Goal: Information Seeking & Learning: Learn about a topic

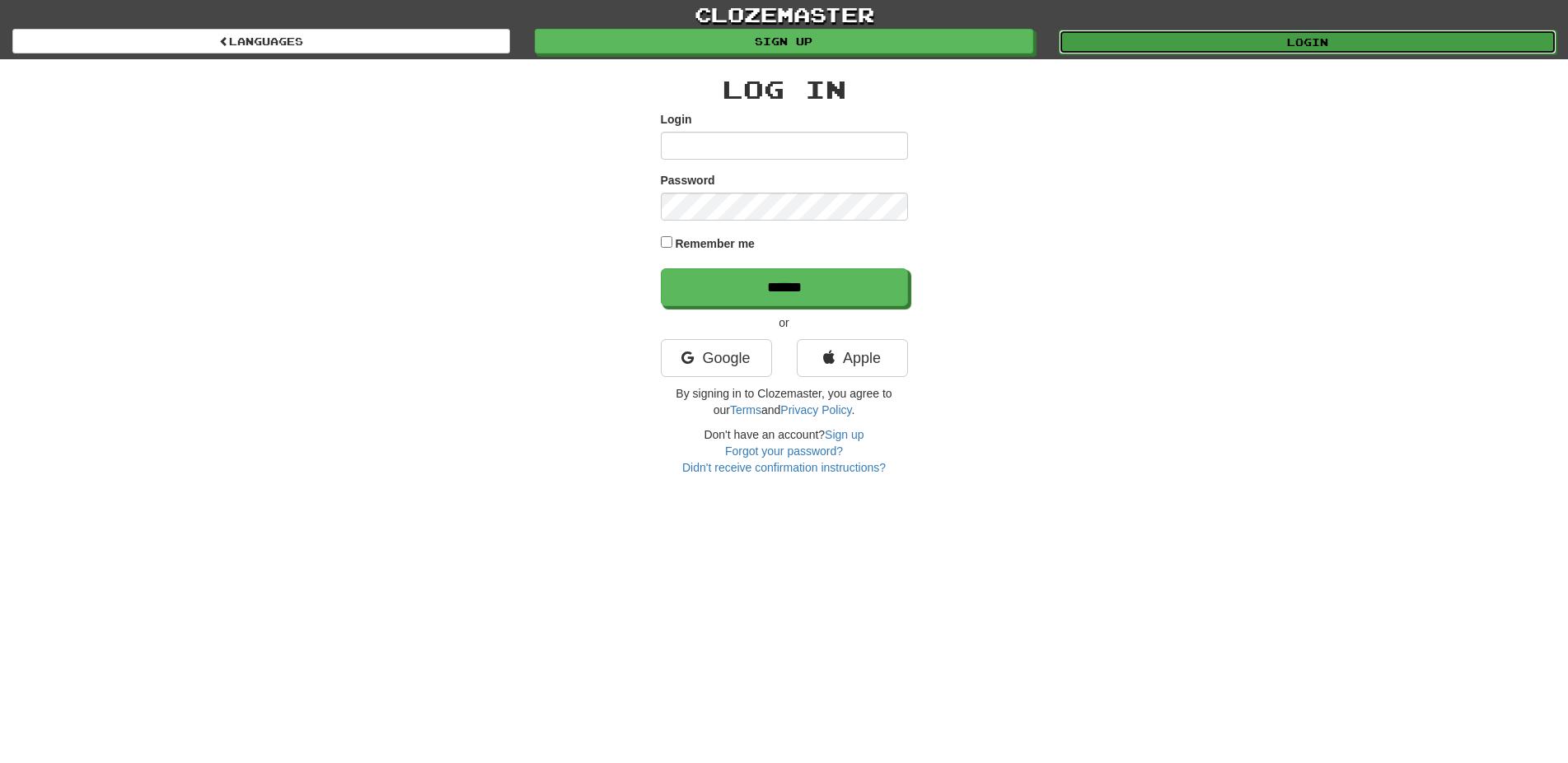
click at [1340, 46] on link "Login" at bounding box center [1307, 41] width 497 height 25
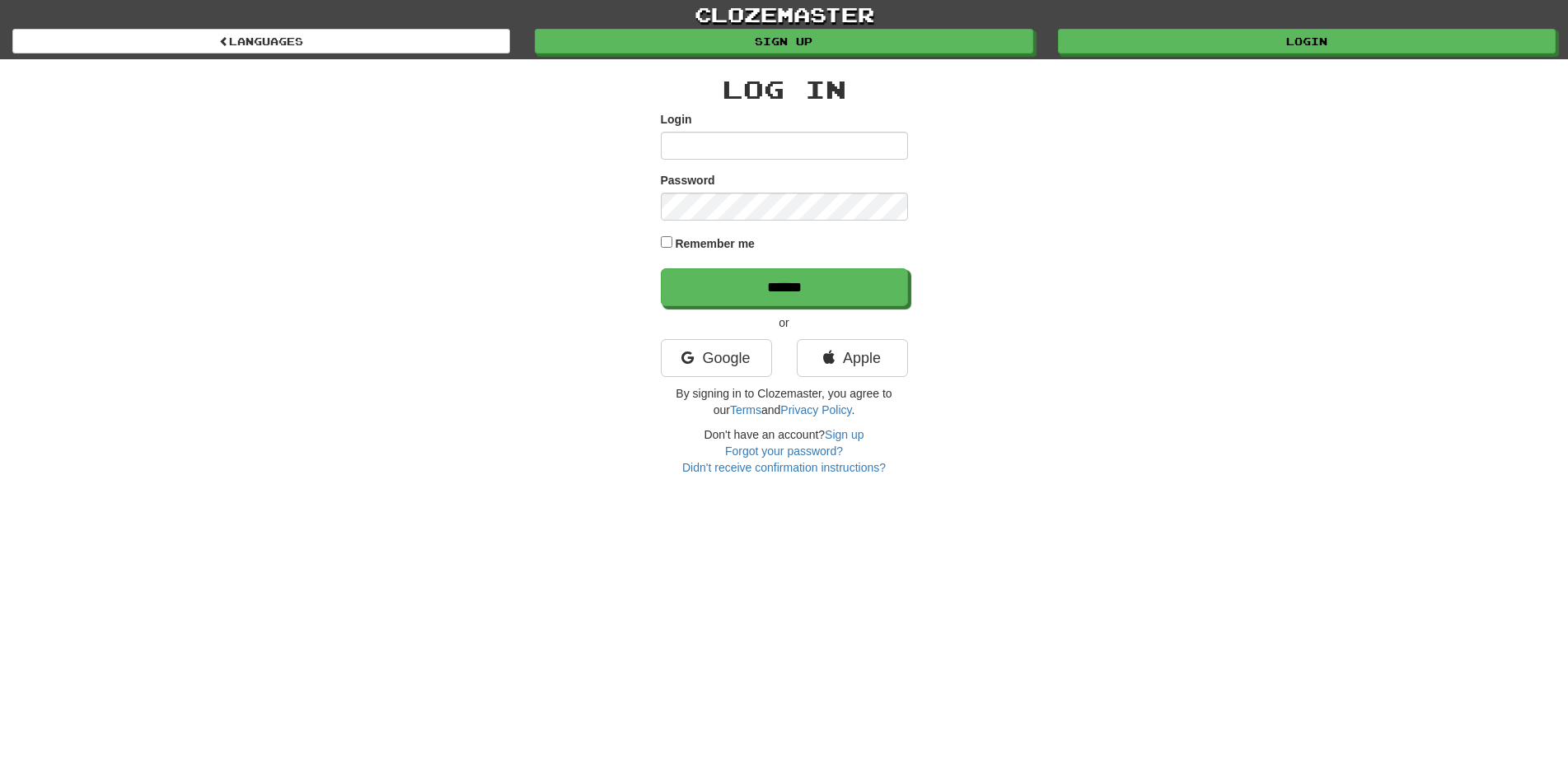
click at [809, 157] on input "Login" at bounding box center [784, 146] width 247 height 28
type input "**********"
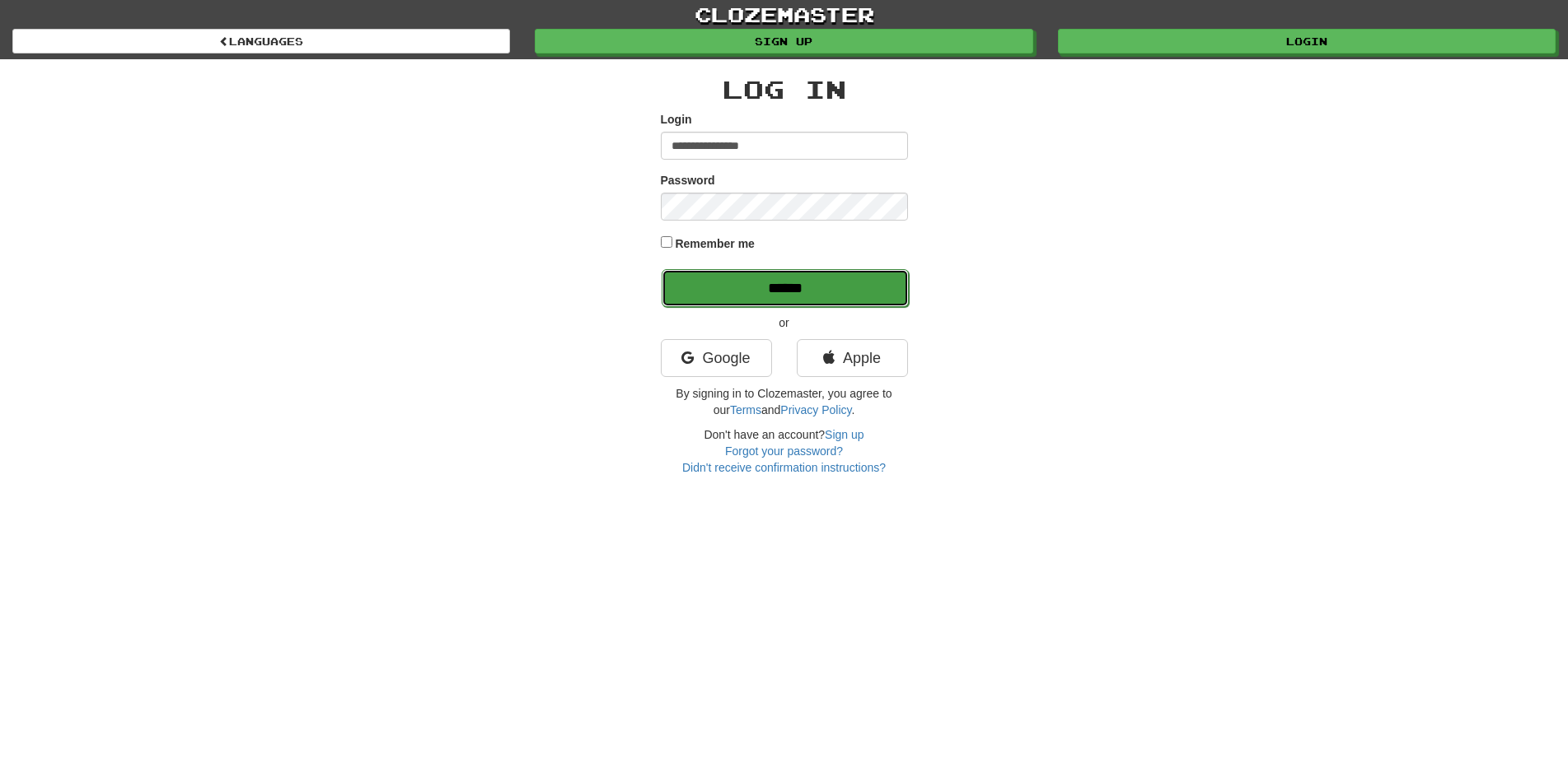
click at [762, 278] on input "******" at bounding box center [785, 288] width 247 height 38
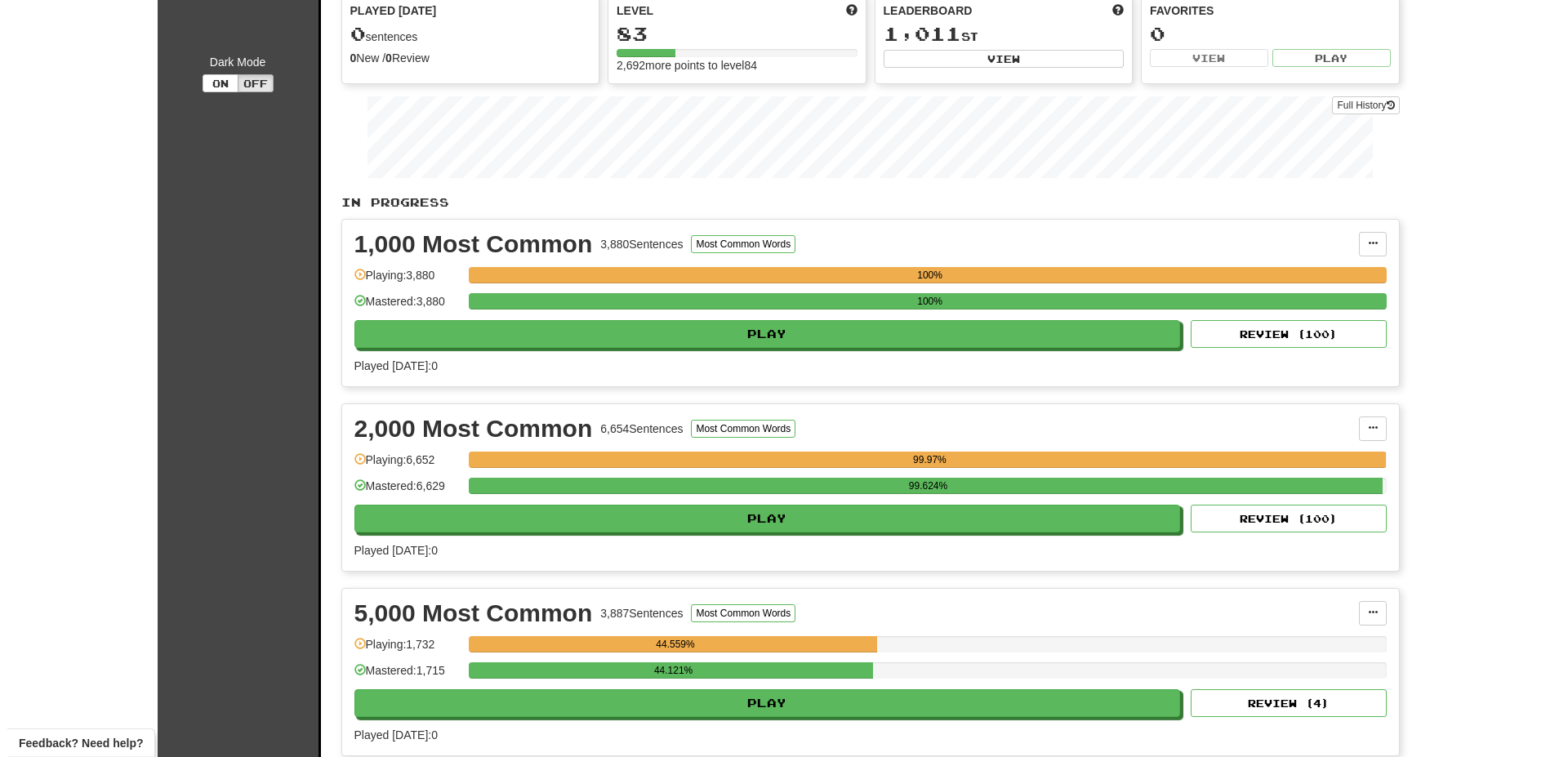
scroll to position [333, 0]
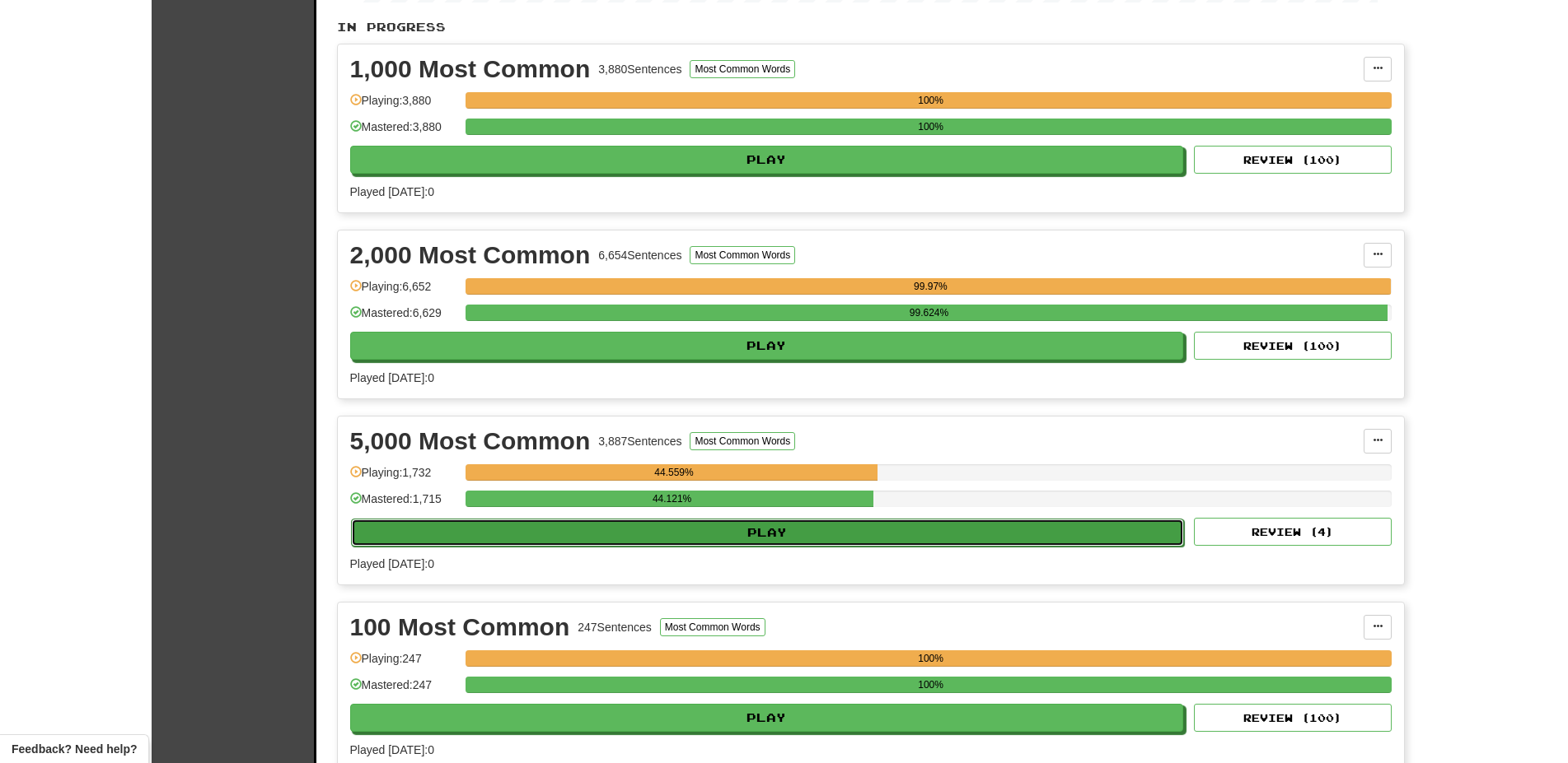
click at [573, 535] on button "Play" at bounding box center [767, 533] width 833 height 28
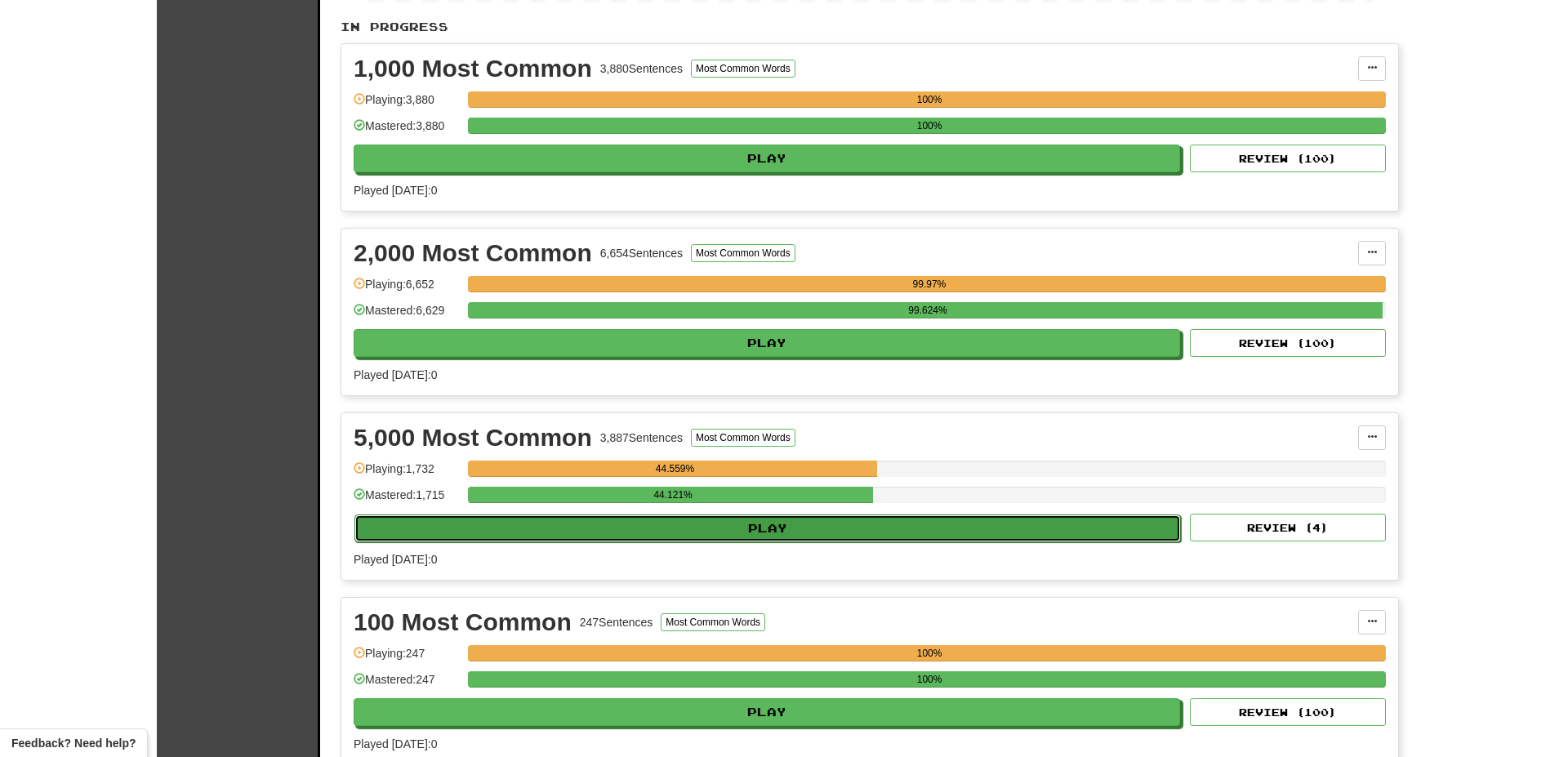
select select "**"
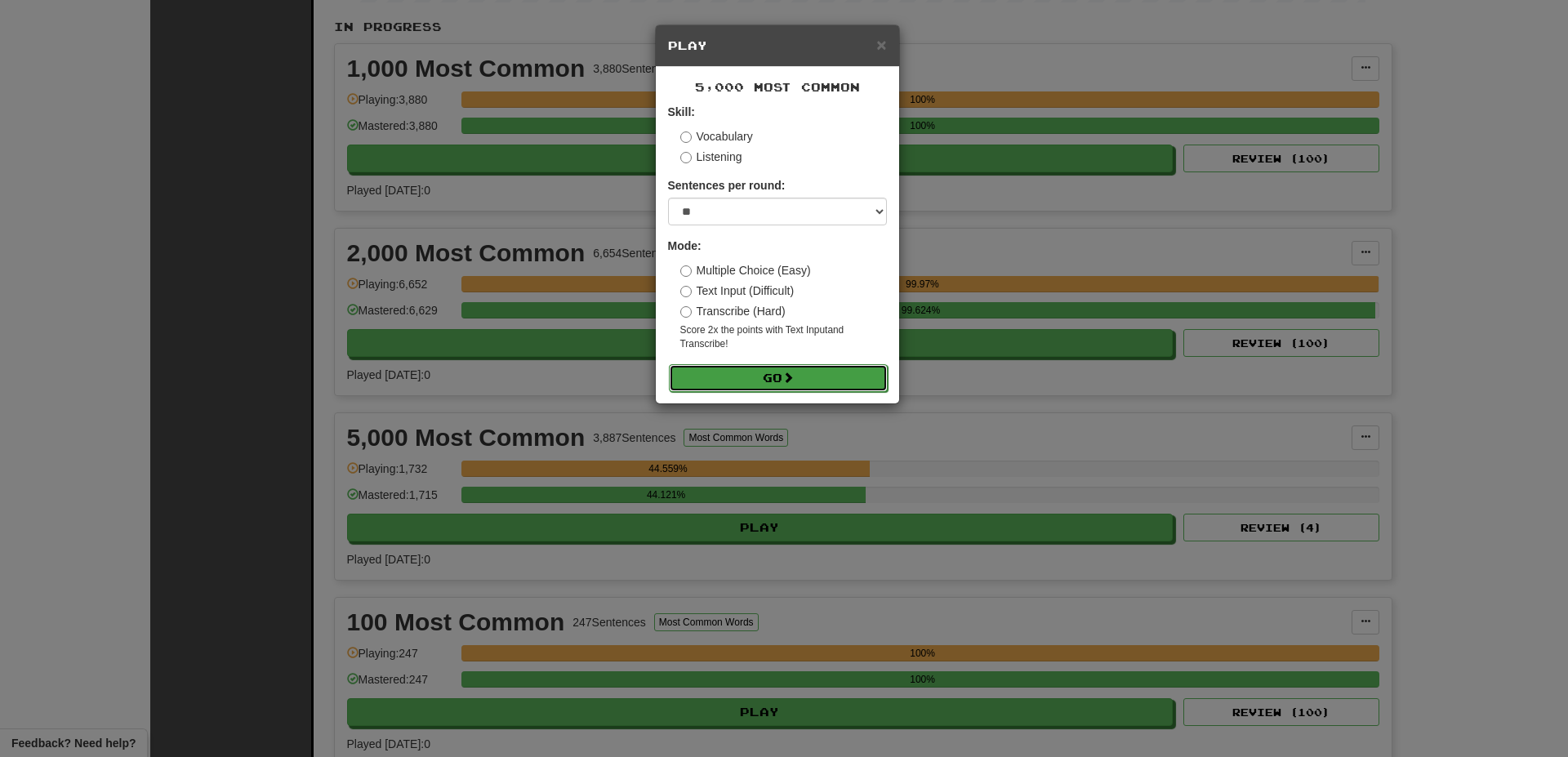
click at [809, 378] on button "Go" at bounding box center [778, 378] width 219 height 27
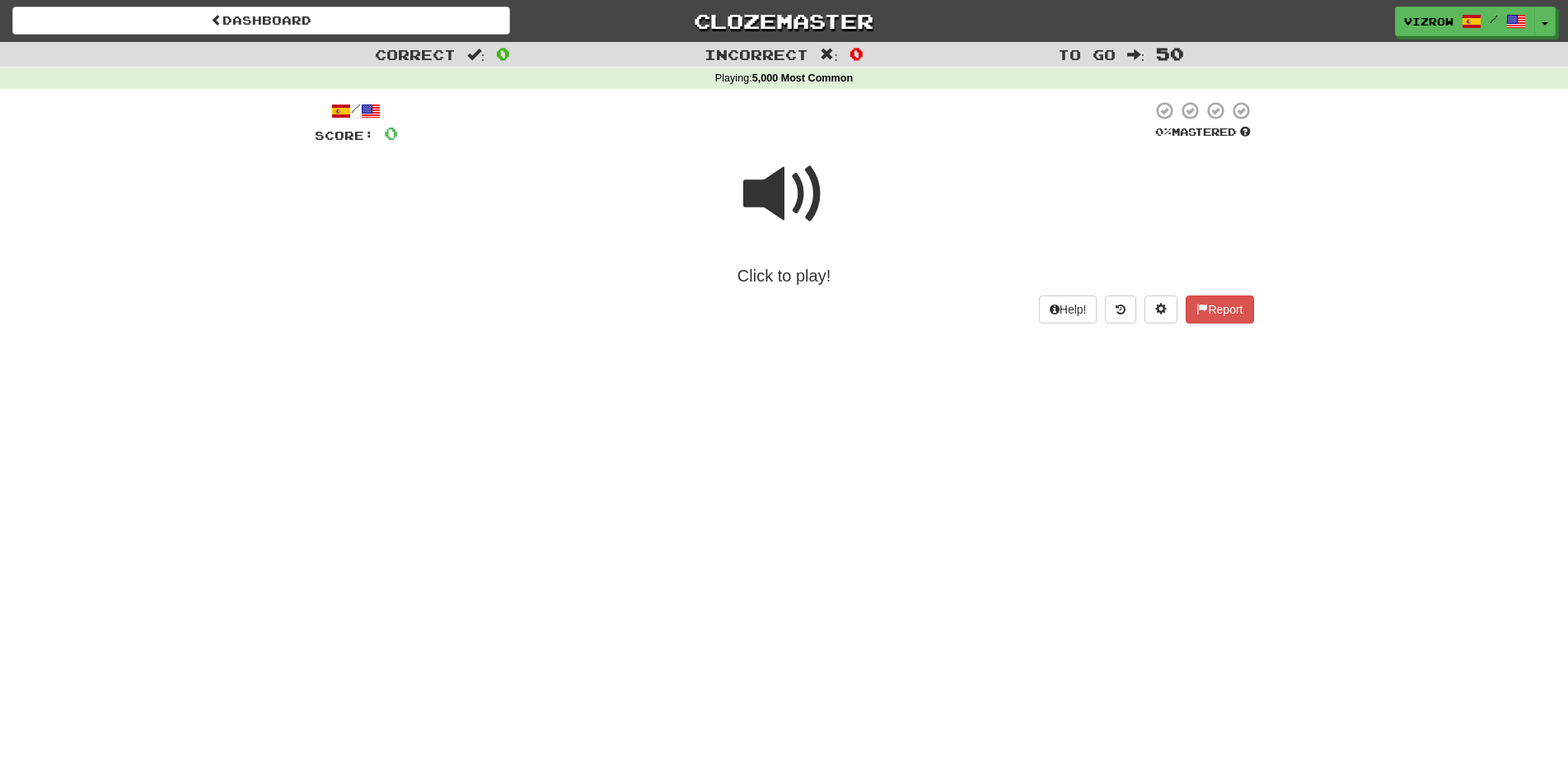
click at [809, 206] on span at bounding box center [784, 193] width 82 height 82
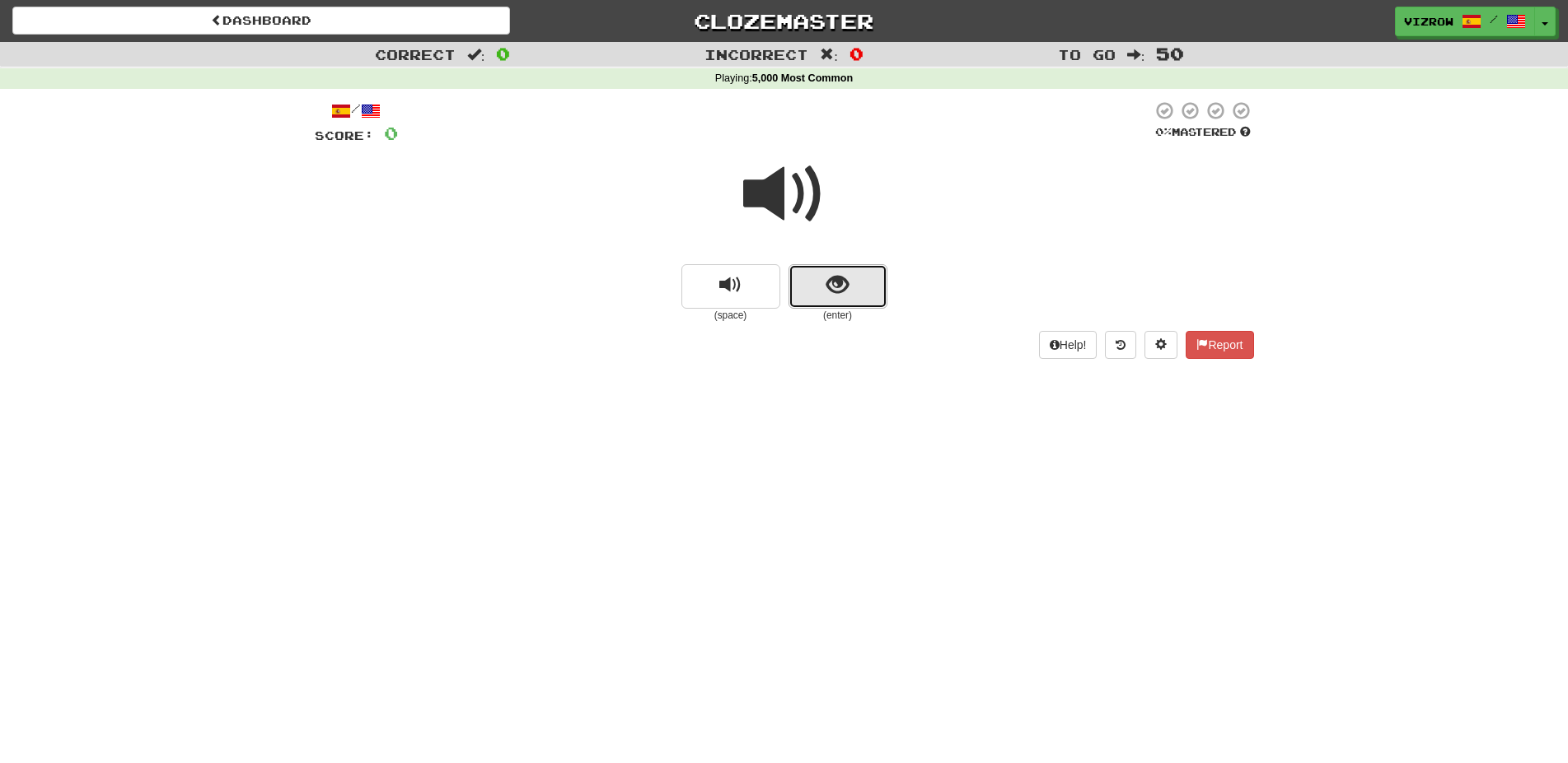
click at [810, 308] on button "show sentence" at bounding box center [838, 287] width 98 height 45
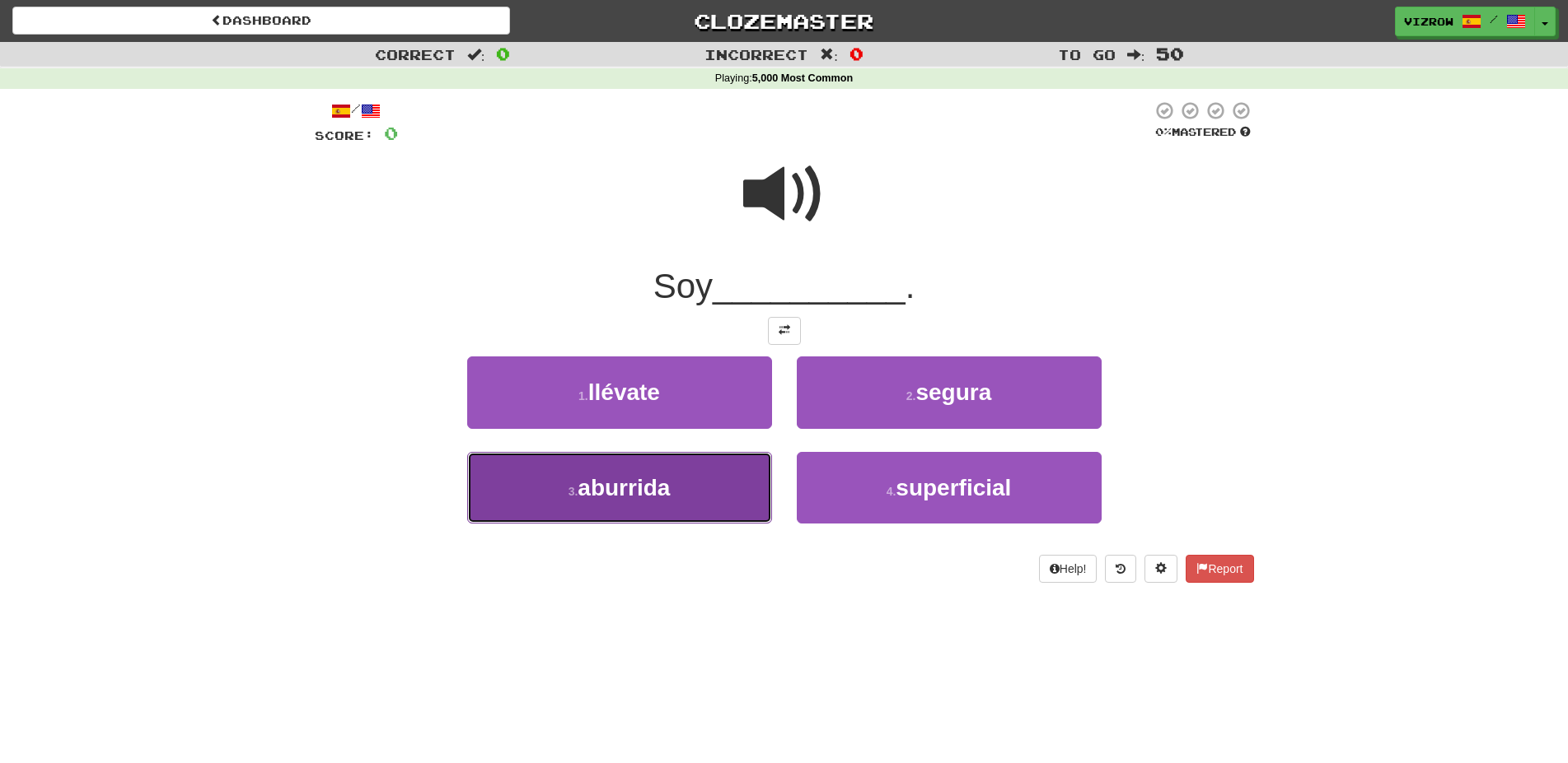
click at [670, 482] on span "aburrida" at bounding box center [623, 488] width 92 height 26
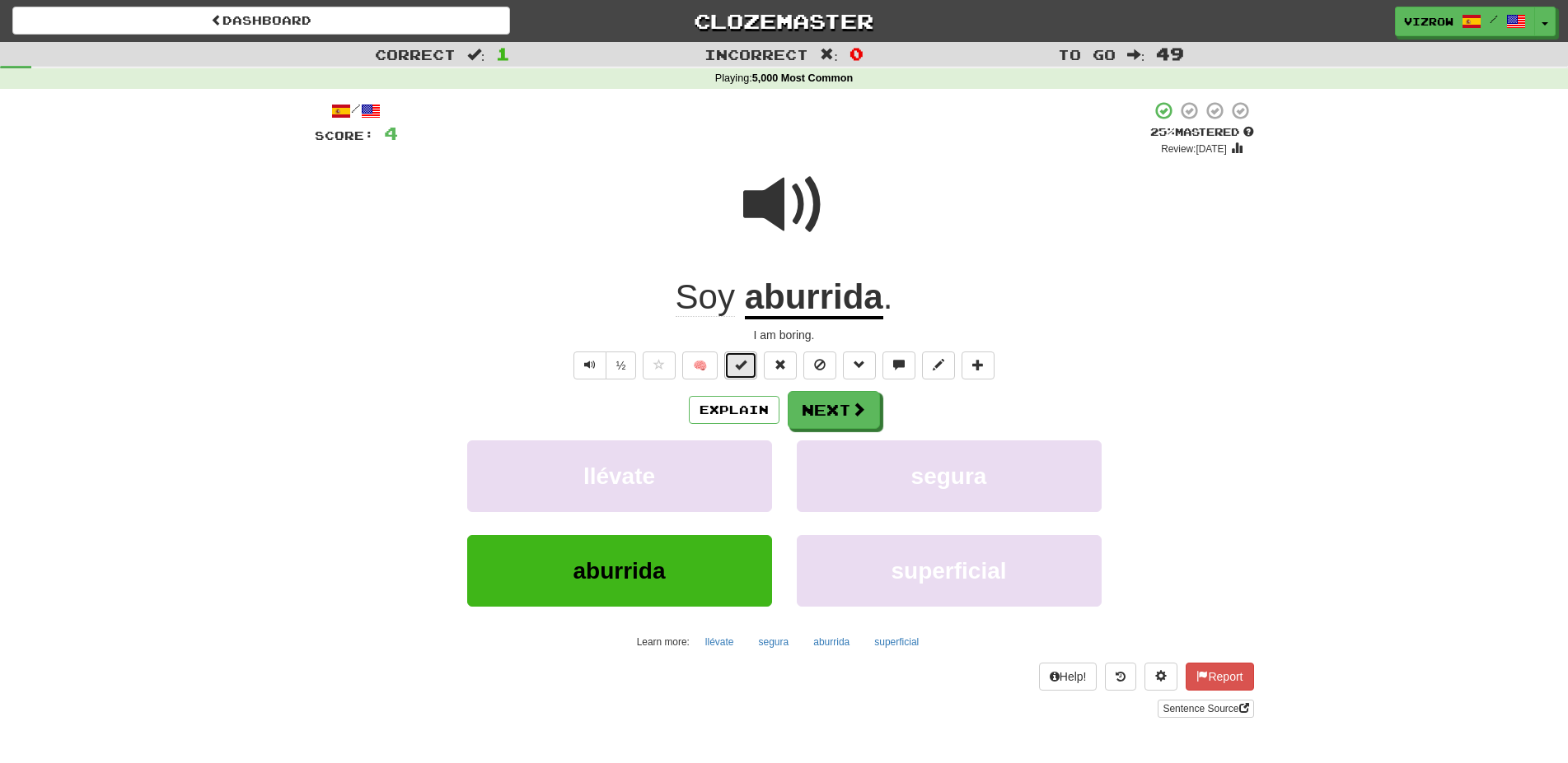
click at [754, 362] on button at bounding box center [741, 365] width 33 height 28
click at [840, 411] on button "Next" at bounding box center [834, 411] width 92 height 38
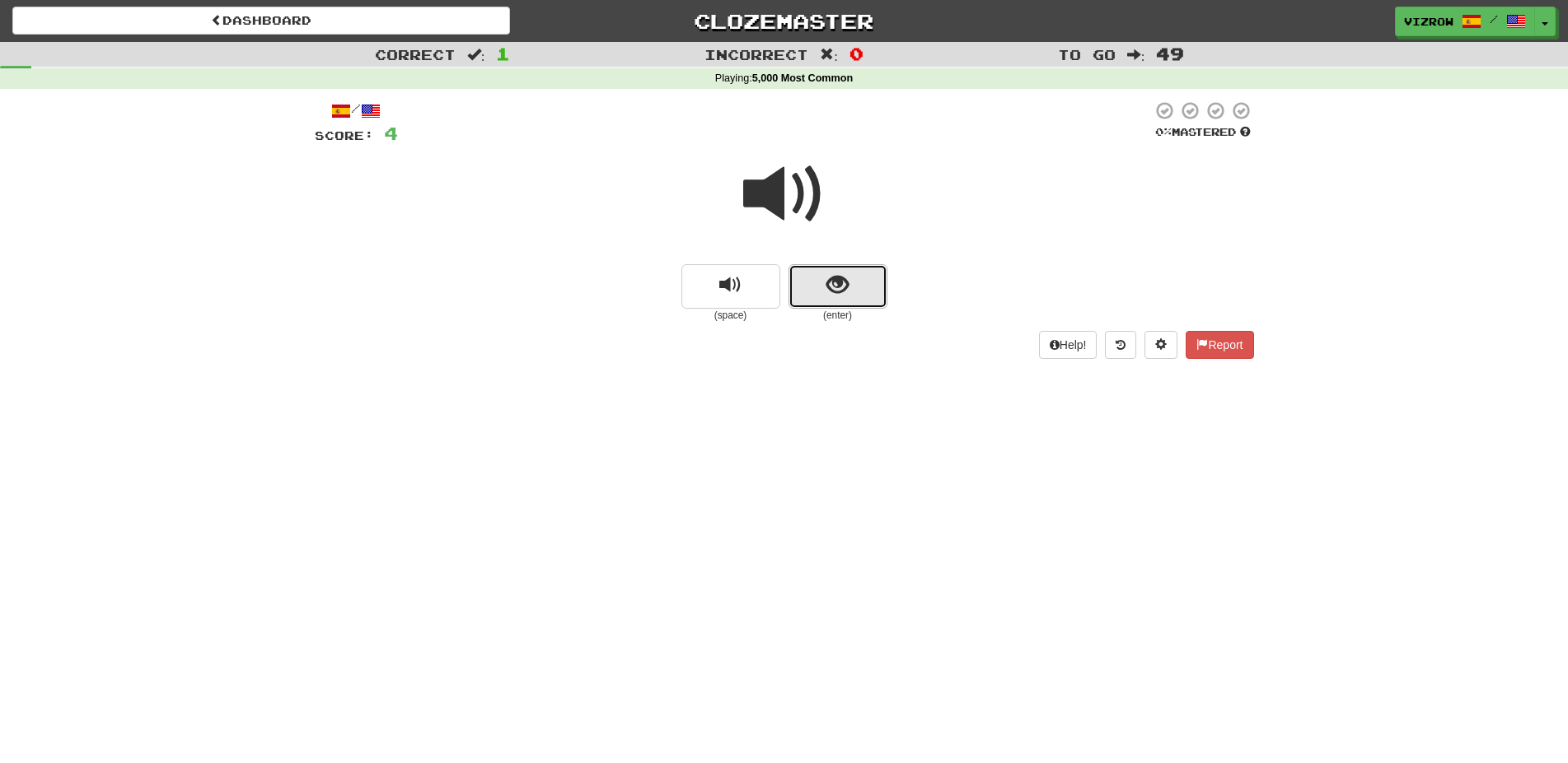
click at [852, 274] on button "show sentence" at bounding box center [838, 287] width 98 height 45
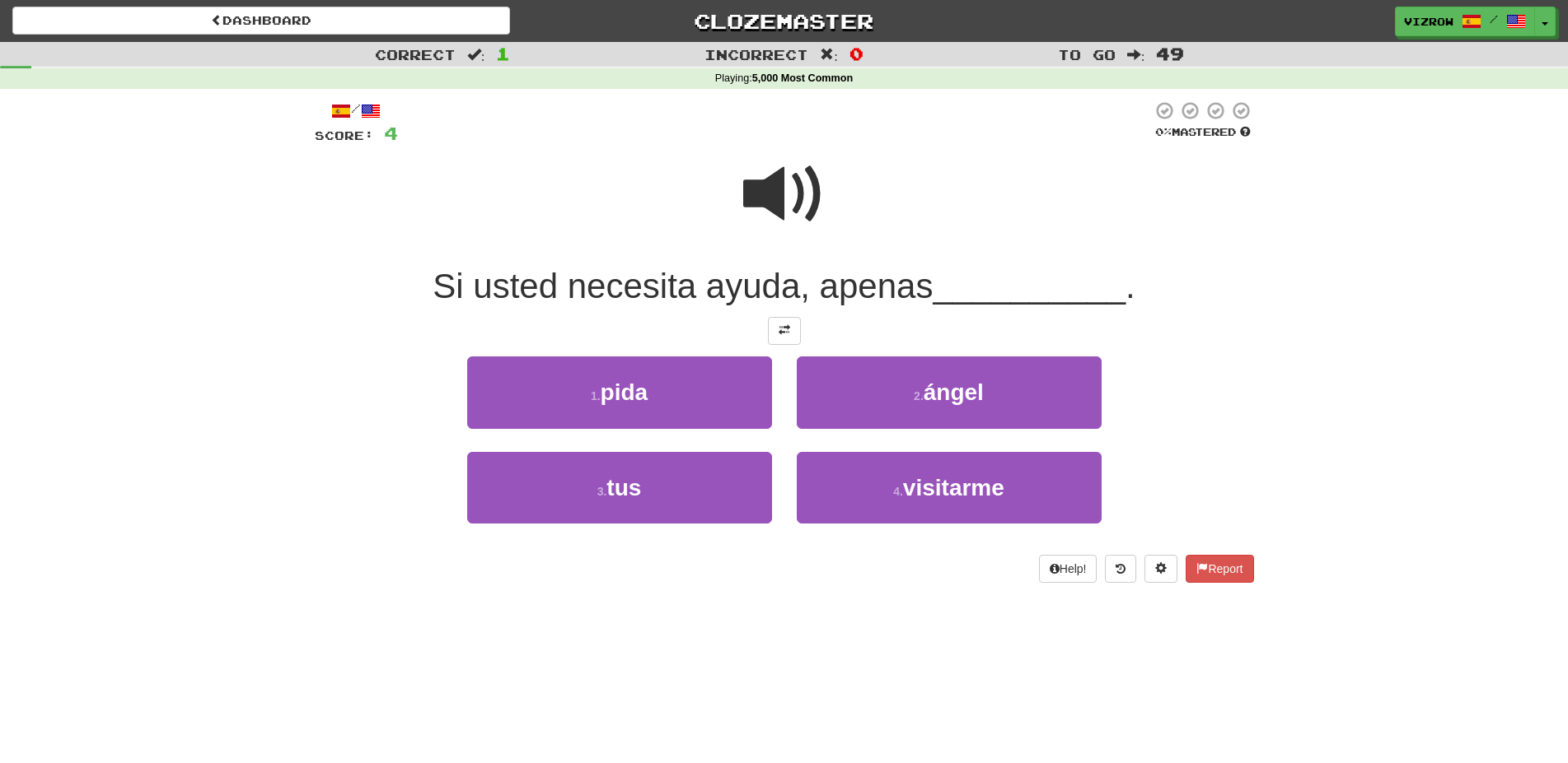
click at [806, 176] on span at bounding box center [784, 193] width 82 height 82
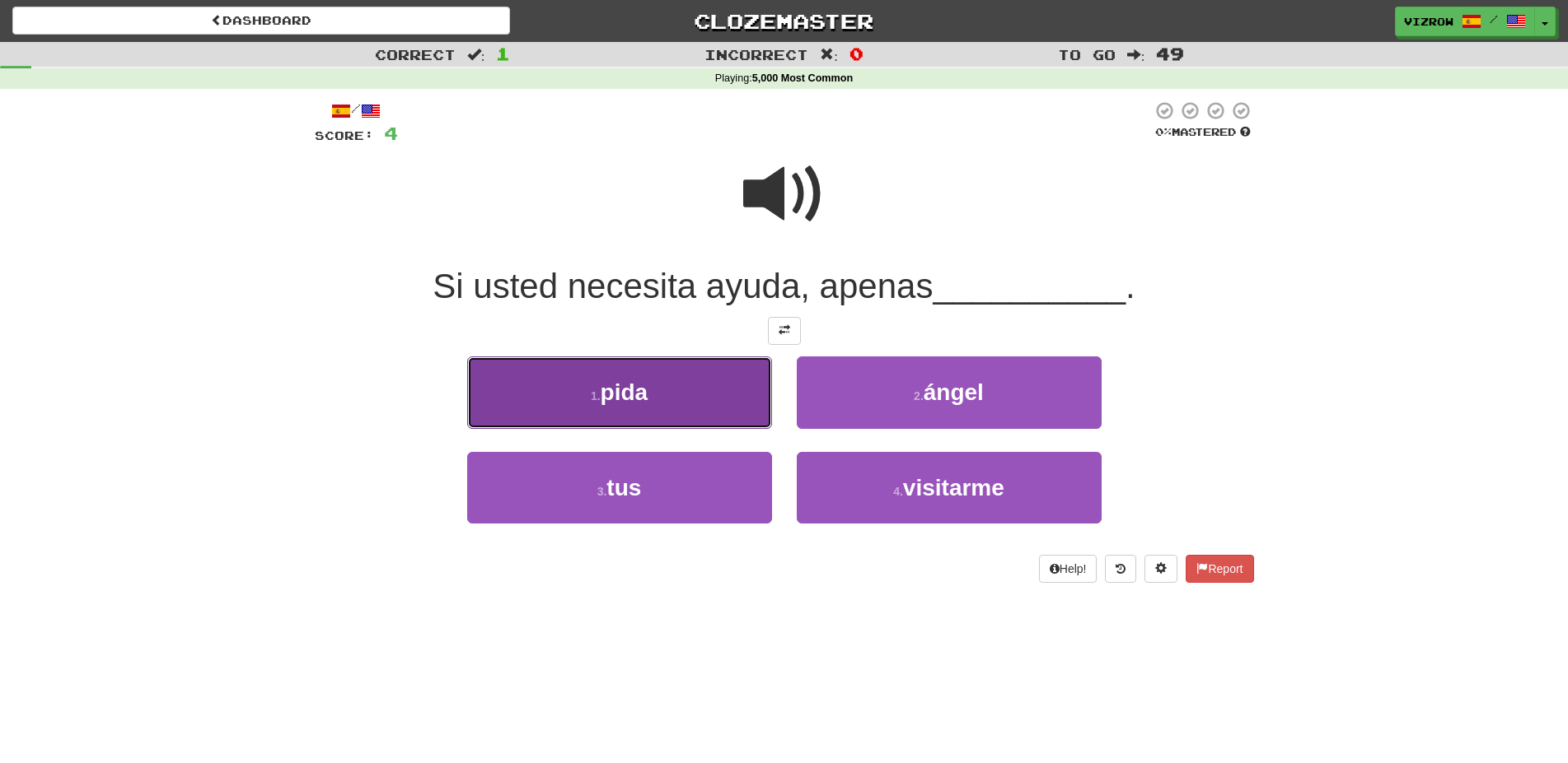
click at [723, 398] on button "1 . pida" at bounding box center [619, 392] width 305 height 72
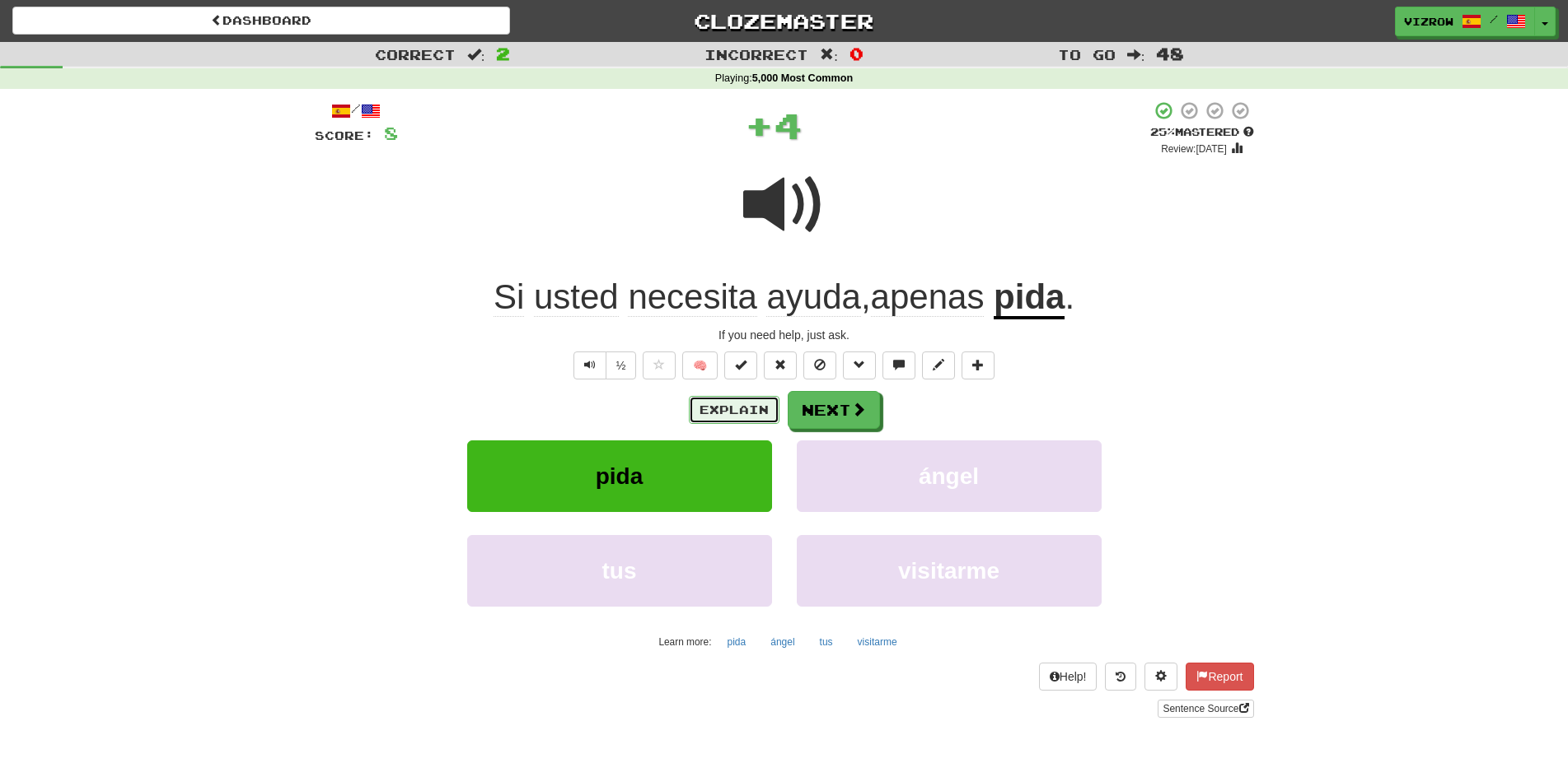
click at [708, 410] on button "Explain" at bounding box center [734, 410] width 91 height 28
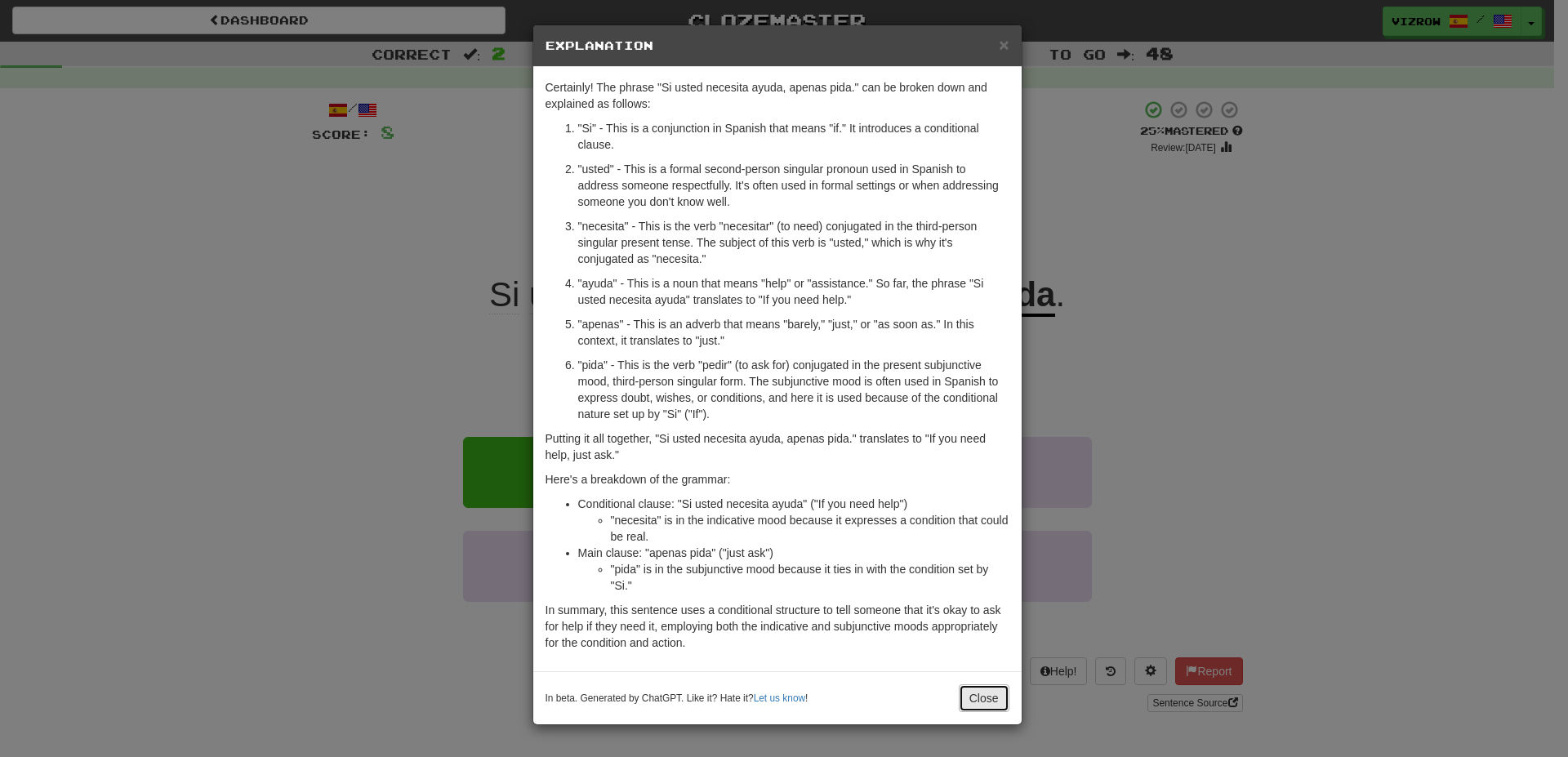
click at [987, 706] on button "Close" at bounding box center [983, 698] width 50 height 27
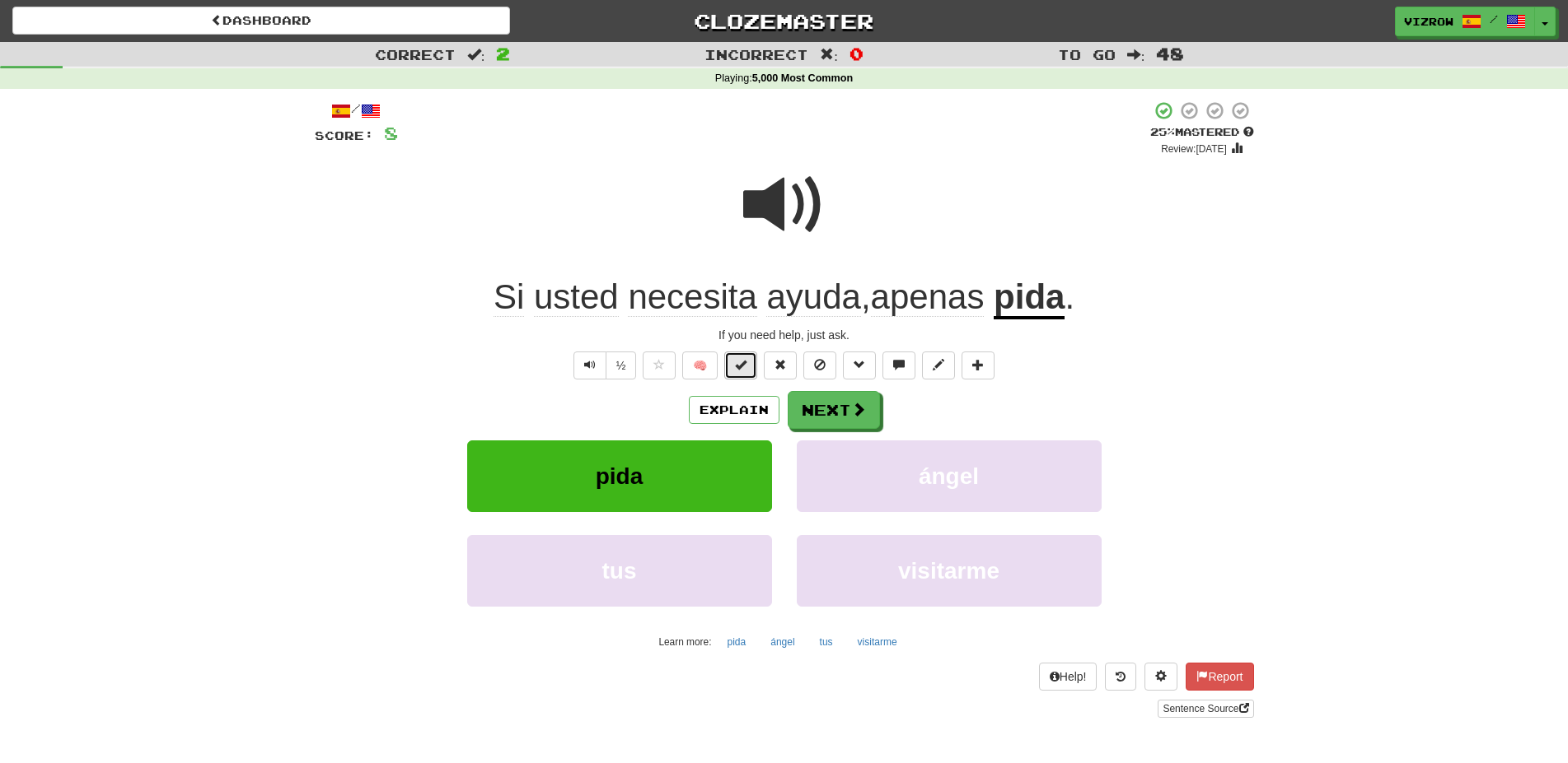
click at [753, 366] on button at bounding box center [741, 365] width 33 height 28
click at [835, 415] on button "Next" at bounding box center [834, 411] width 92 height 38
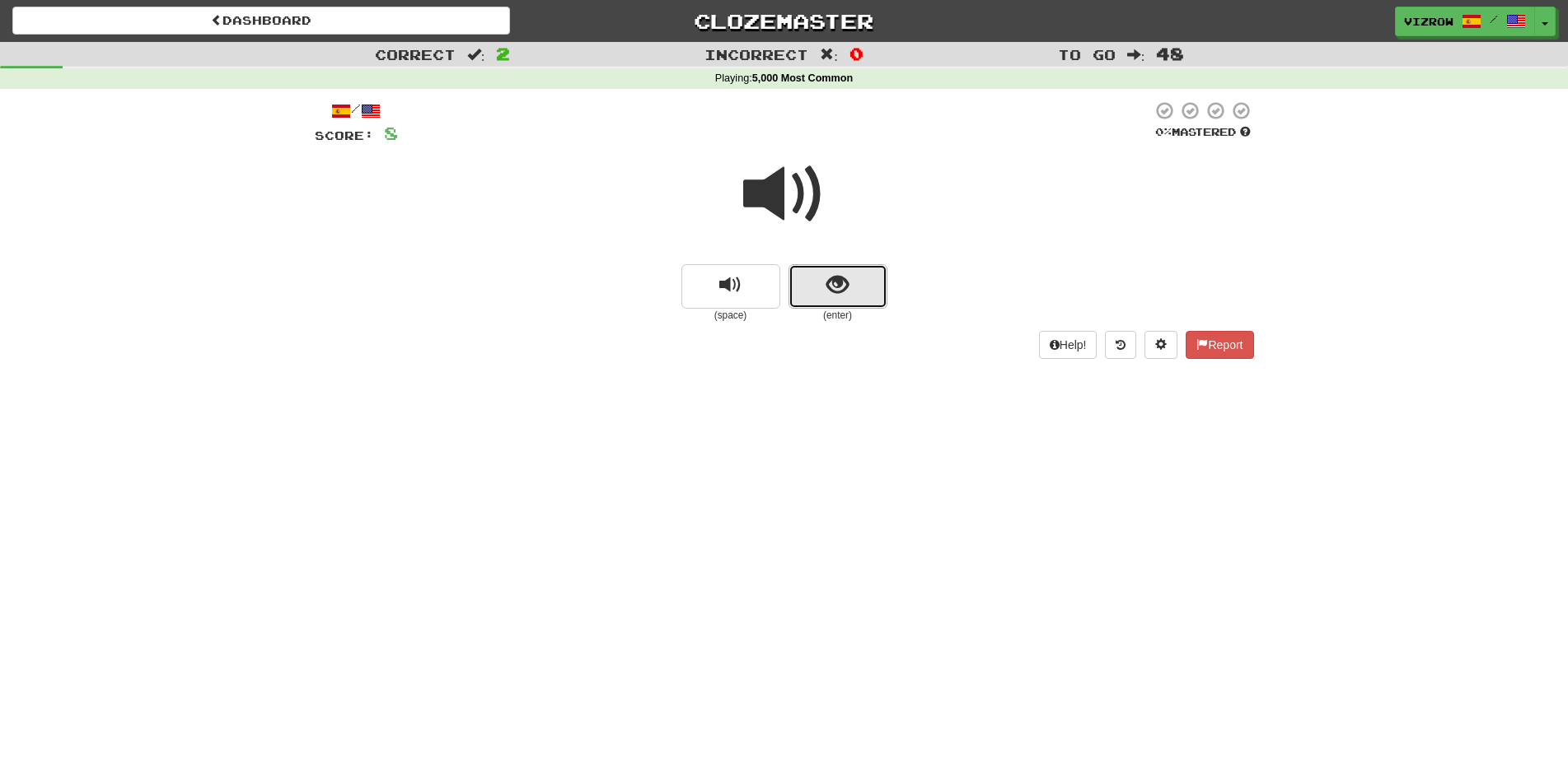
click at [812, 276] on button "show sentence" at bounding box center [838, 287] width 98 height 45
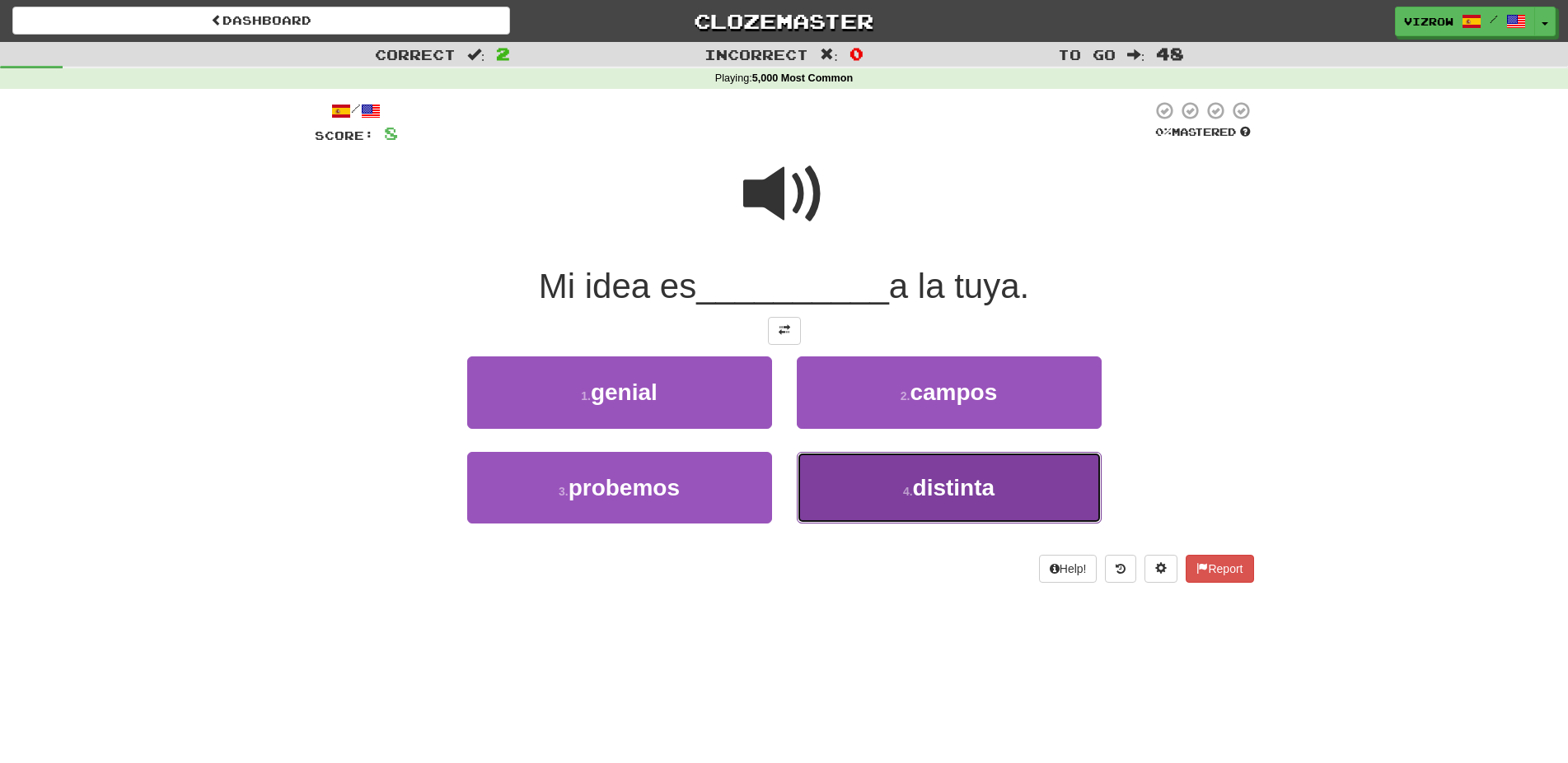
click at [1050, 492] on button "4 . distinta" at bounding box center [949, 488] width 305 height 72
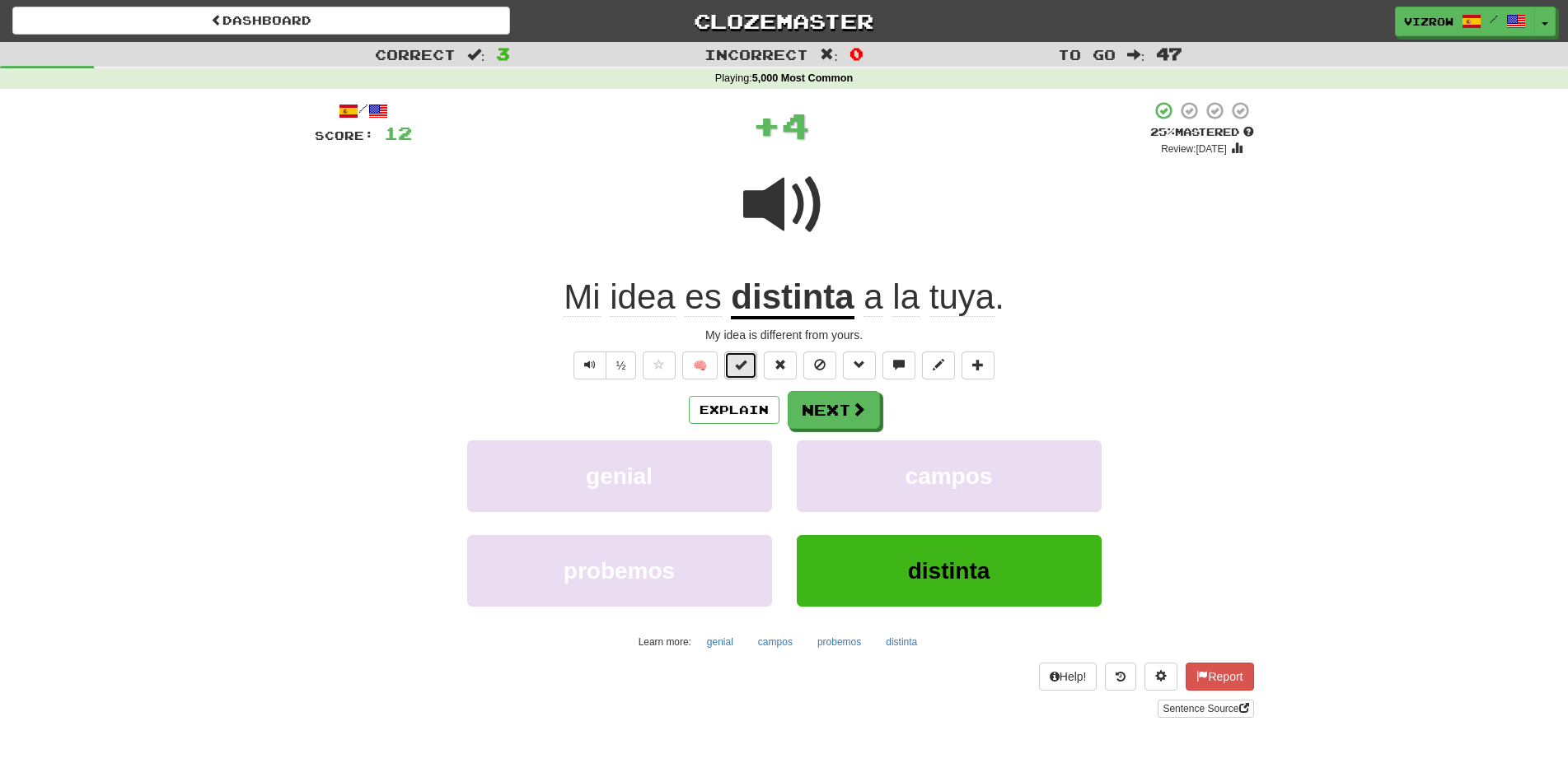
click at [754, 369] on button at bounding box center [741, 365] width 33 height 28
click at [862, 409] on span at bounding box center [858, 410] width 15 height 15
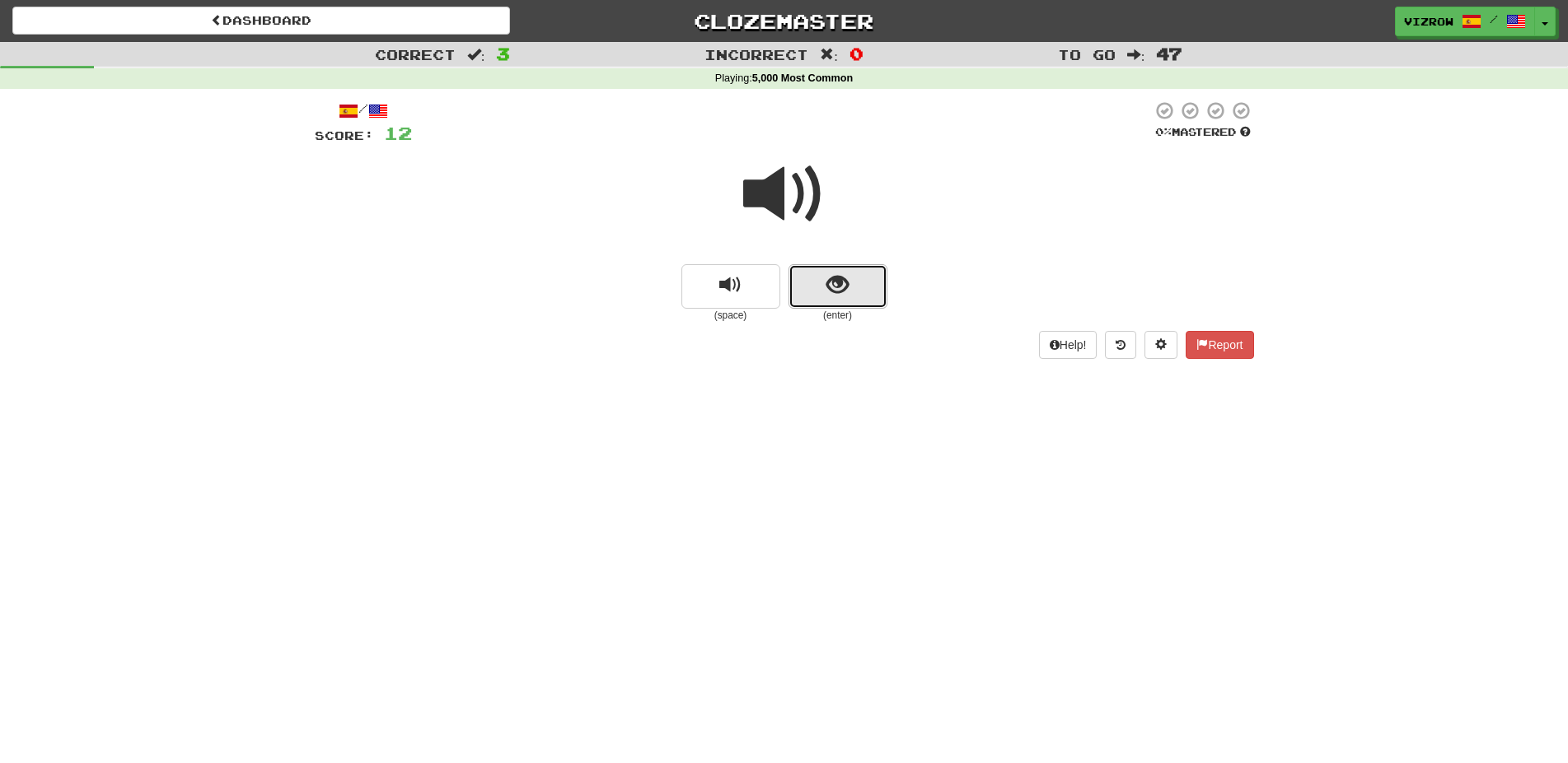
click at [855, 290] on button "show sentence" at bounding box center [838, 287] width 98 height 45
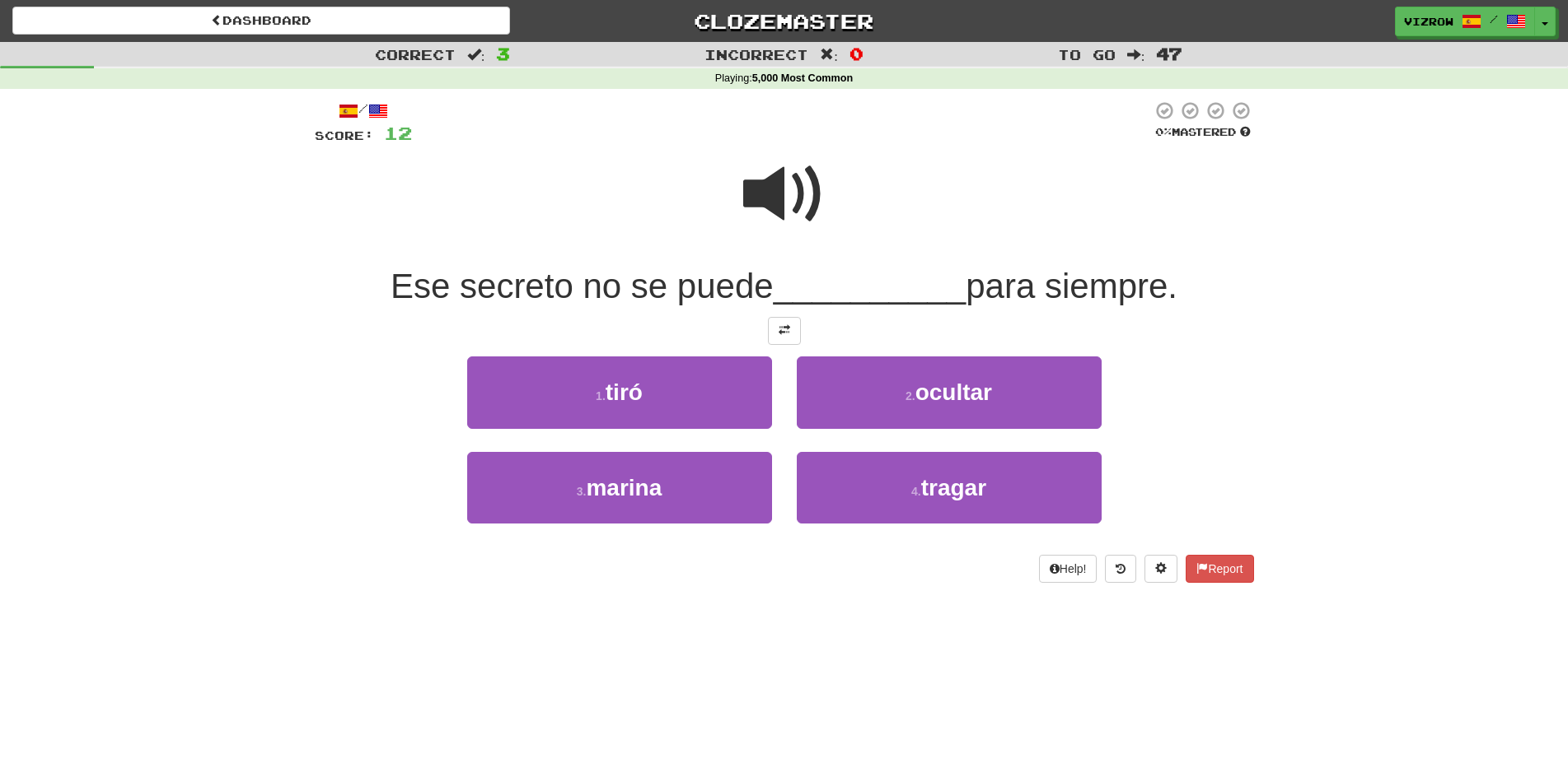
click at [806, 196] on span at bounding box center [784, 193] width 82 height 82
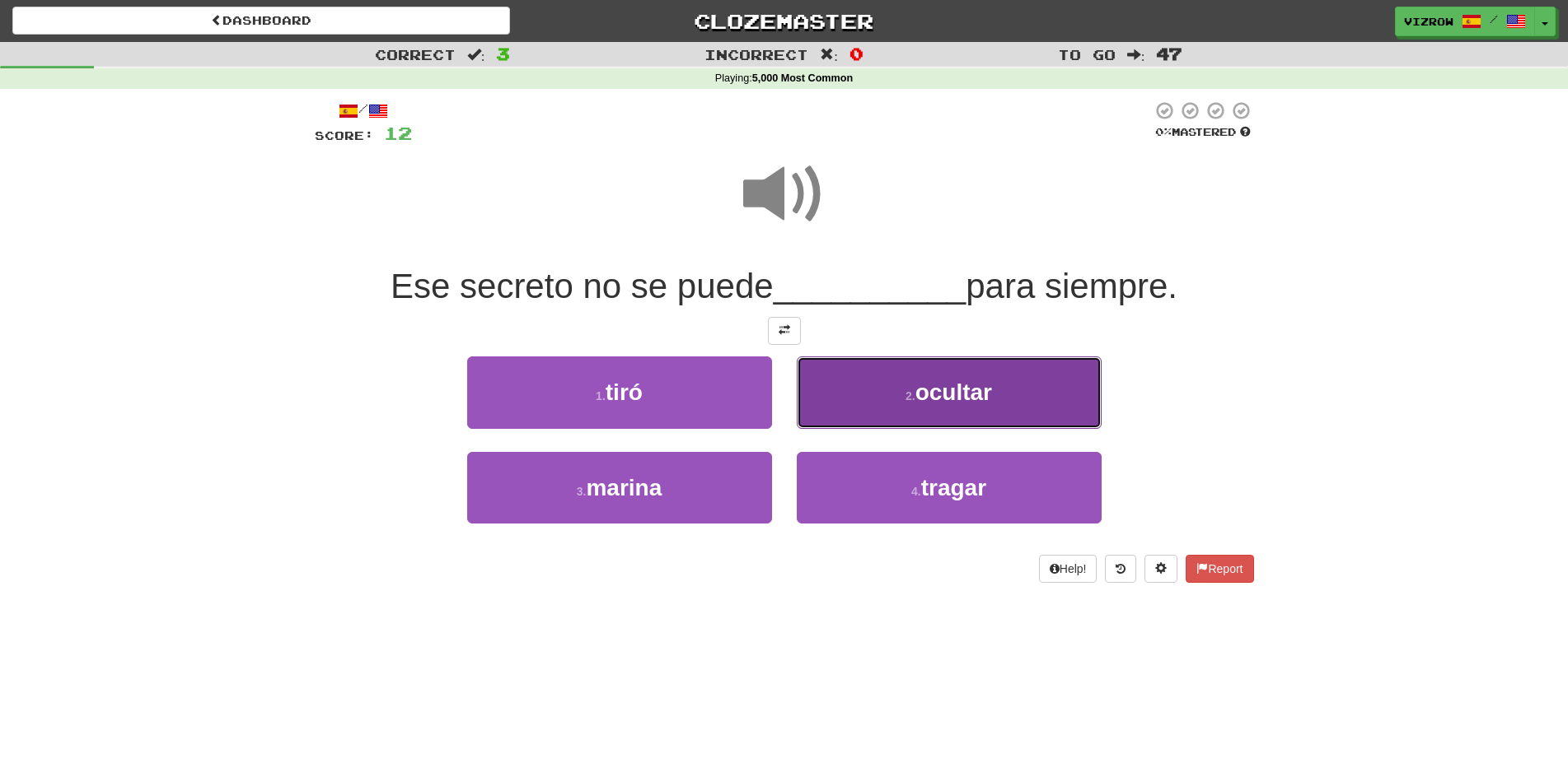
click at [977, 411] on button "2 . ocultar" at bounding box center [949, 392] width 305 height 72
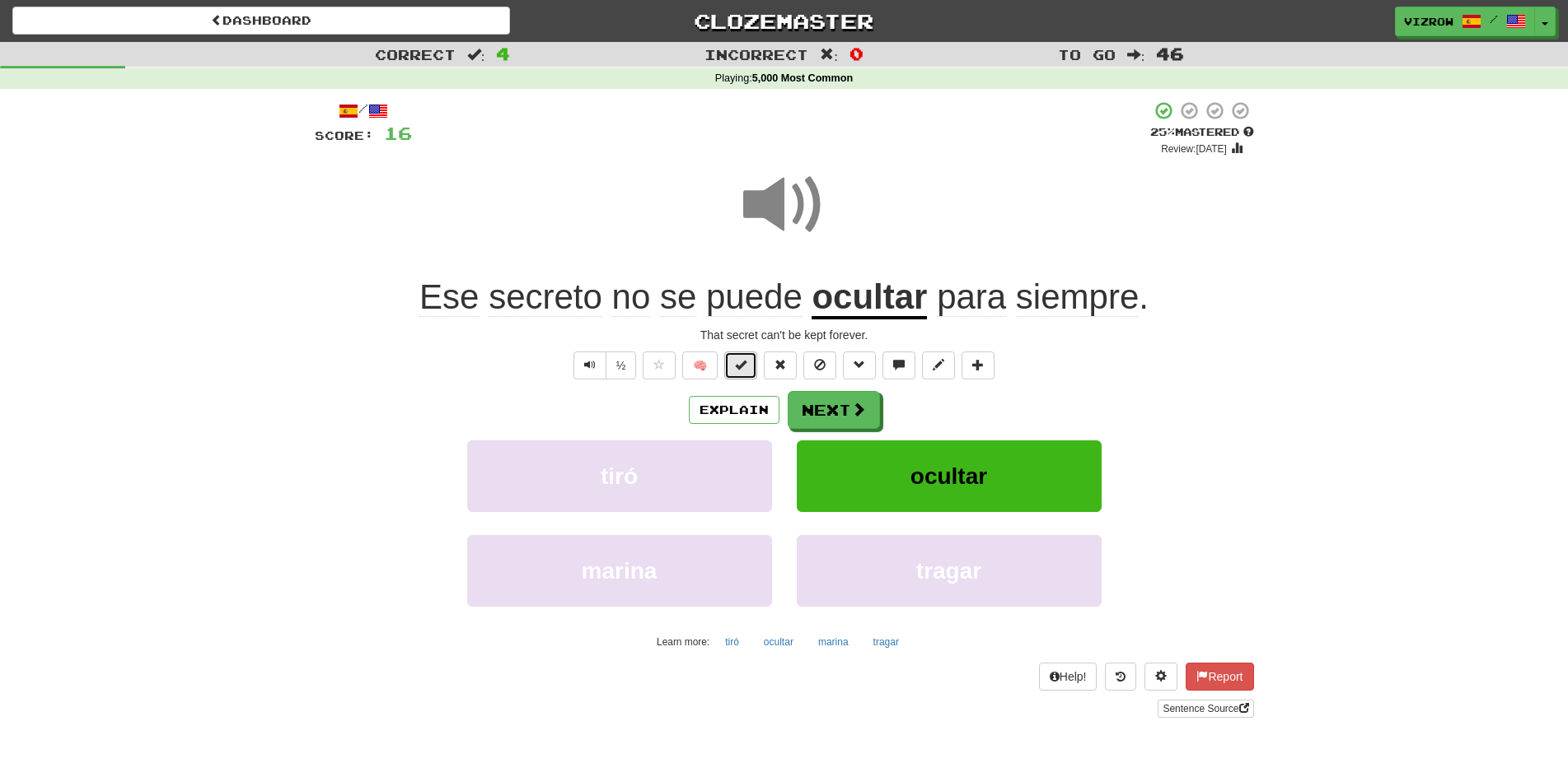
click at [751, 373] on button at bounding box center [741, 365] width 33 height 28
click at [860, 408] on span at bounding box center [858, 410] width 15 height 15
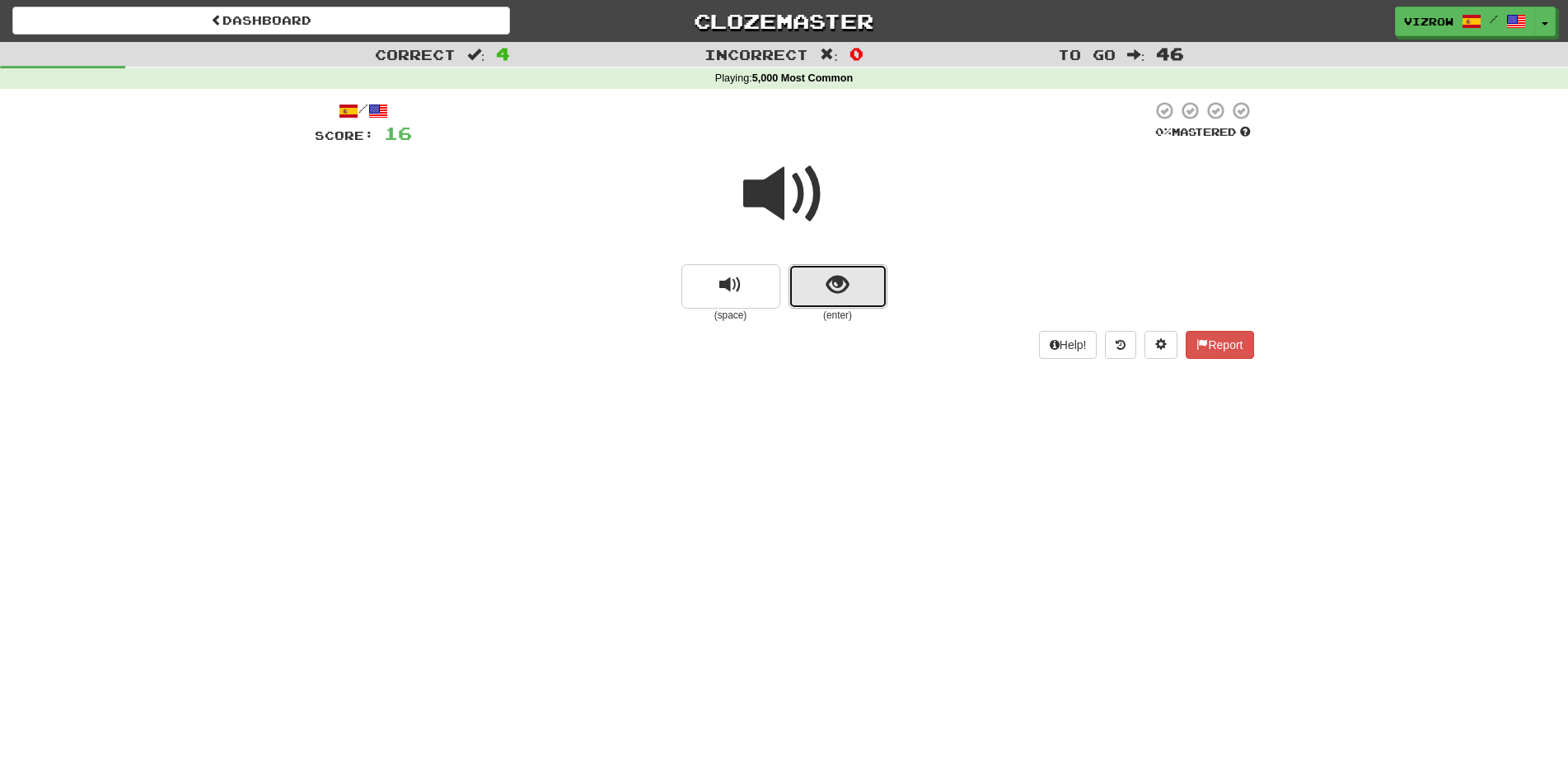
click at [812, 293] on button "show sentence" at bounding box center [838, 287] width 98 height 45
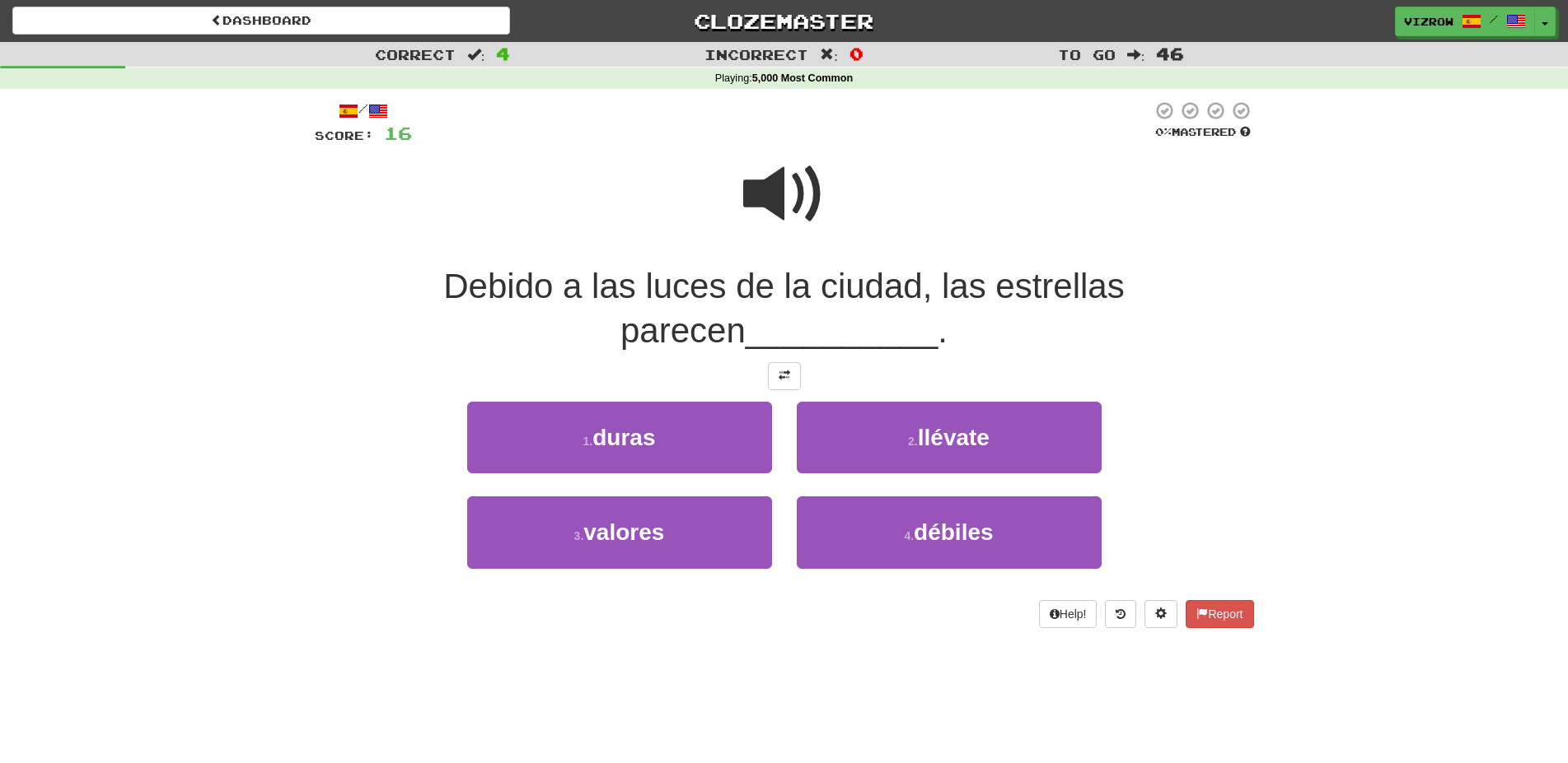
click at [801, 229] on span at bounding box center [784, 193] width 82 height 82
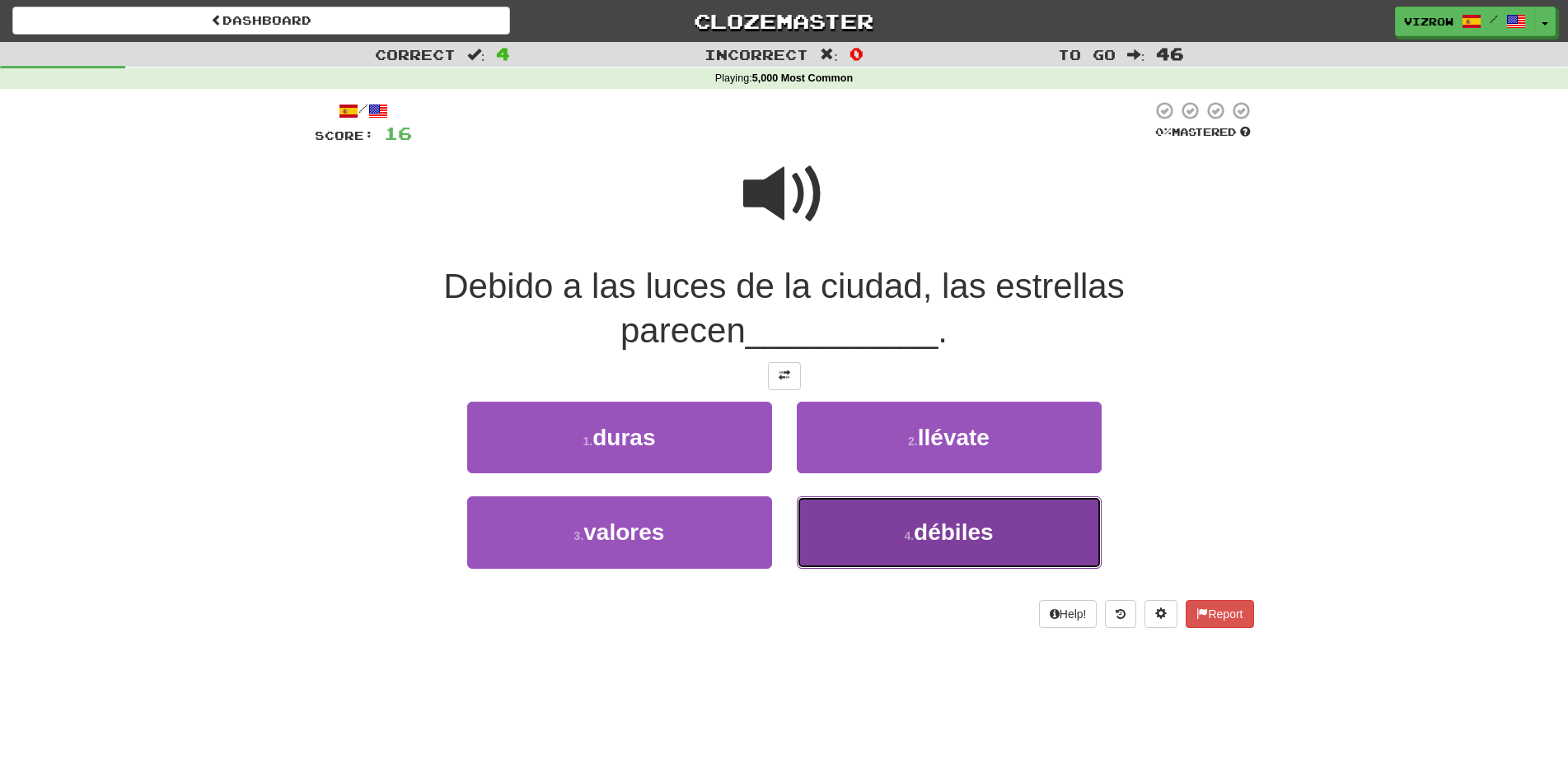
click at [1001, 545] on button "4 . débiles" at bounding box center [949, 532] width 305 height 72
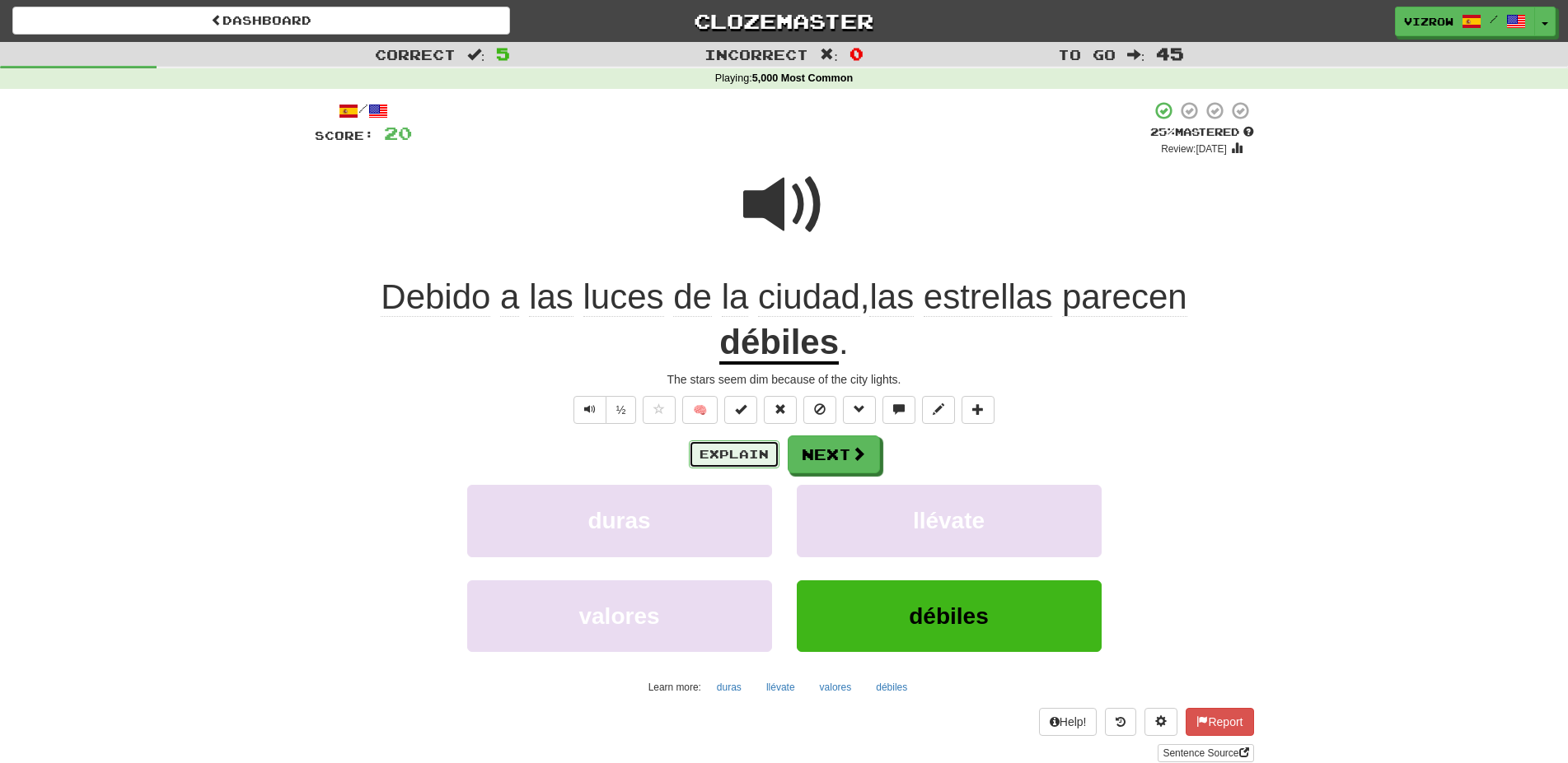
click at [768, 461] on button "Explain" at bounding box center [734, 454] width 91 height 28
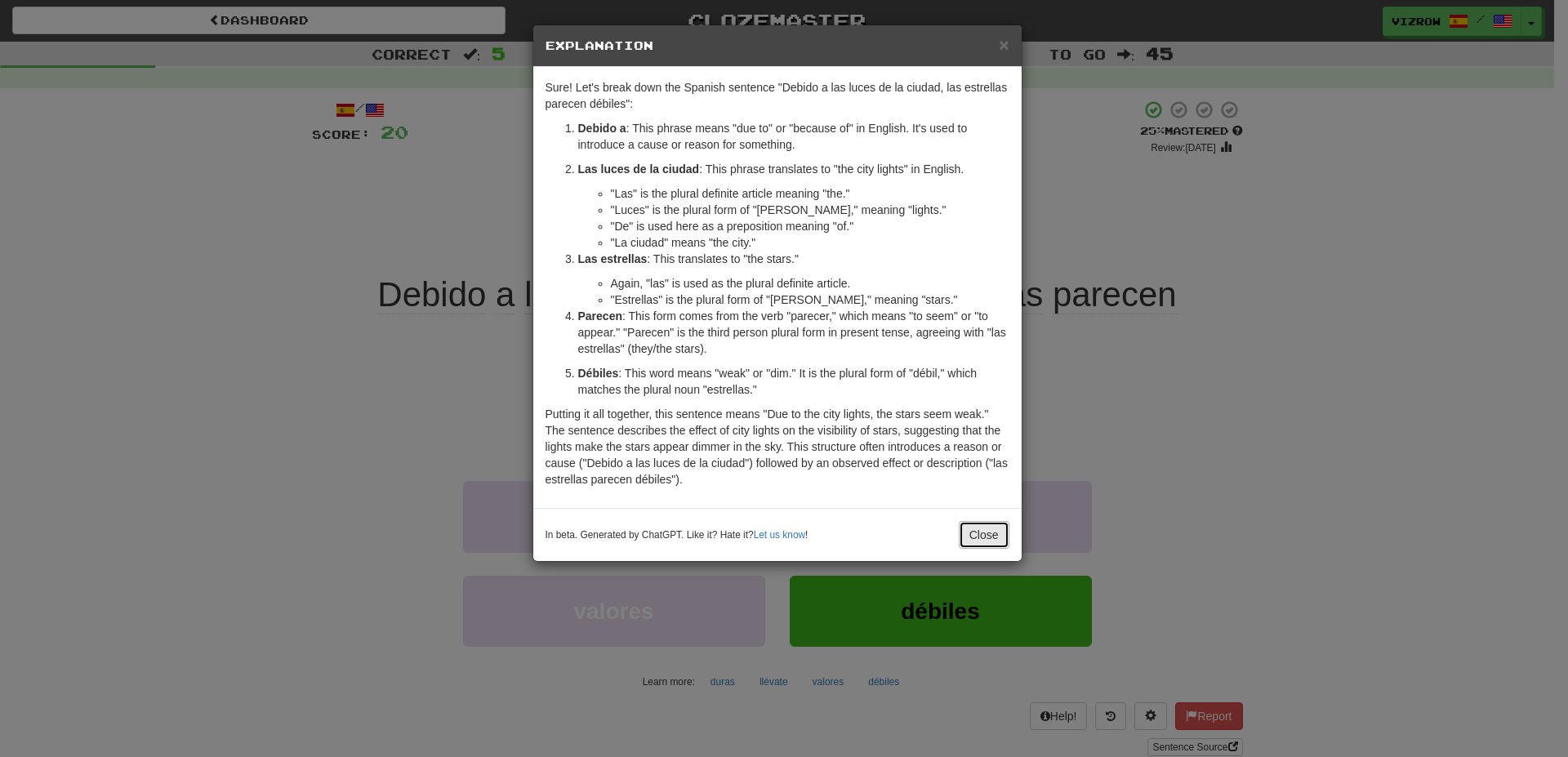
click at [980, 533] on button "Close" at bounding box center [983, 535] width 50 height 27
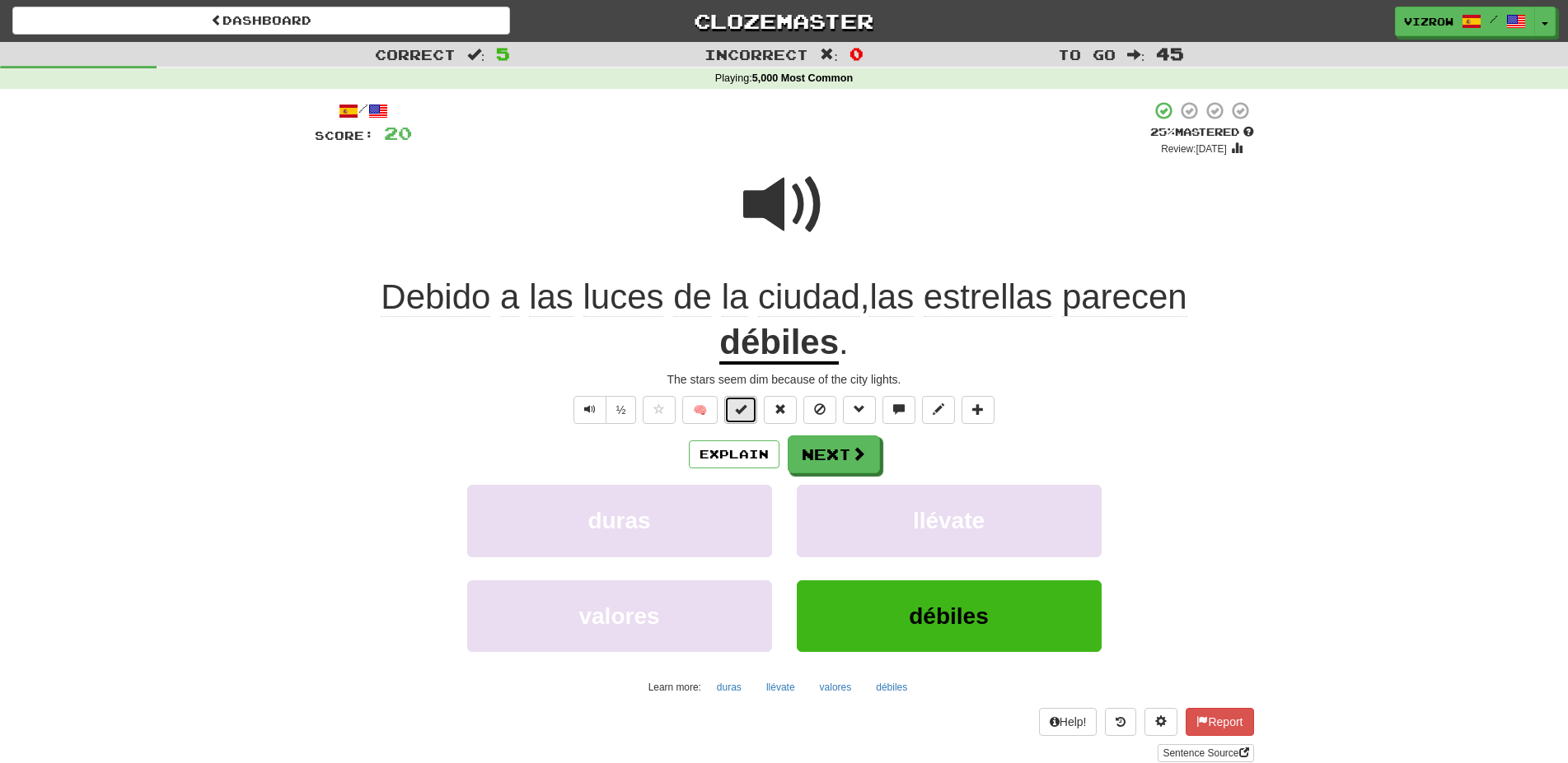
click at [736, 400] on button at bounding box center [741, 410] width 33 height 28
click at [847, 452] on button "Next" at bounding box center [834, 456] width 92 height 38
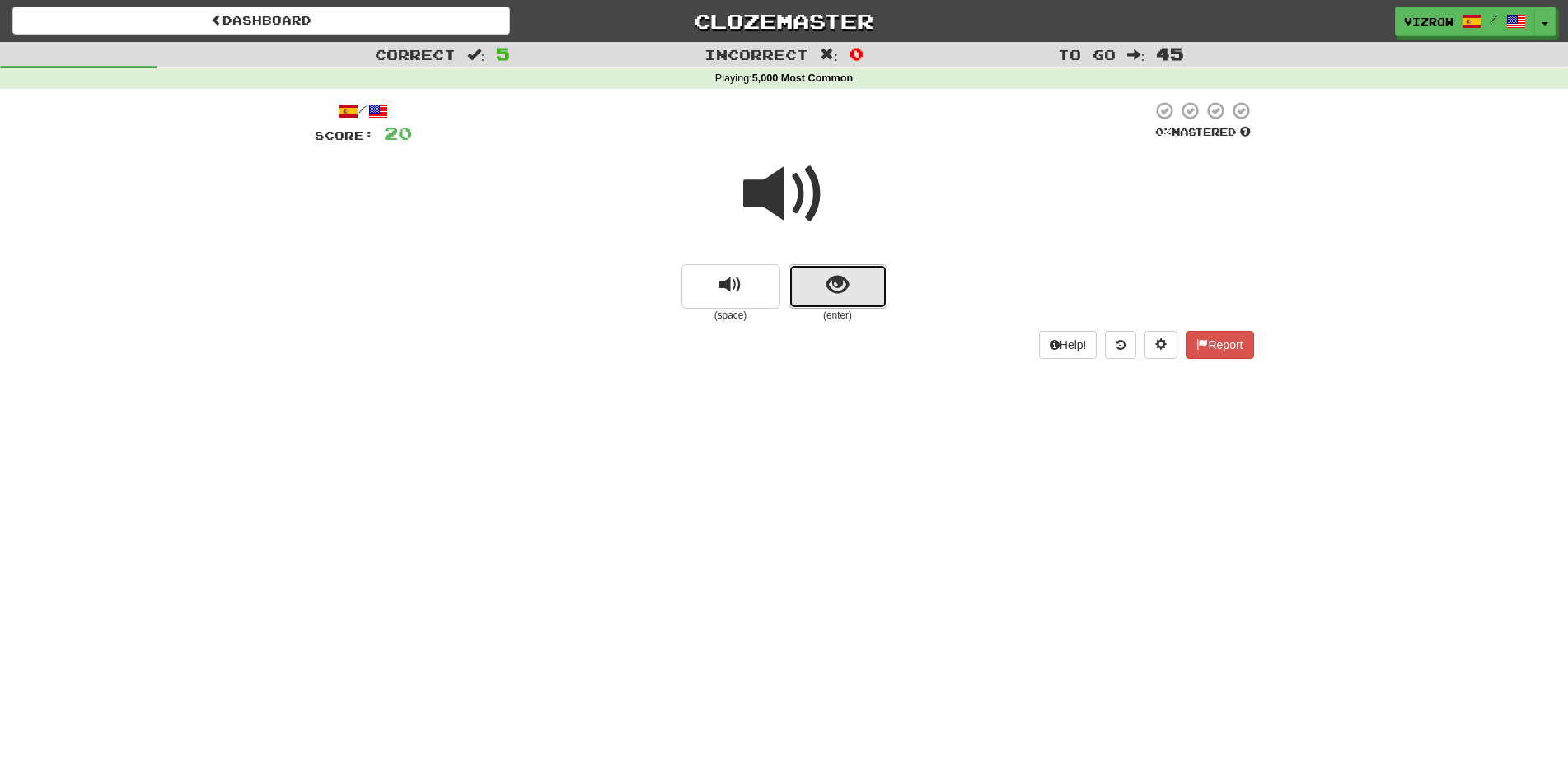
click at [834, 287] on span "show sentence" at bounding box center [838, 286] width 22 height 22
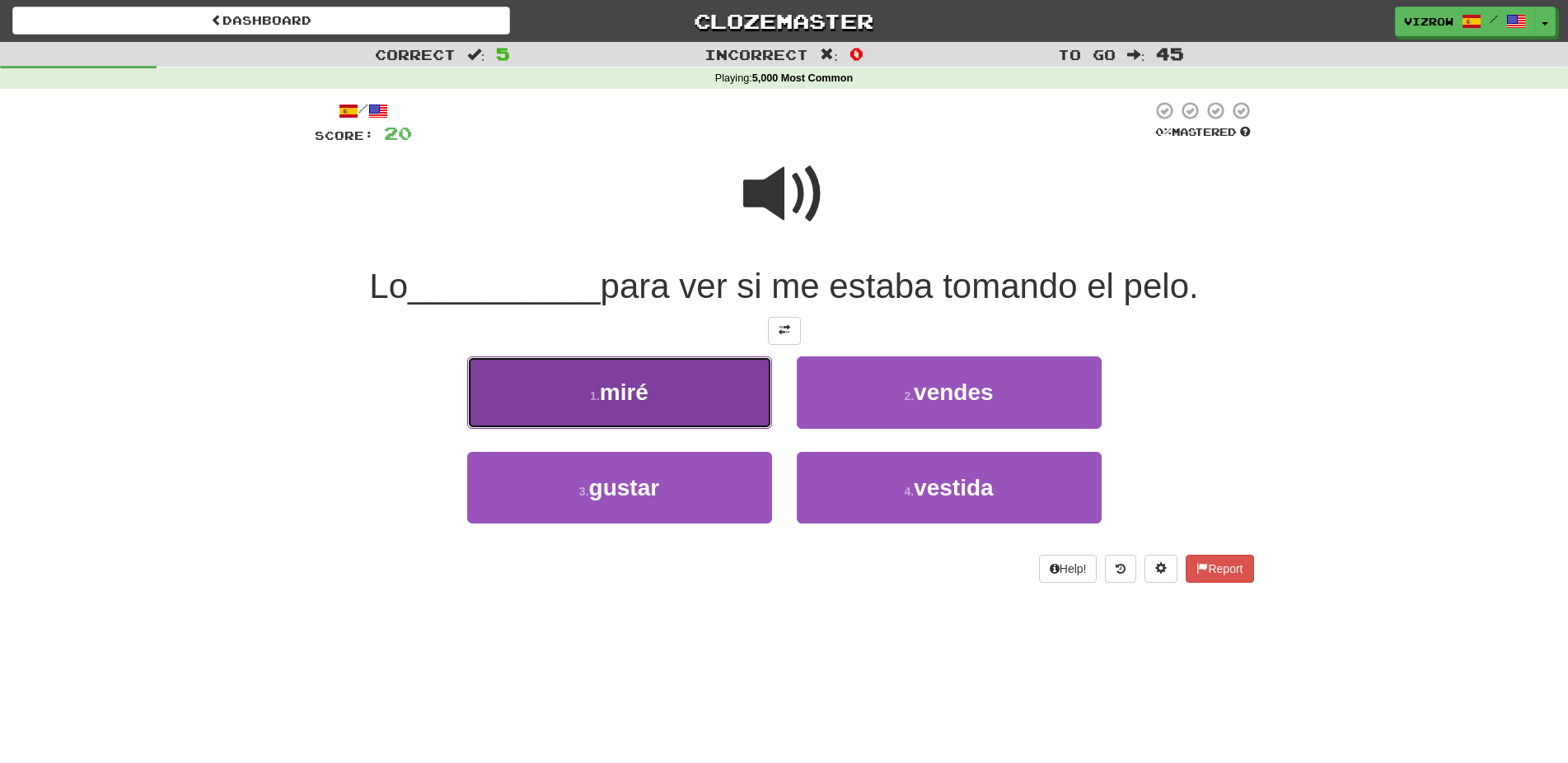
click at [750, 405] on button "1 . [GEOGRAPHIC_DATA]" at bounding box center [619, 392] width 305 height 72
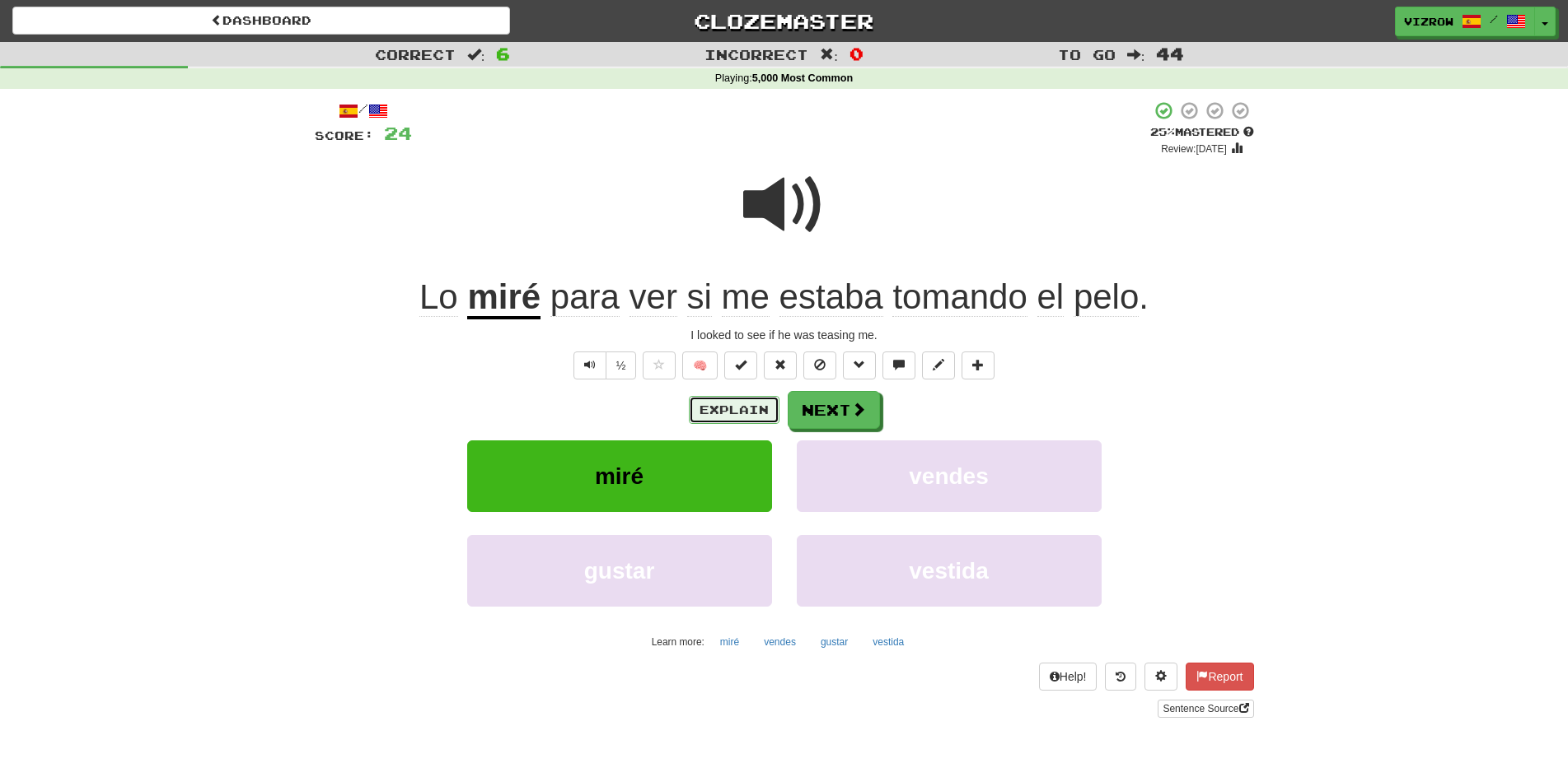
click at [744, 405] on button "Explain" at bounding box center [734, 410] width 91 height 28
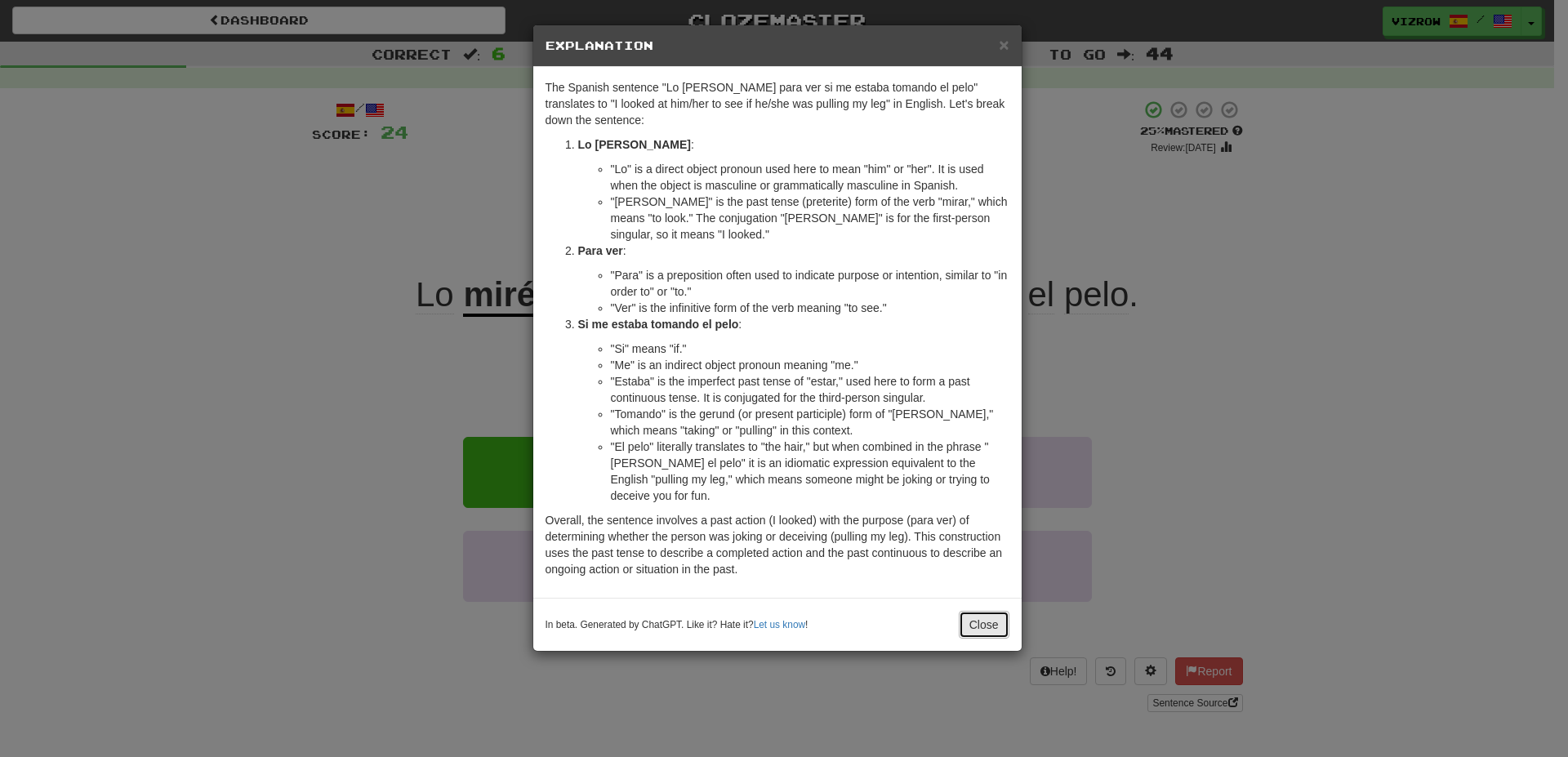
click at [995, 627] on button "Close" at bounding box center [983, 625] width 50 height 27
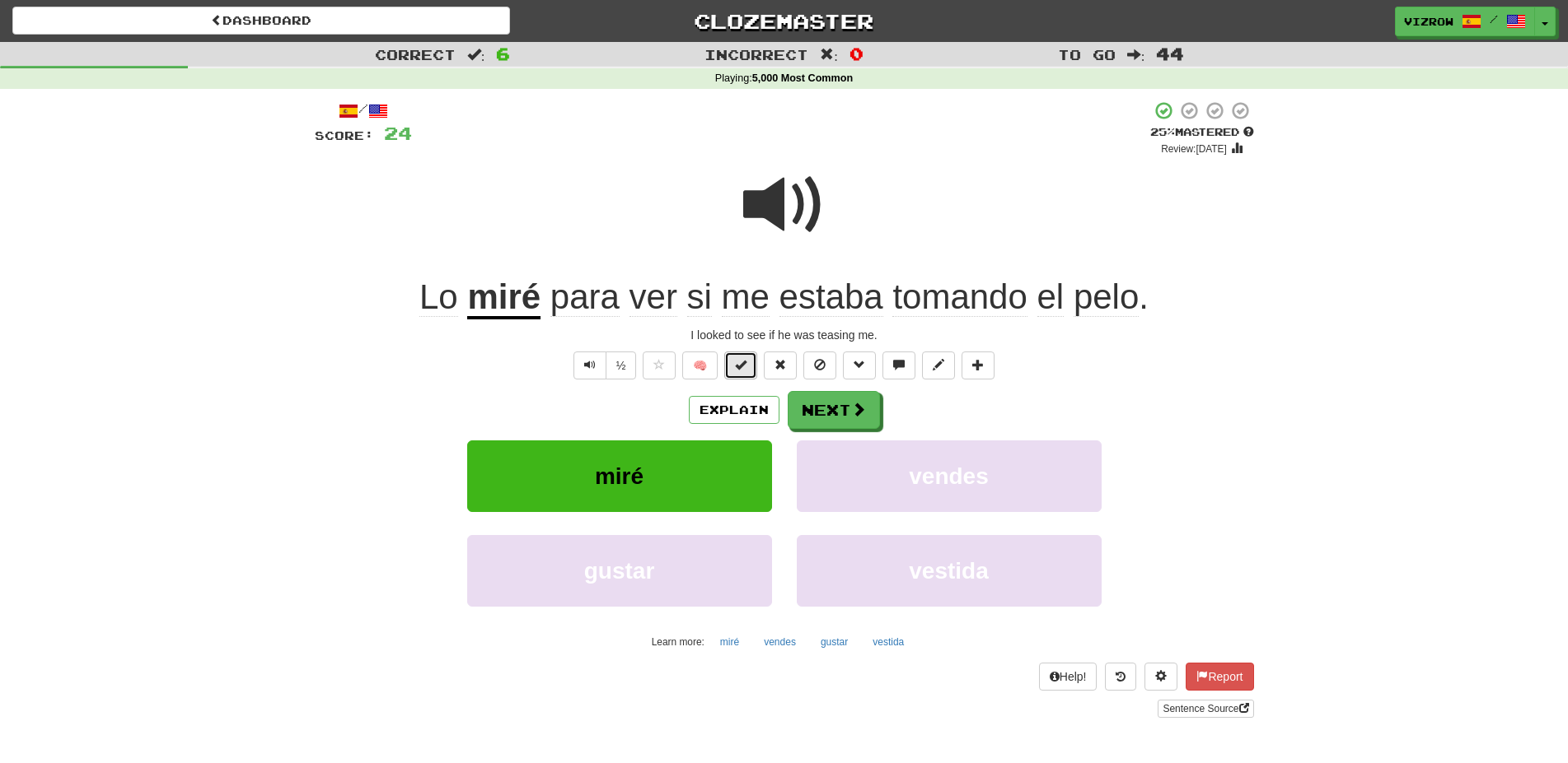
click at [737, 362] on span at bounding box center [740, 364] width 11 height 11
click at [851, 403] on span at bounding box center [858, 410] width 15 height 15
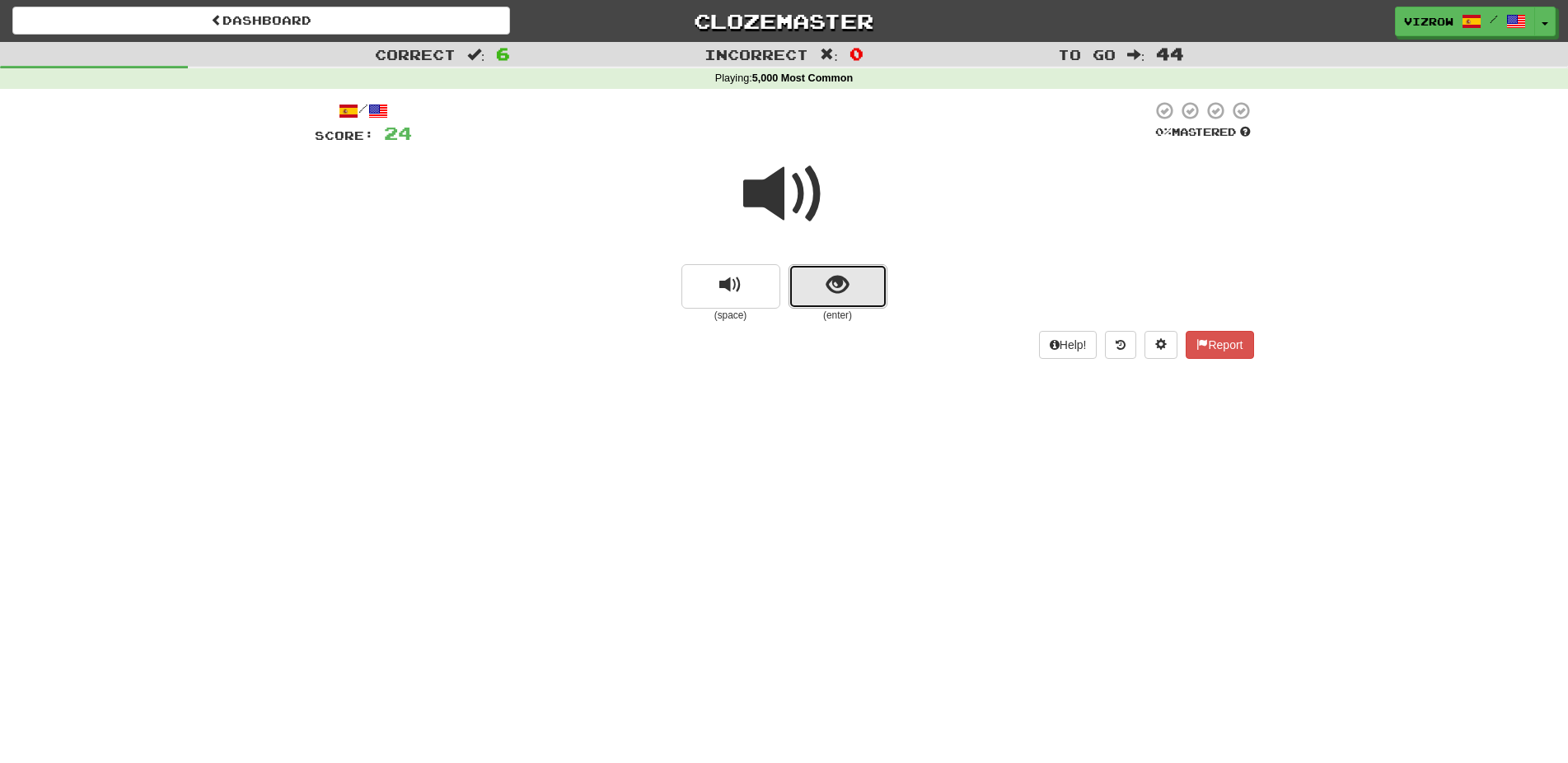
click at [857, 285] on button "show sentence" at bounding box center [838, 287] width 98 height 45
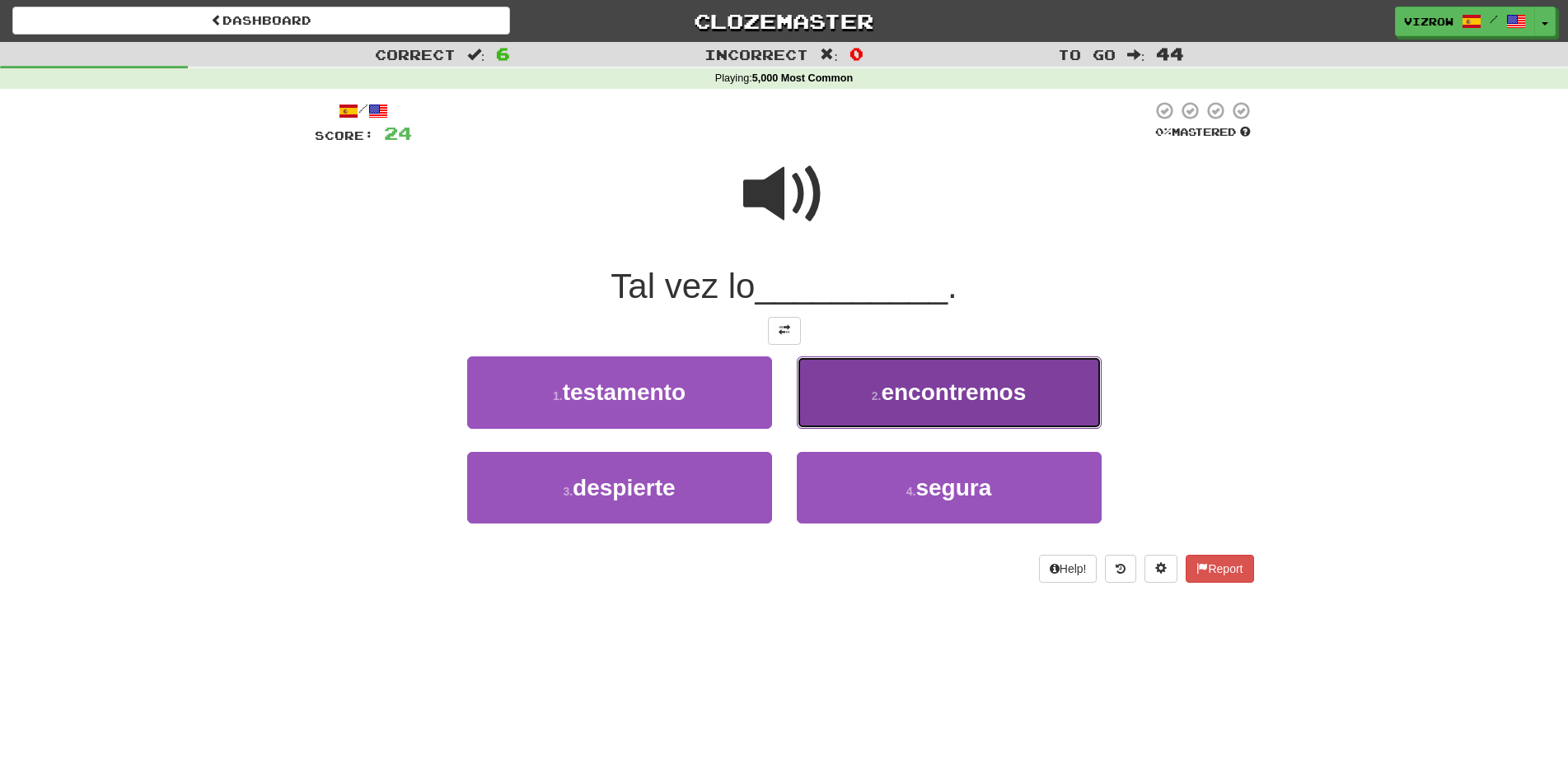
click at [1021, 399] on span "encontremos" at bounding box center [953, 393] width 145 height 26
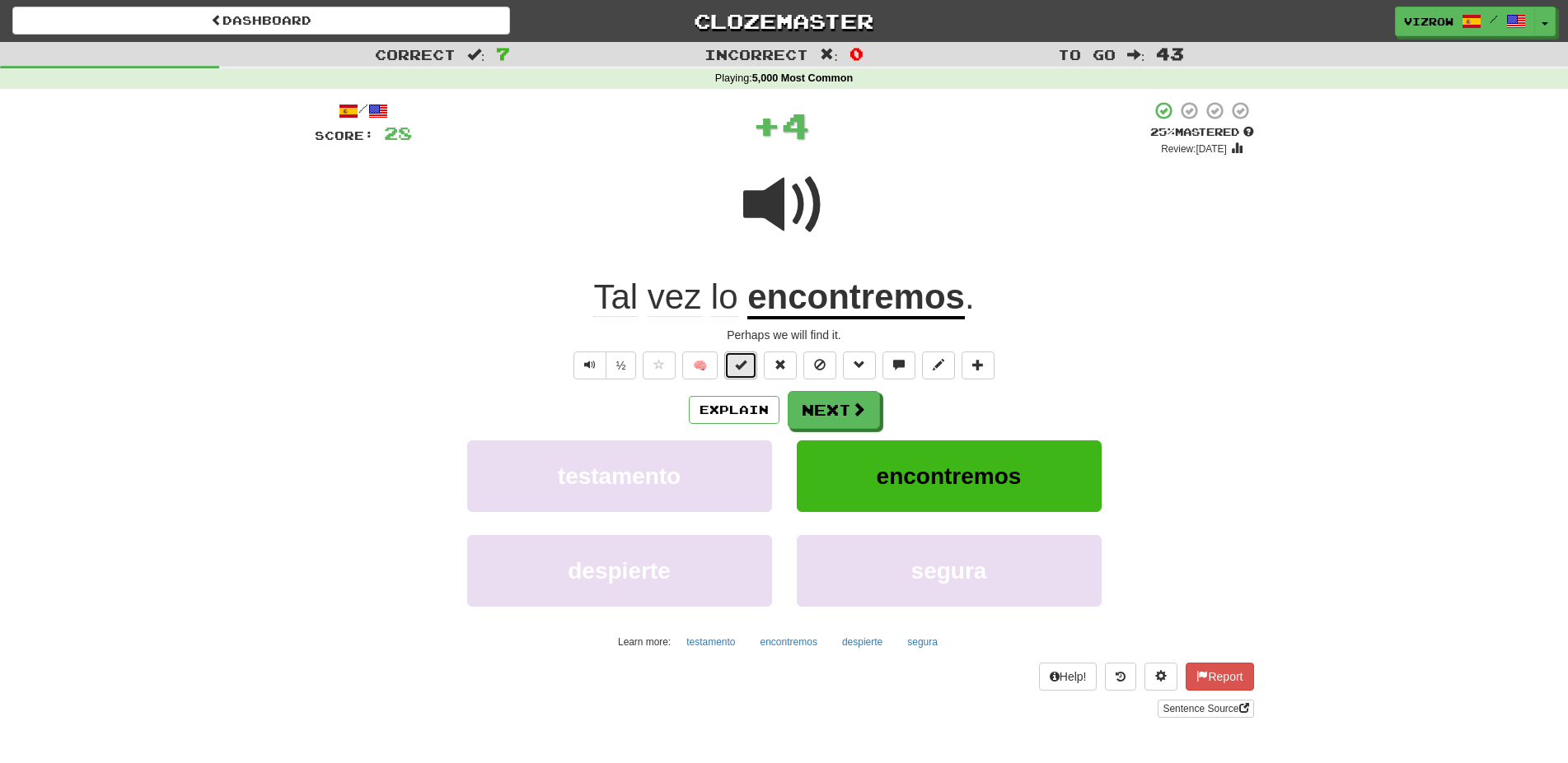
click at [737, 368] on span at bounding box center [740, 364] width 11 height 11
click at [852, 413] on span at bounding box center [858, 410] width 15 height 15
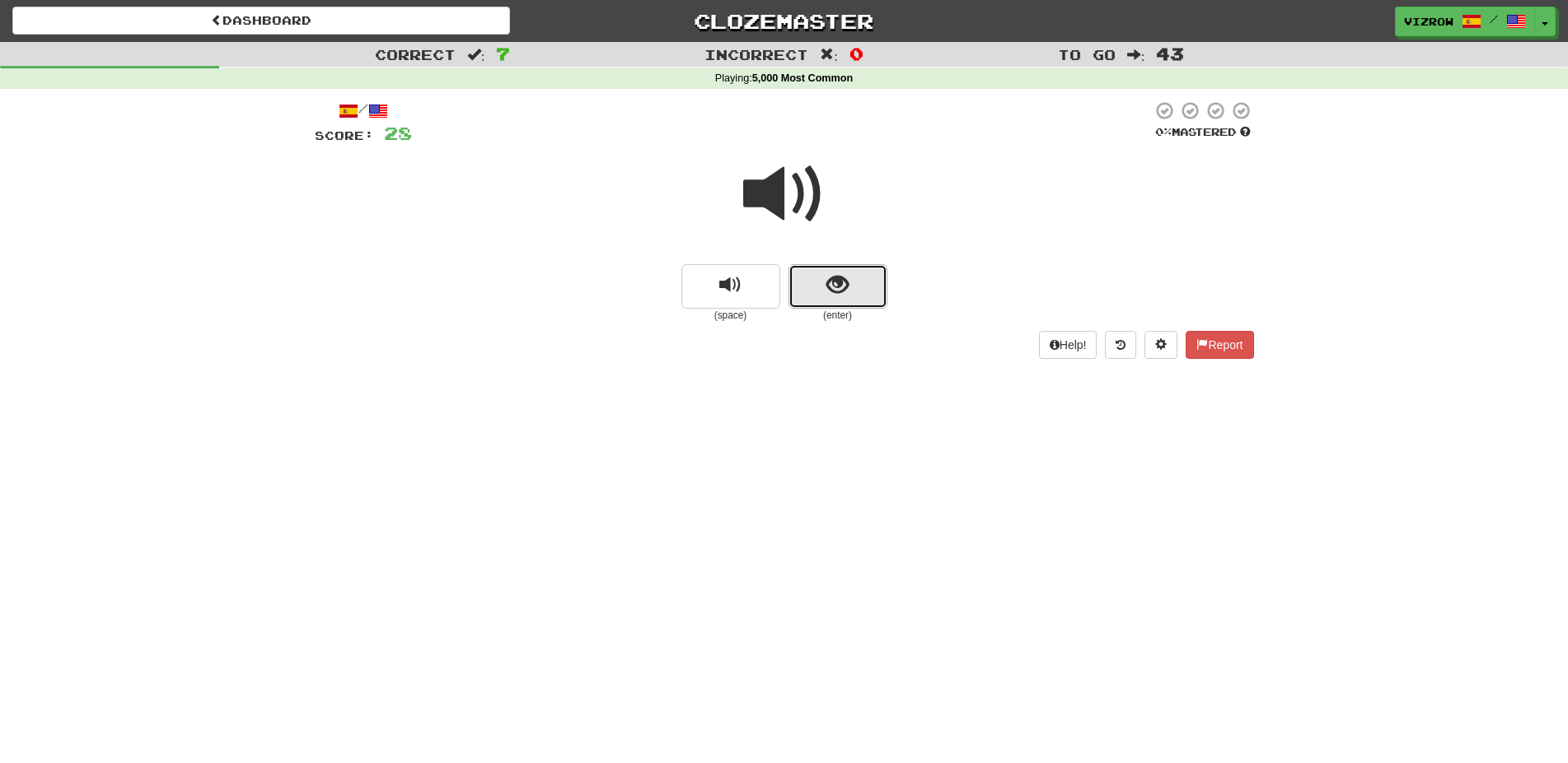
click at [853, 303] on button "show sentence" at bounding box center [838, 287] width 98 height 45
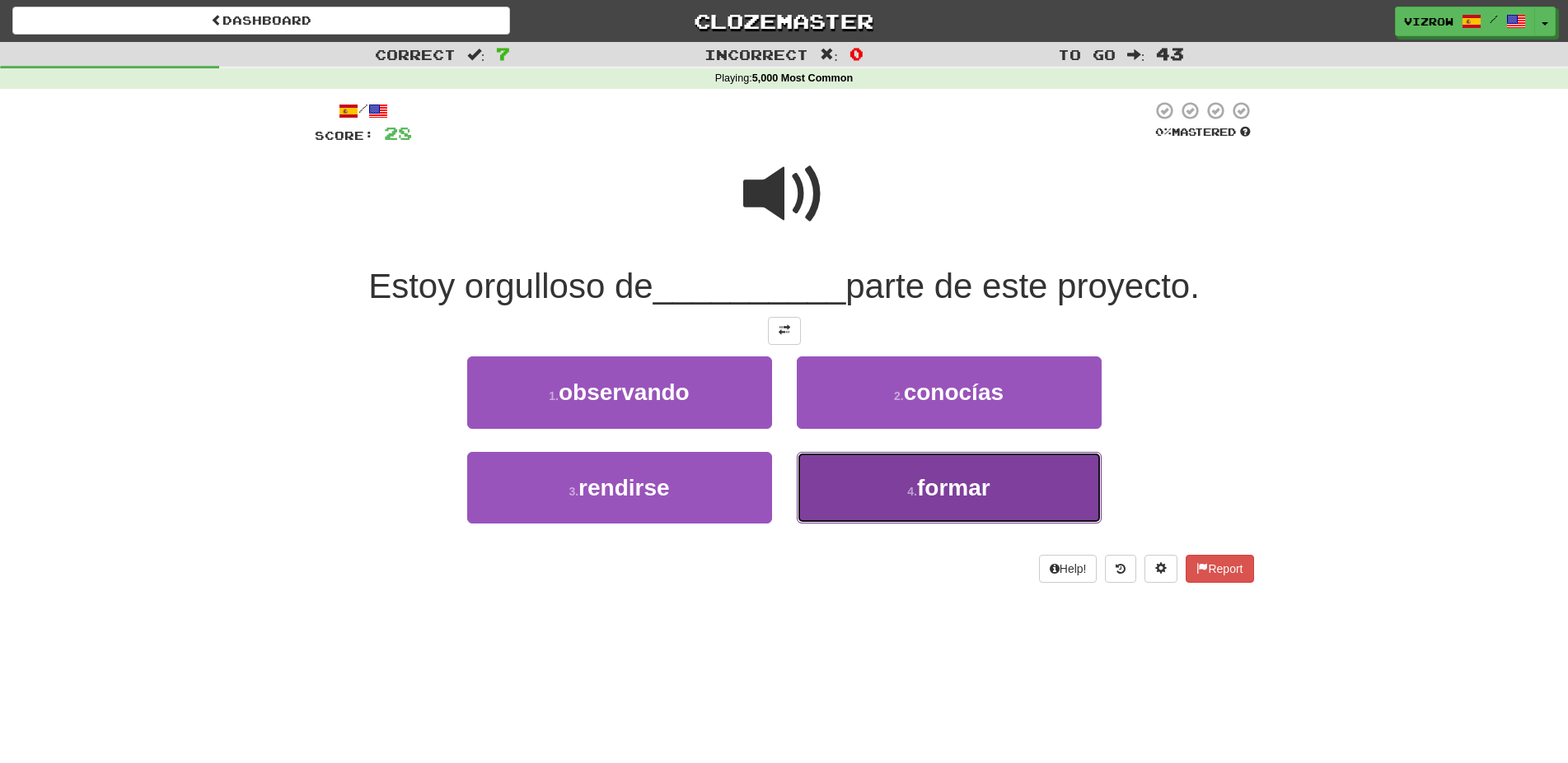
click at [1008, 487] on button "4 . formar" at bounding box center [949, 488] width 305 height 72
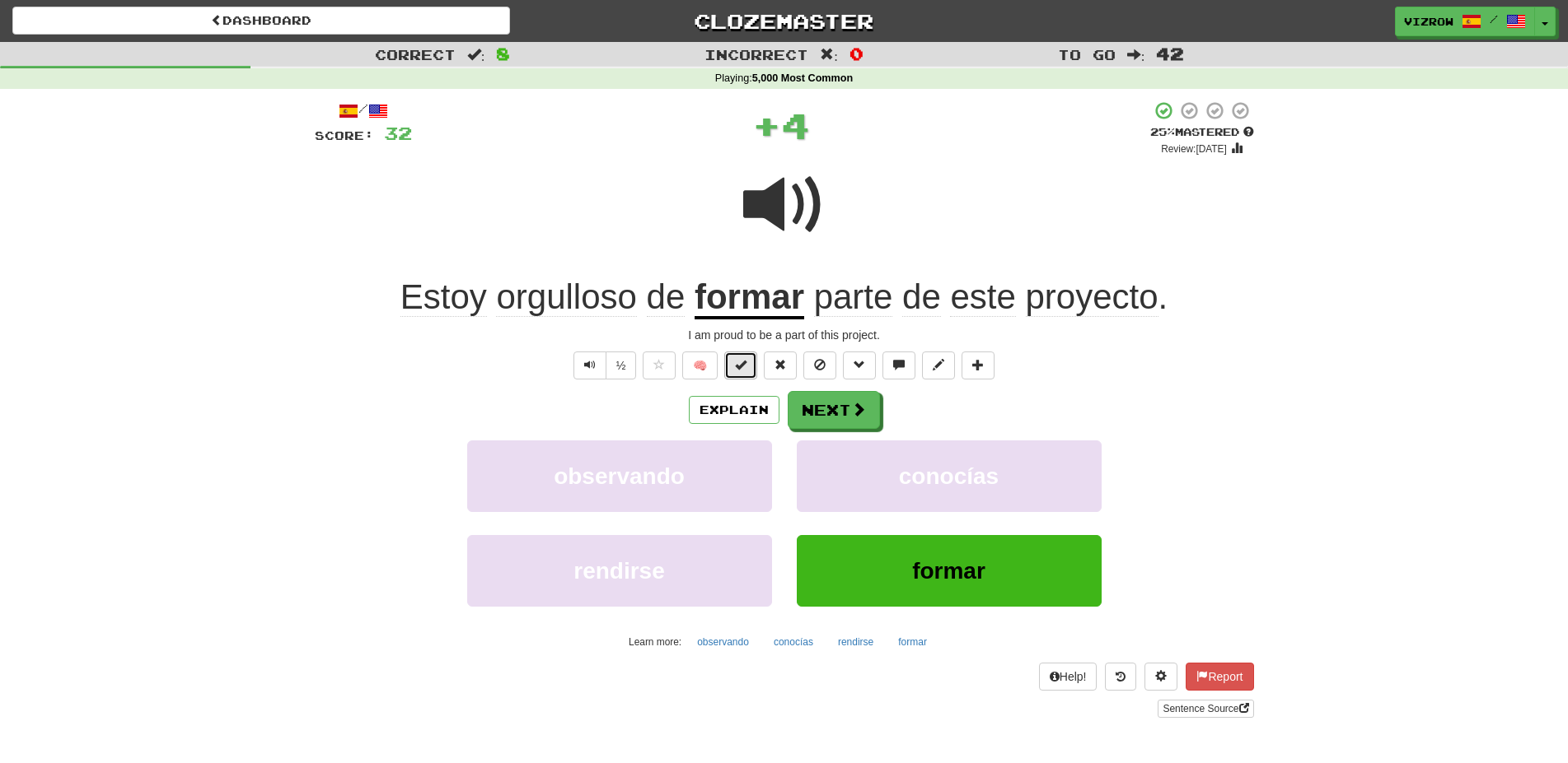
click at [757, 357] on button at bounding box center [741, 365] width 33 height 28
click at [866, 403] on button "Next" at bounding box center [834, 411] width 92 height 38
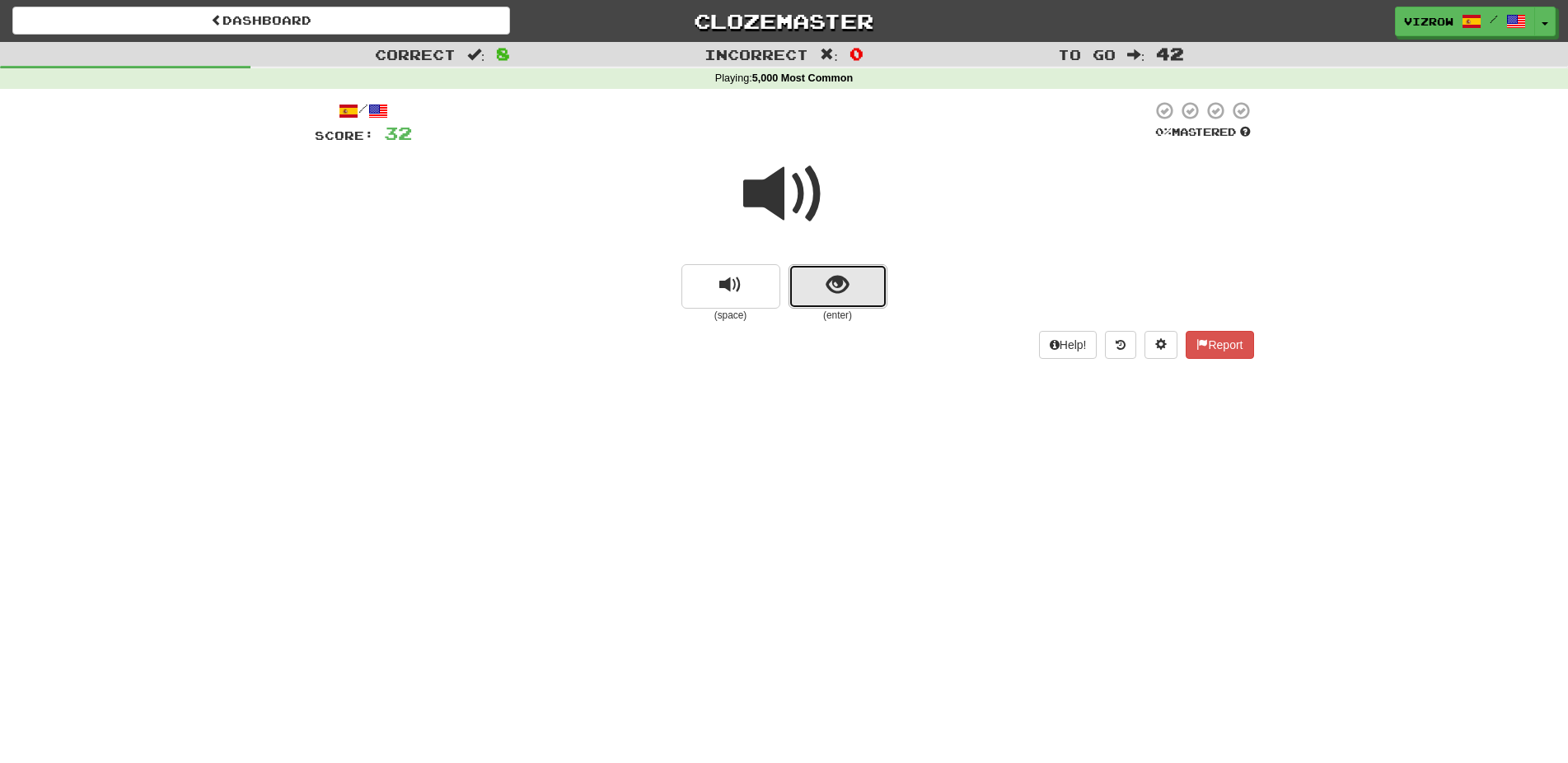
click at [820, 272] on button "show sentence" at bounding box center [838, 287] width 98 height 45
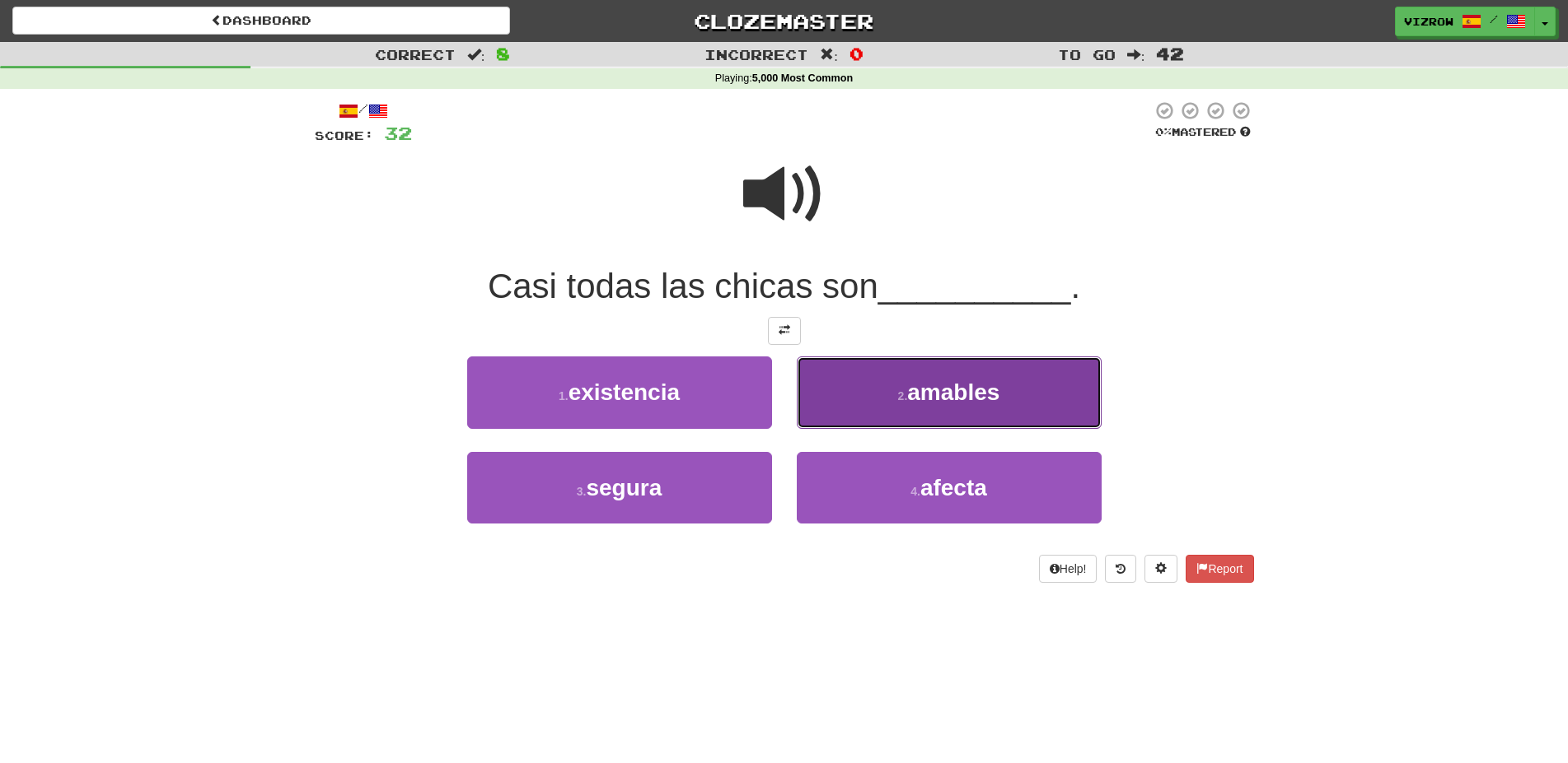
click at [941, 392] on span "amables" at bounding box center [952, 393] width 92 height 26
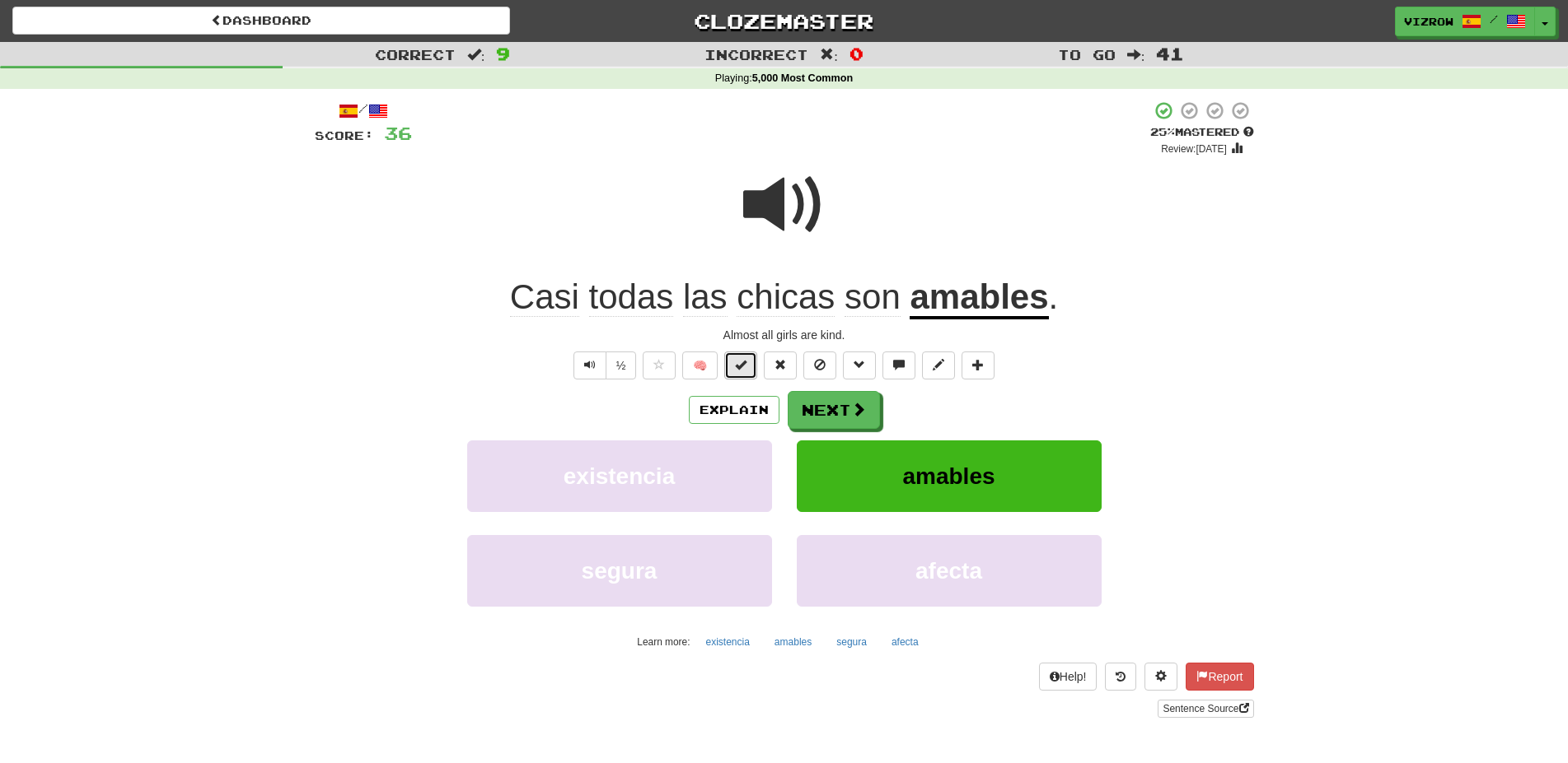
click at [742, 367] on span at bounding box center [740, 364] width 11 height 11
click at [841, 400] on button "Next" at bounding box center [834, 411] width 92 height 38
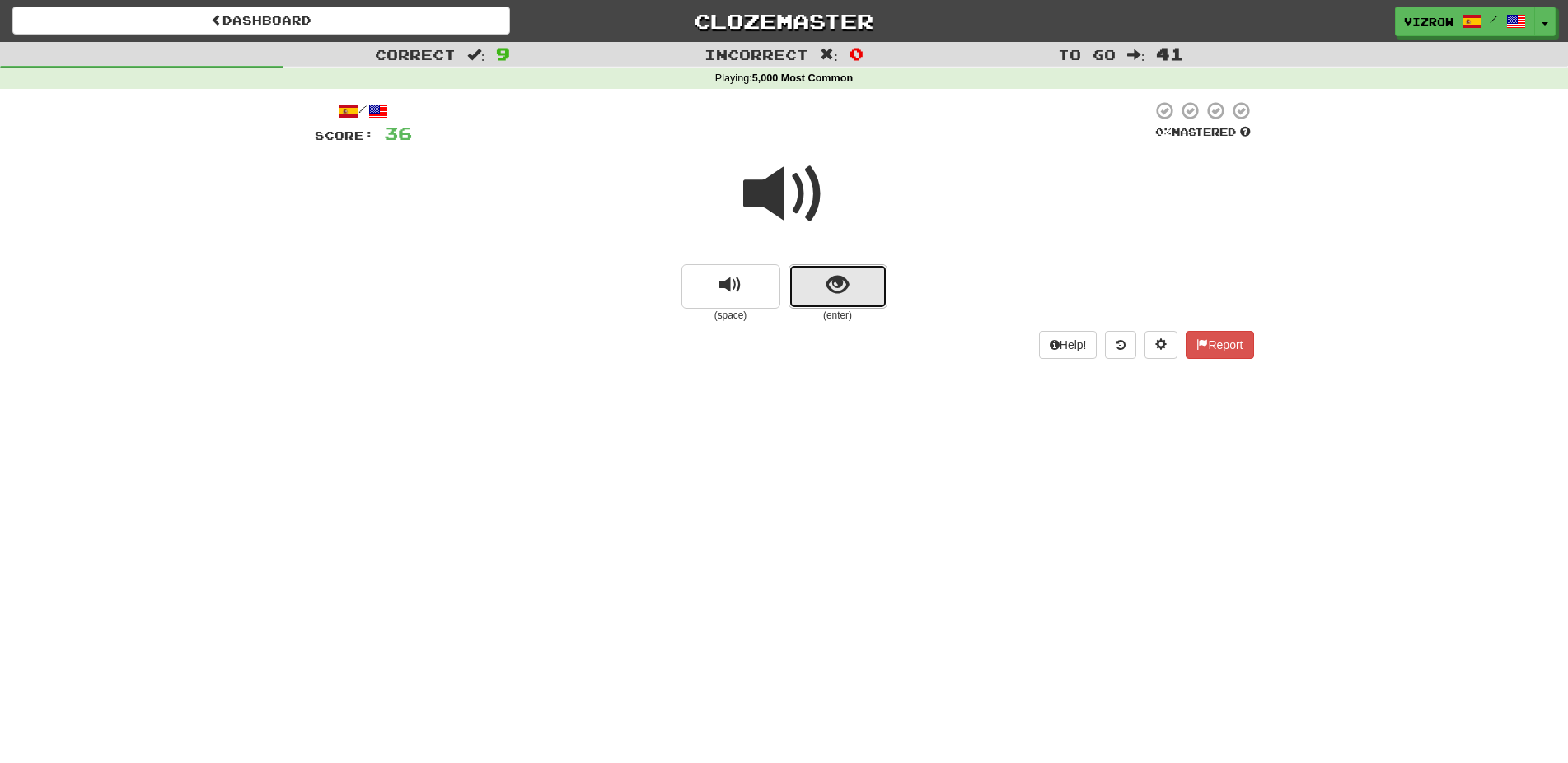
click at [869, 291] on button "show sentence" at bounding box center [838, 287] width 98 height 45
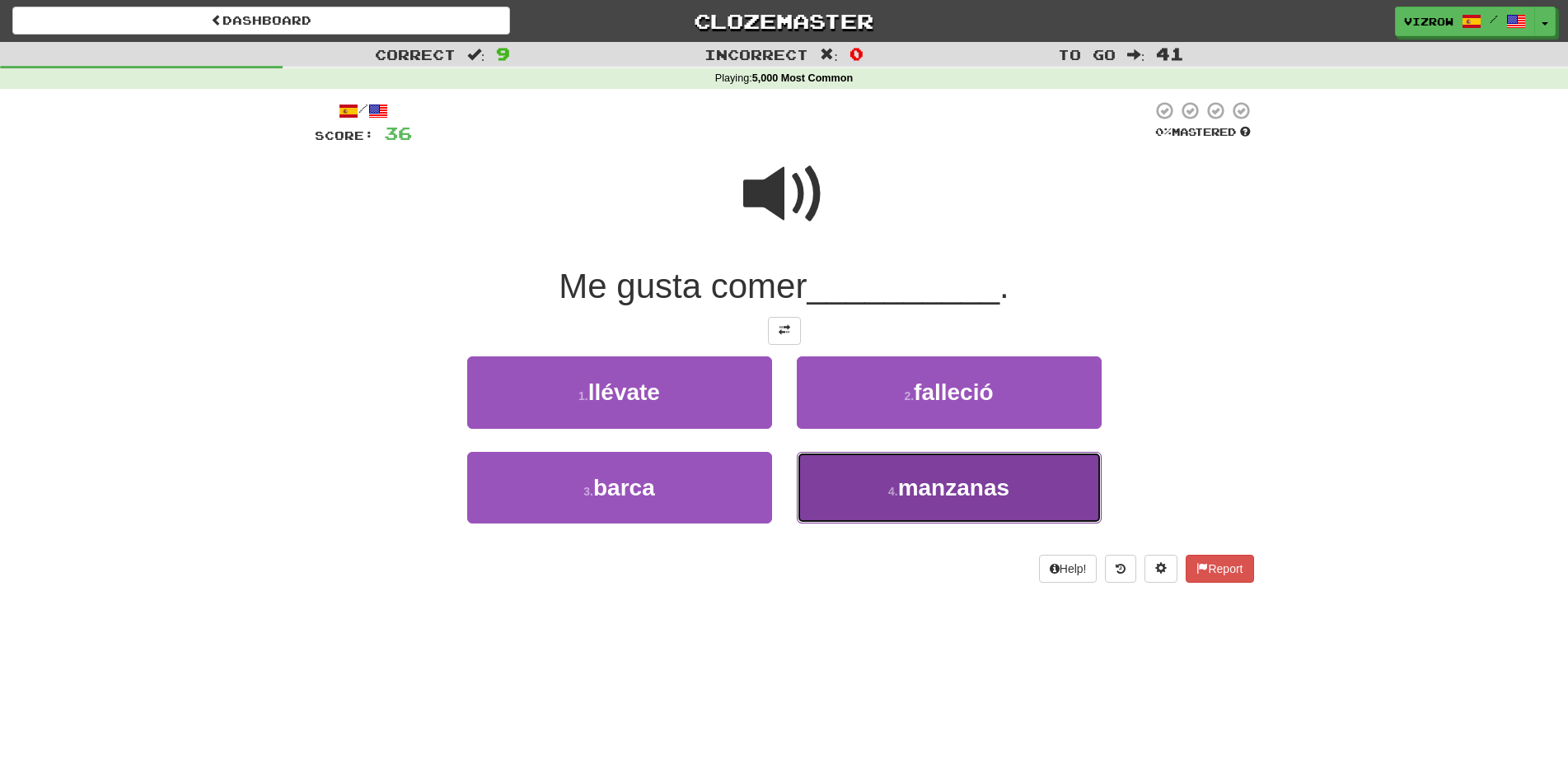
click at [933, 495] on span "manzanas" at bounding box center [953, 488] width 111 height 26
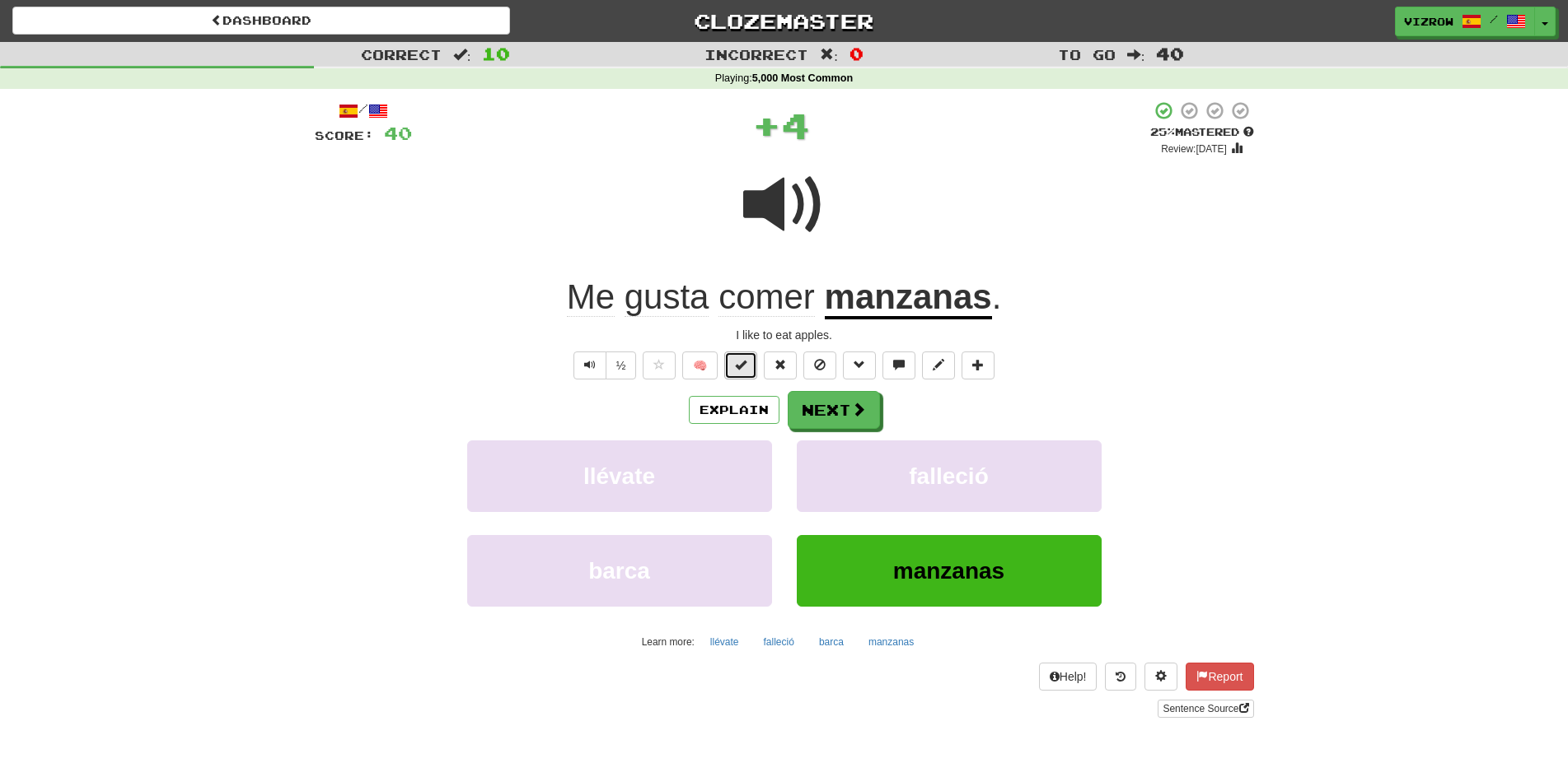
click at [743, 367] on span at bounding box center [740, 364] width 11 height 11
click at [843, 419] on button "Next" at bounding box center [834, 411] width 92 height 38
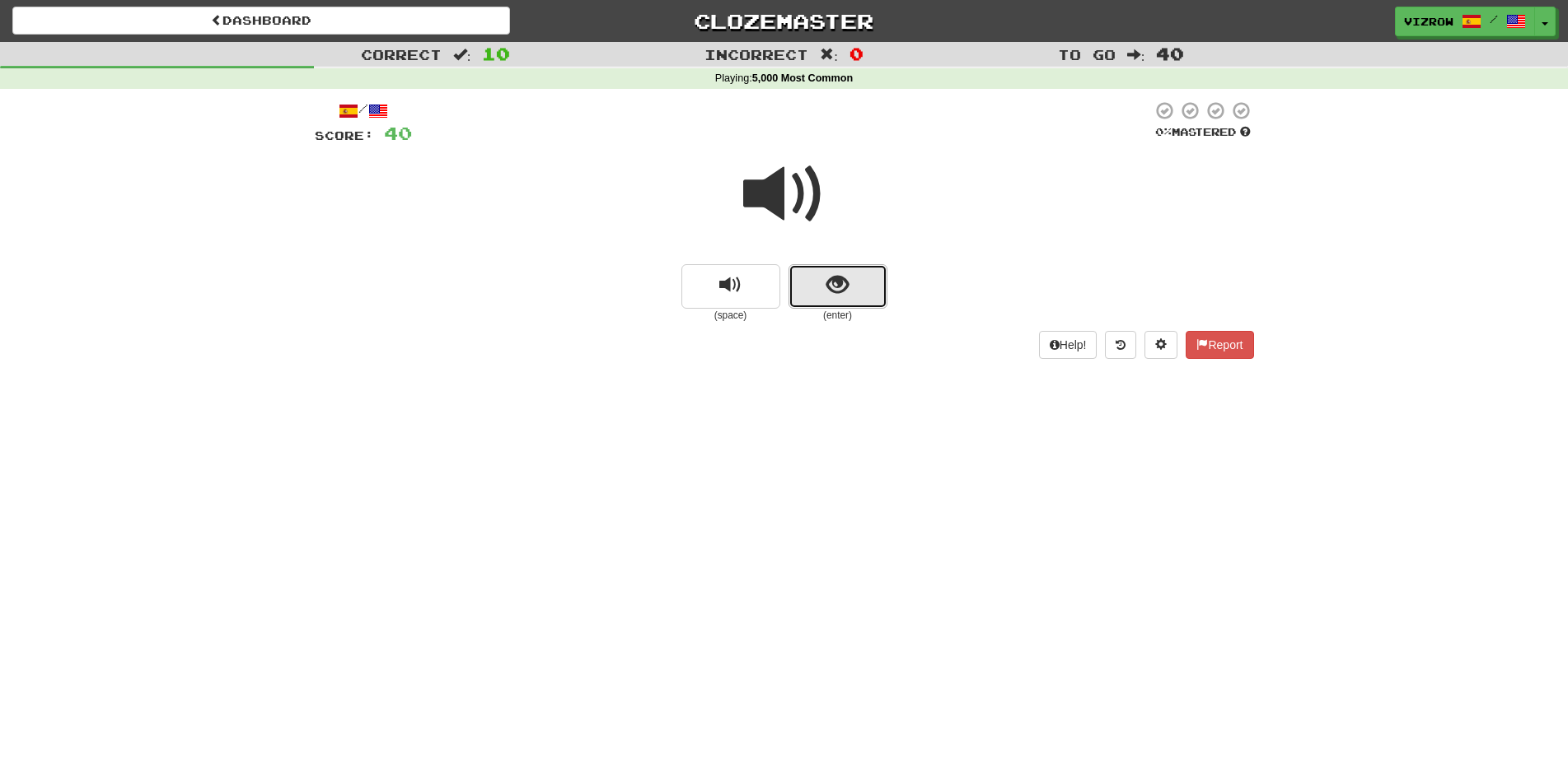
click at [848, 304] on button "show sentence" at bounding box center [838, 287] width 98 height 45
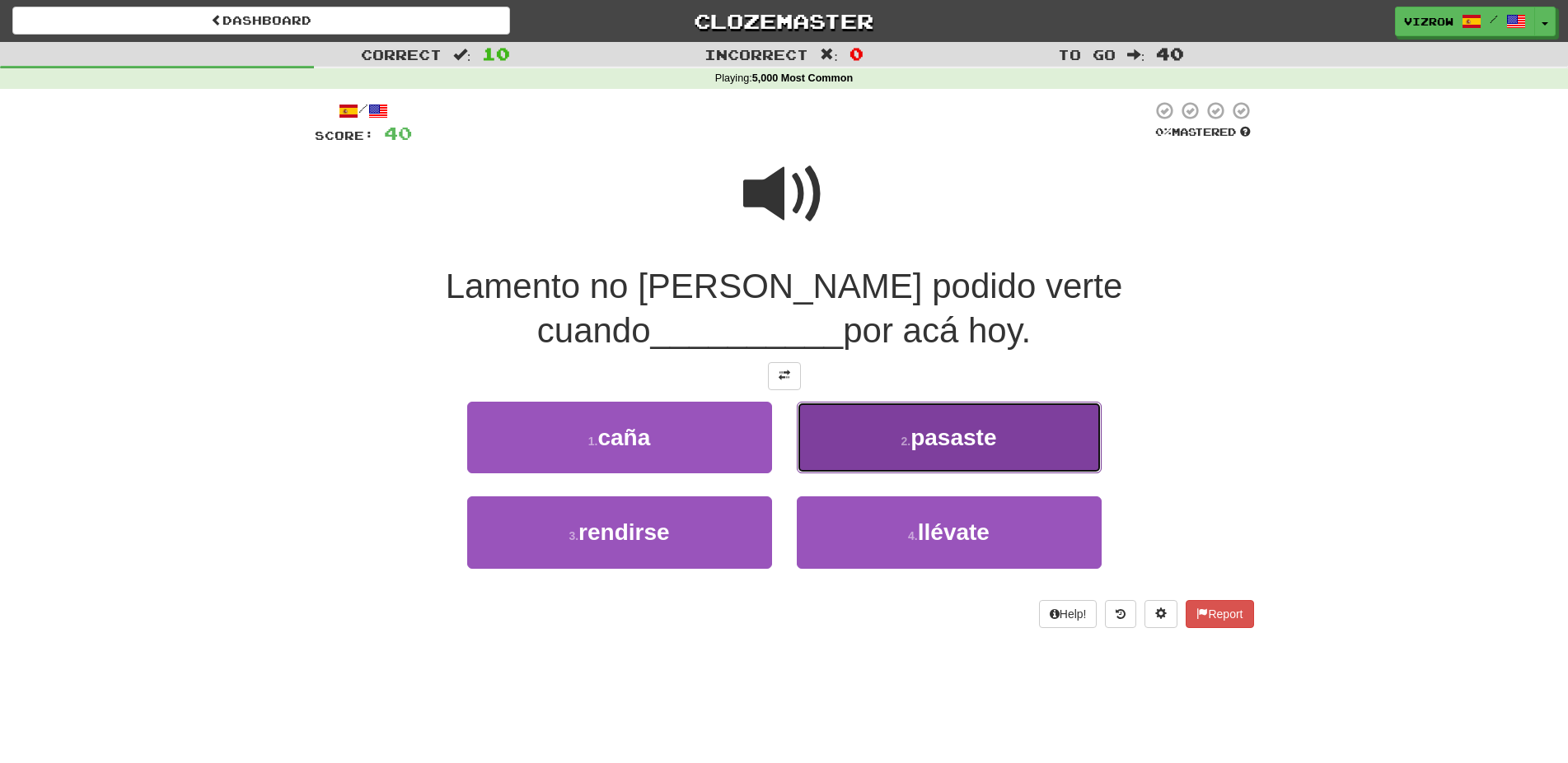
click at [1015, 465] on button "2 . pasaste" at bounding box center [949, 438] width 305 height 72
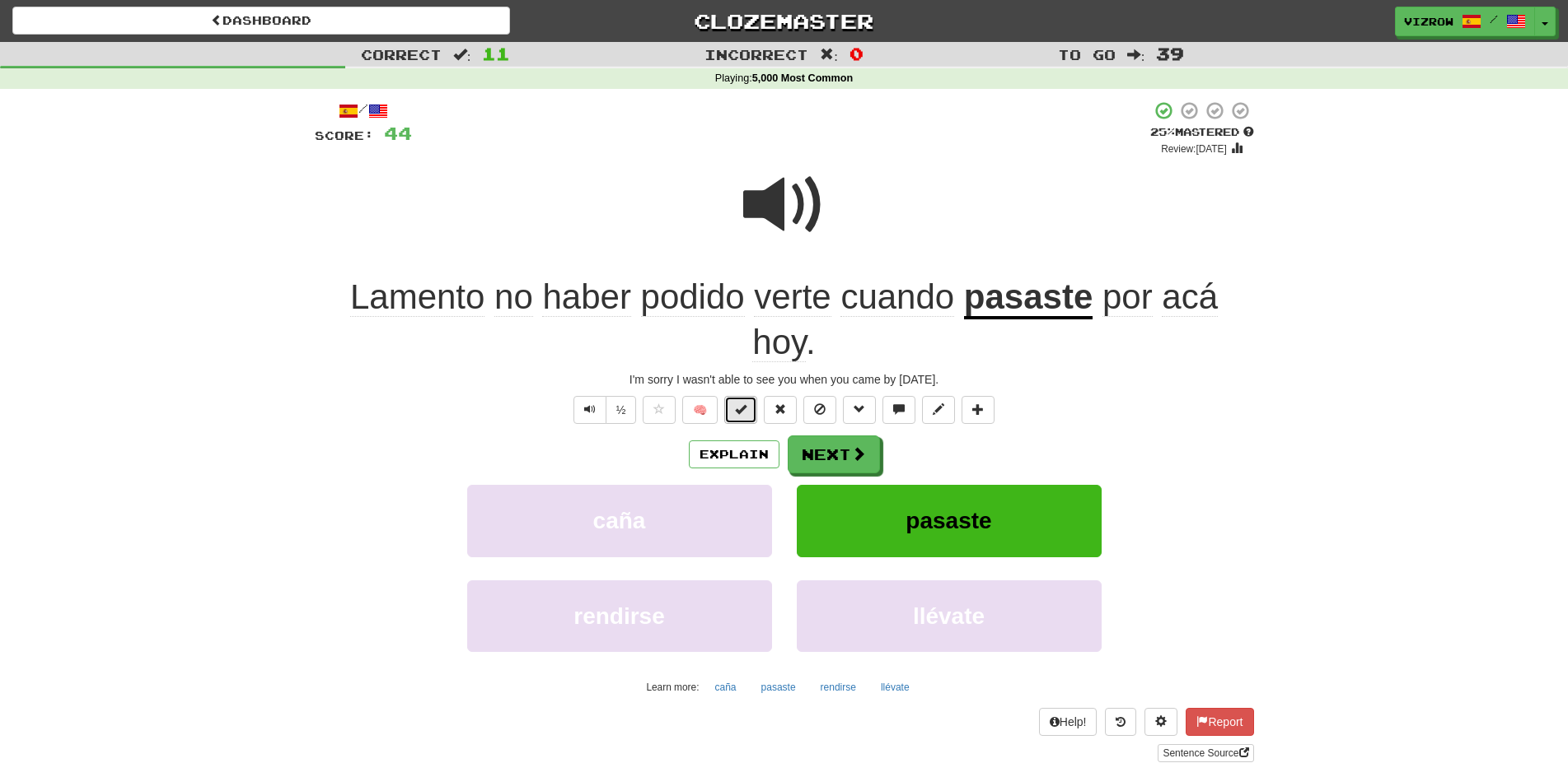
click at [730, 410] on button at bounding box center [741, 410] width 33 height 28
click at [830, 454] on button "Next" at bounding box center [833, 455] width 92 height 38
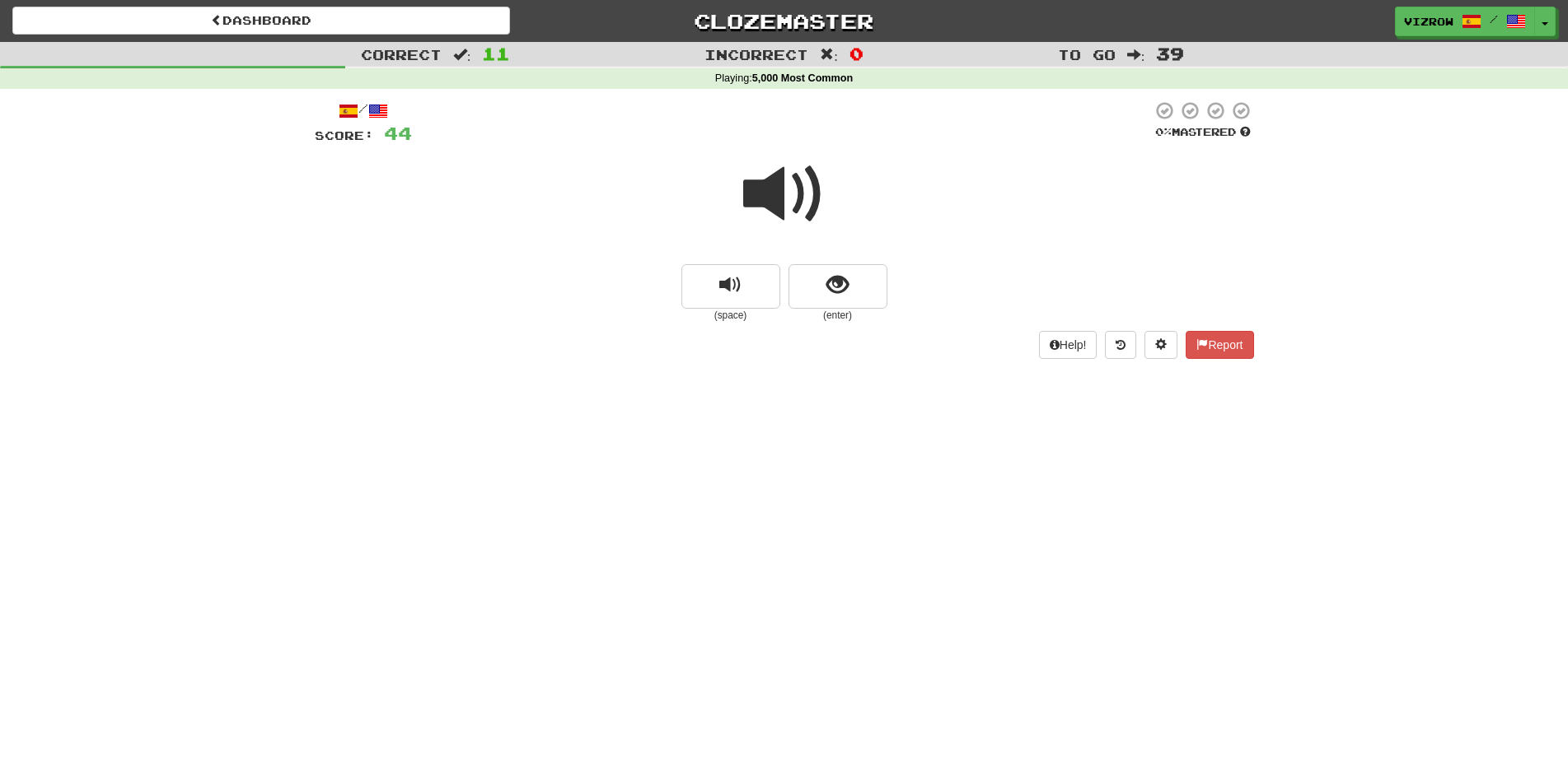
click at [818, 191] on span at bounding box center [784, 193] width 82 height 82
click at [869, 296] on button "show sentence" at bounding box center [838, 287] width 98 height 45
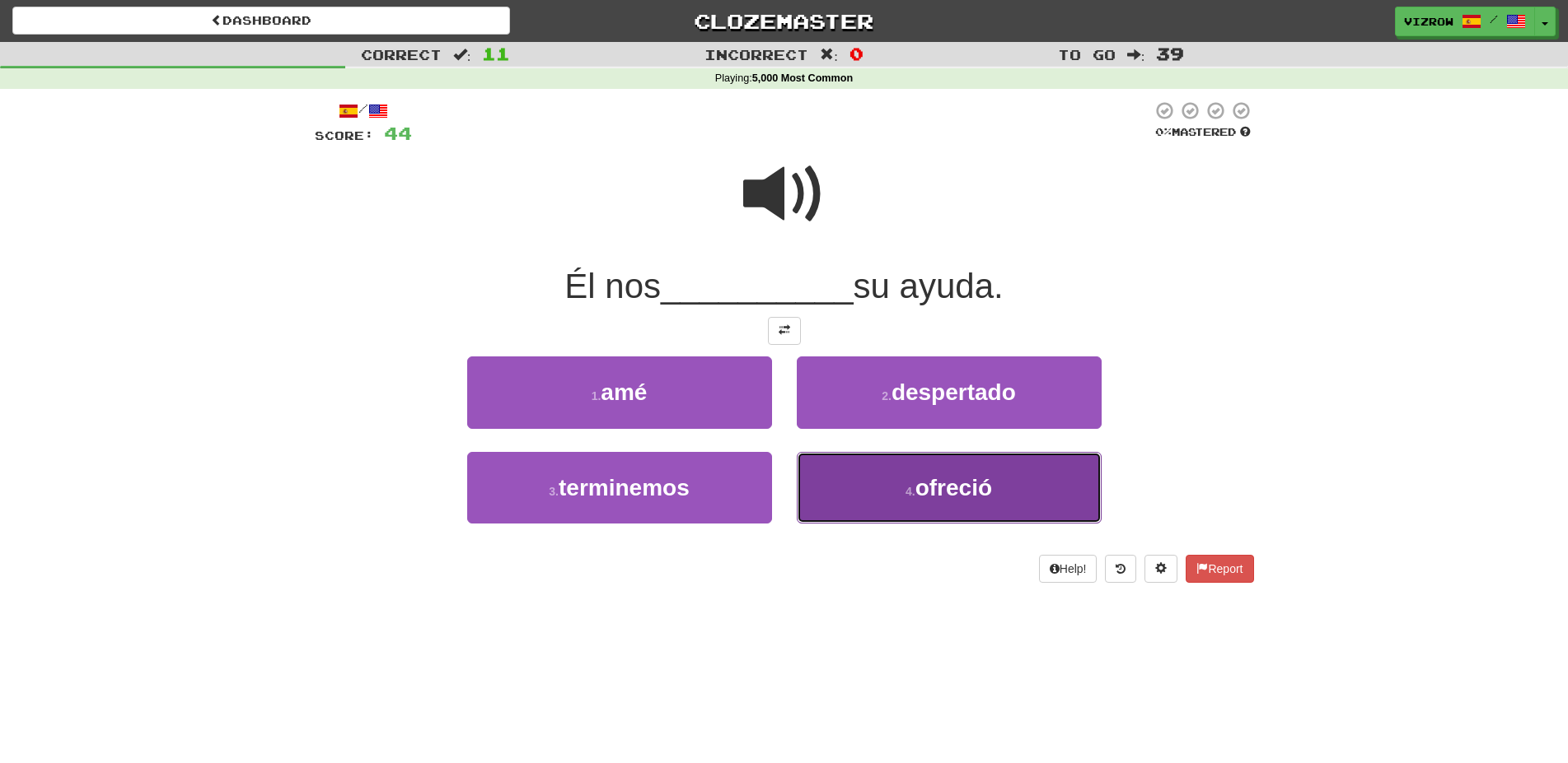
click at [991, 489] on span "ofreció" at bounding box center [953, 488] width 77 height 26
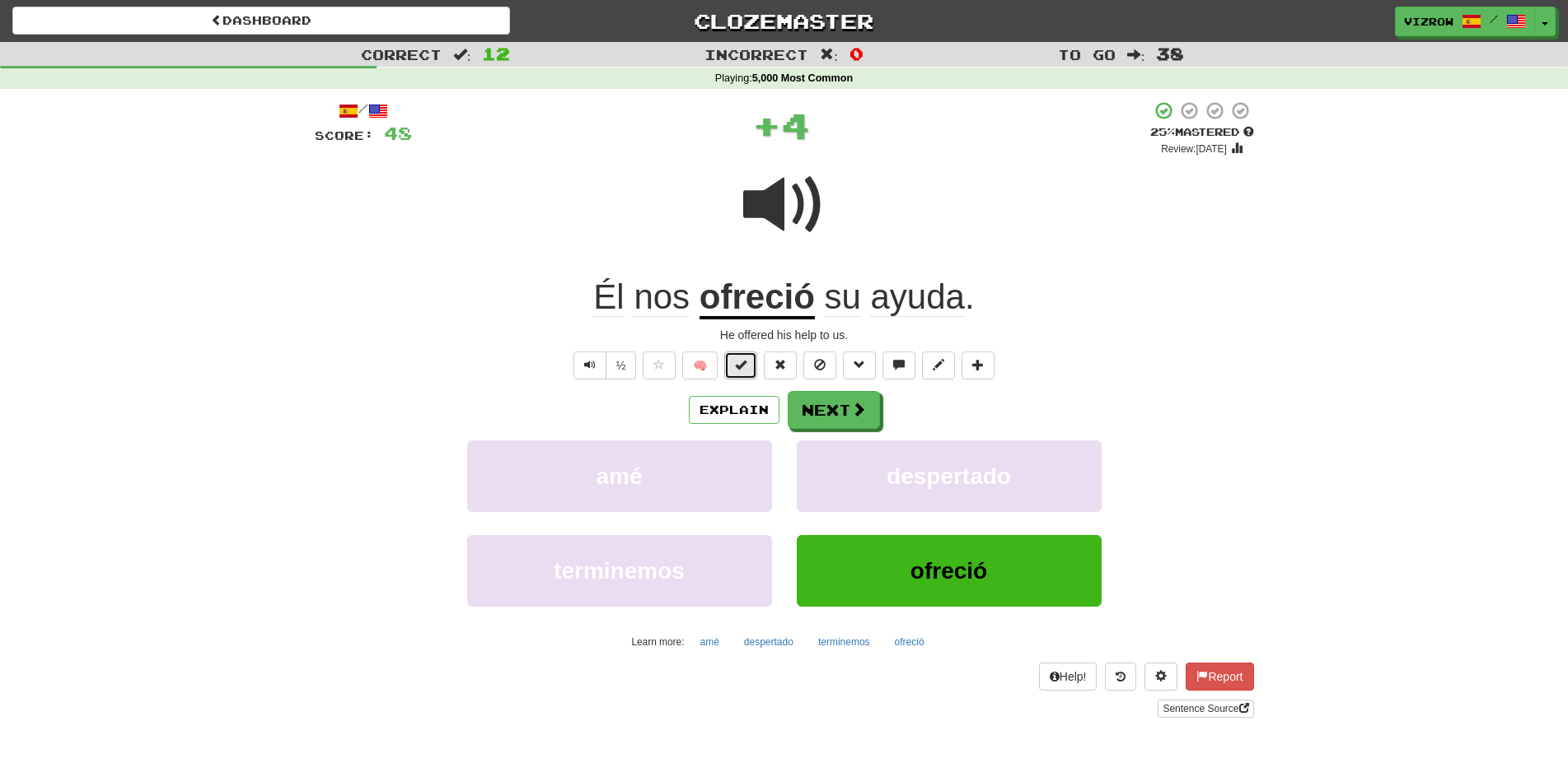
click at [735, 370] on button at bounding box center [741, 365] width 33 height 28
click at [831, 407] on button "Next" at bounding box center [834, 411] width 92 height 38
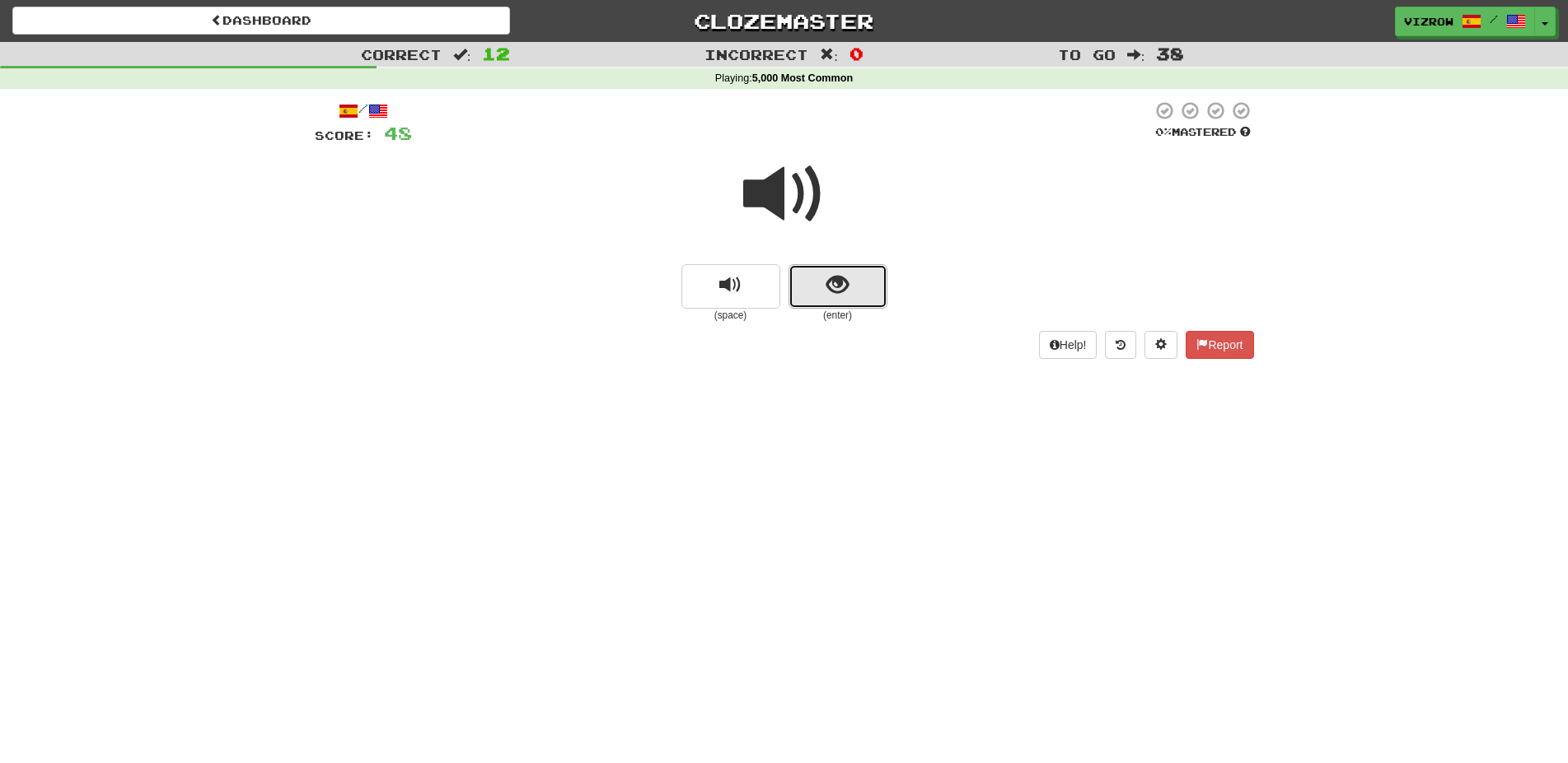
click at [864, 303] on button "show sentence" at bounding box center [838, 287] width 98 height 45
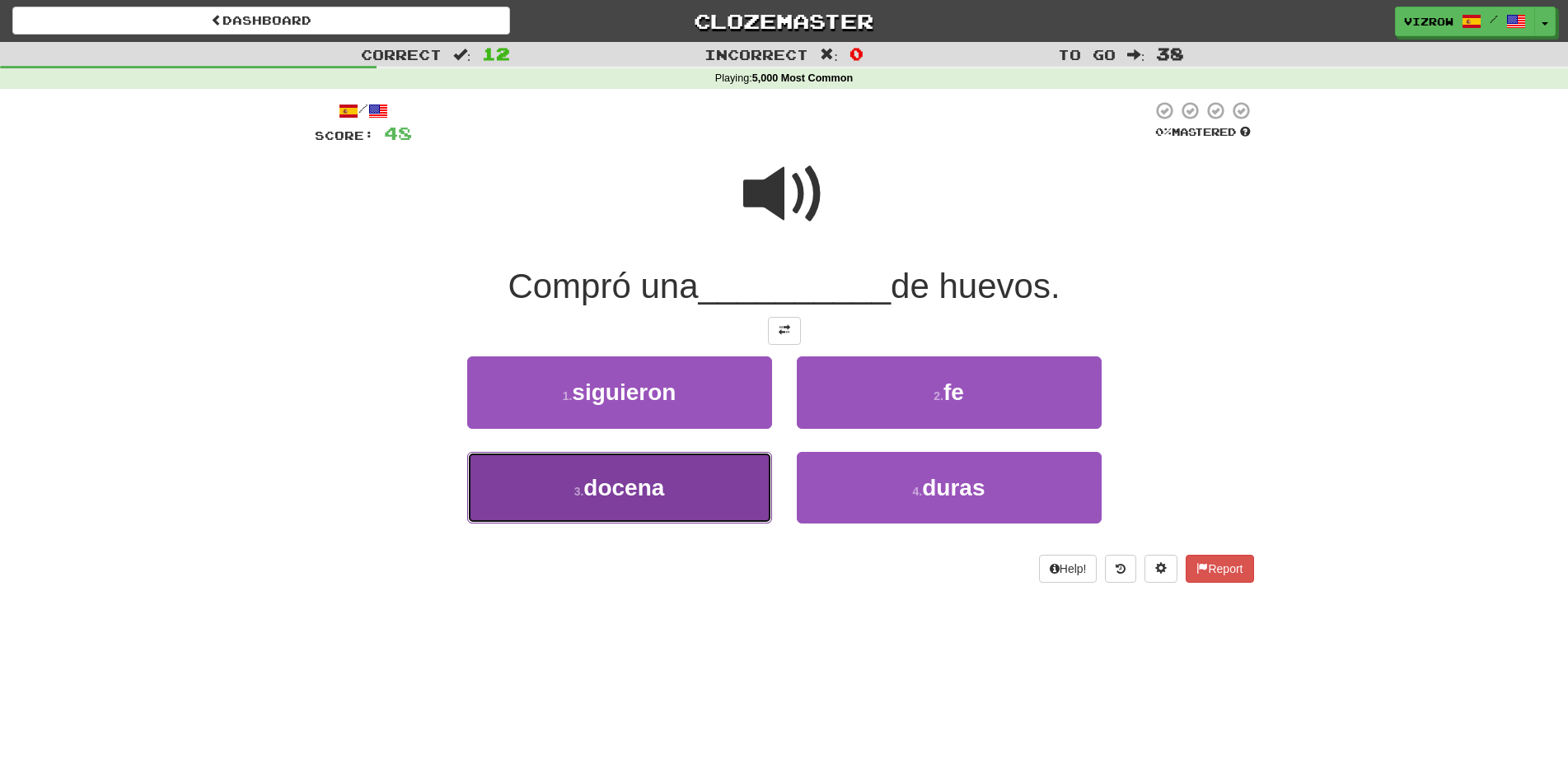
click at [721, 489] on button "3 . docena" at bounding box center [619, 488] width 305 height 72
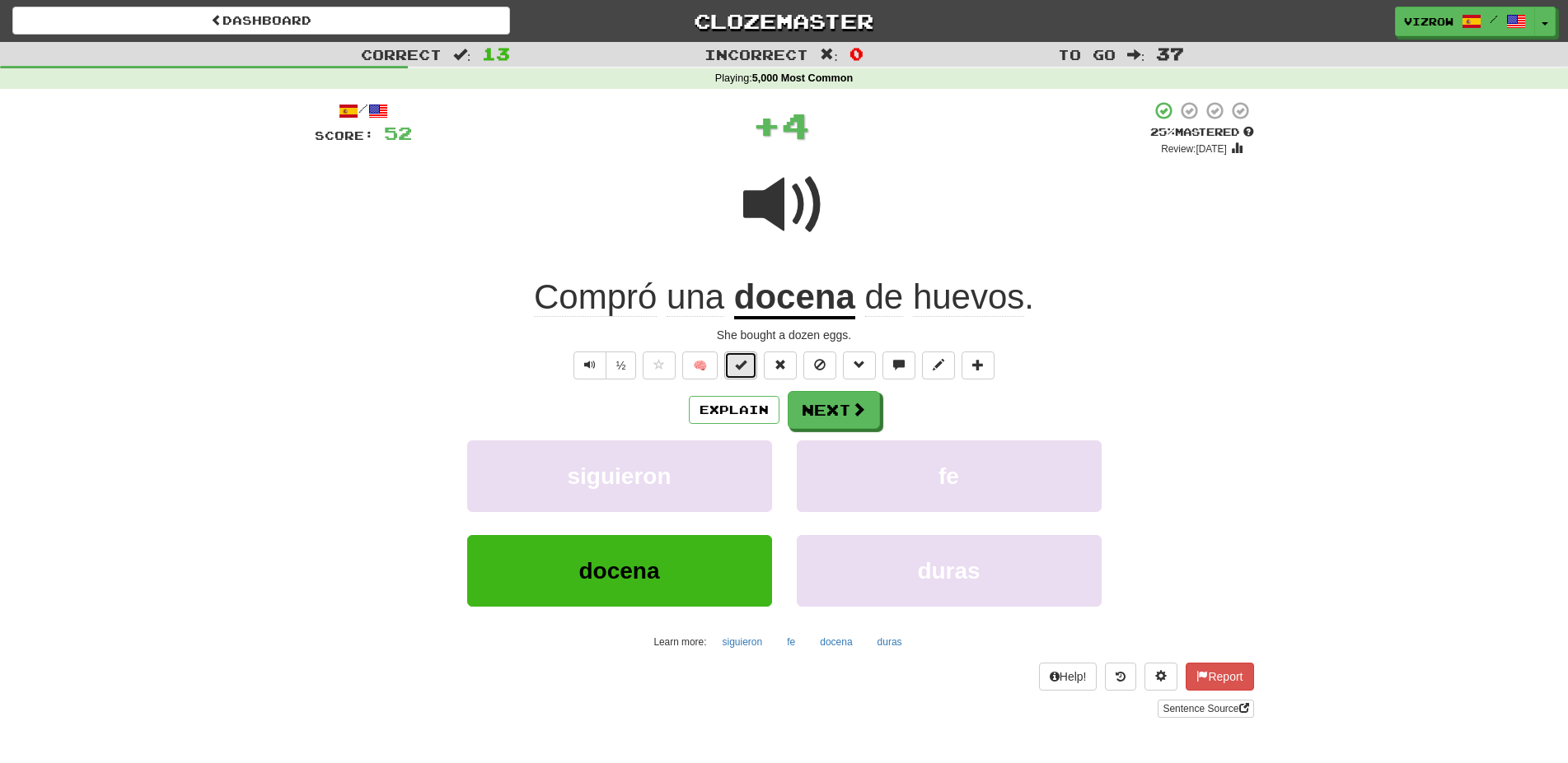
click at [754, 369] on button at bounding box center [741, 365] width 33 height 28
click at [850, 413] on button "Next" at bounding box center [834, 411] width 92 height 38
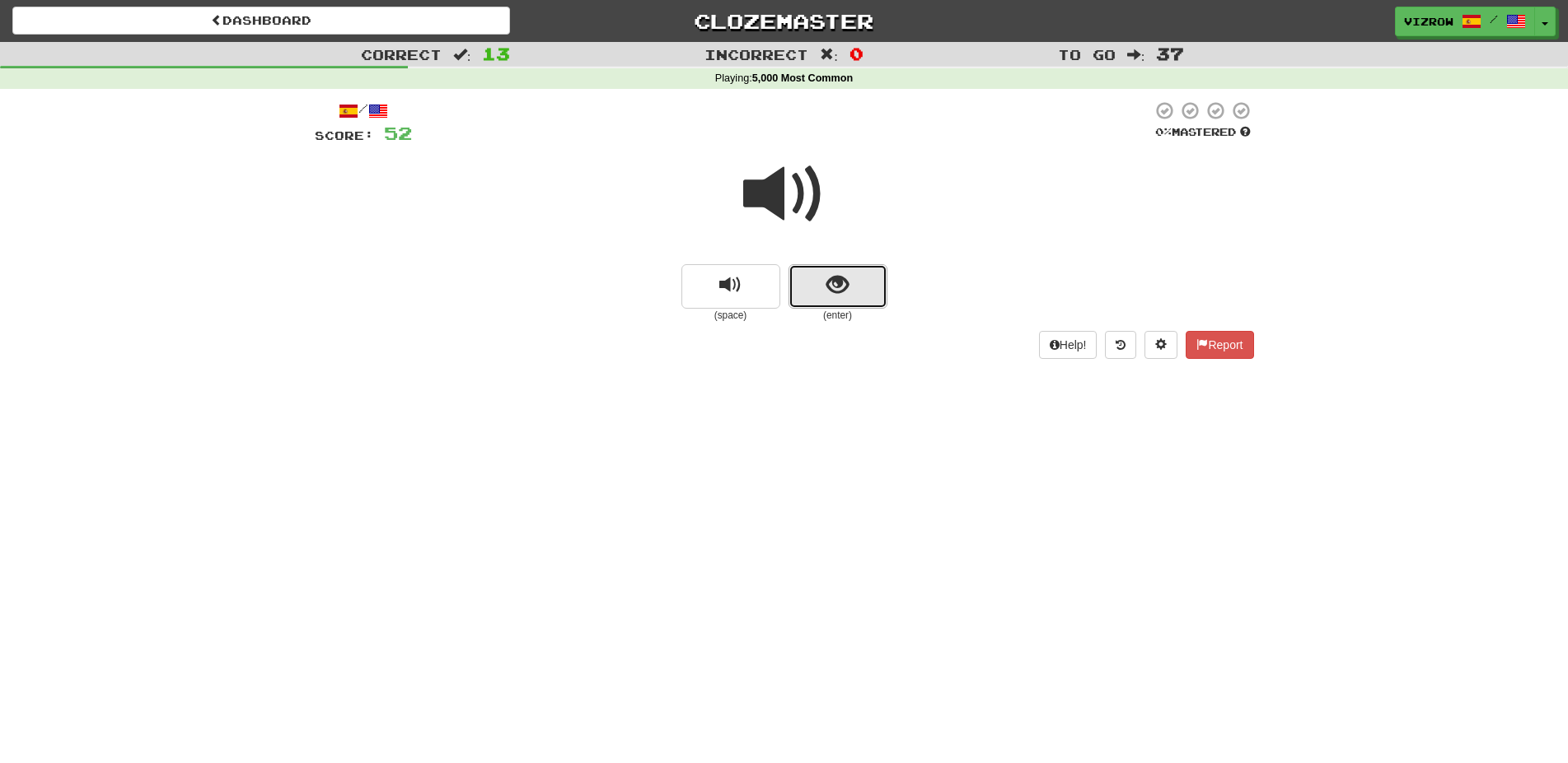
click at [861, 293] on button "show sentence" at bounding box center [838, 287] width 98 height 45
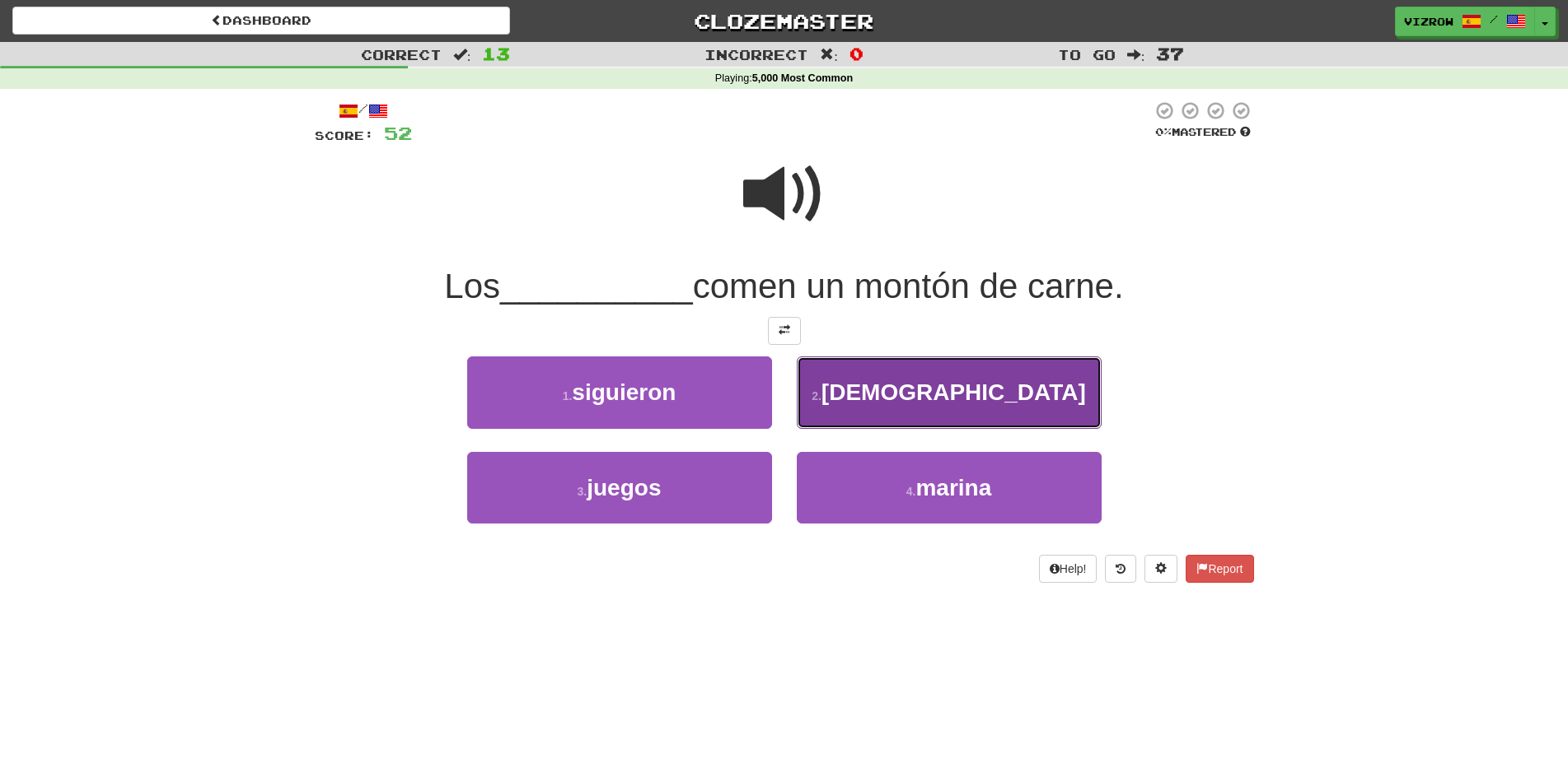
click at [994, 402] on span "[DEMOGRAPHIC_DATA]" at bounding box center [953, 393] width 264 height 26
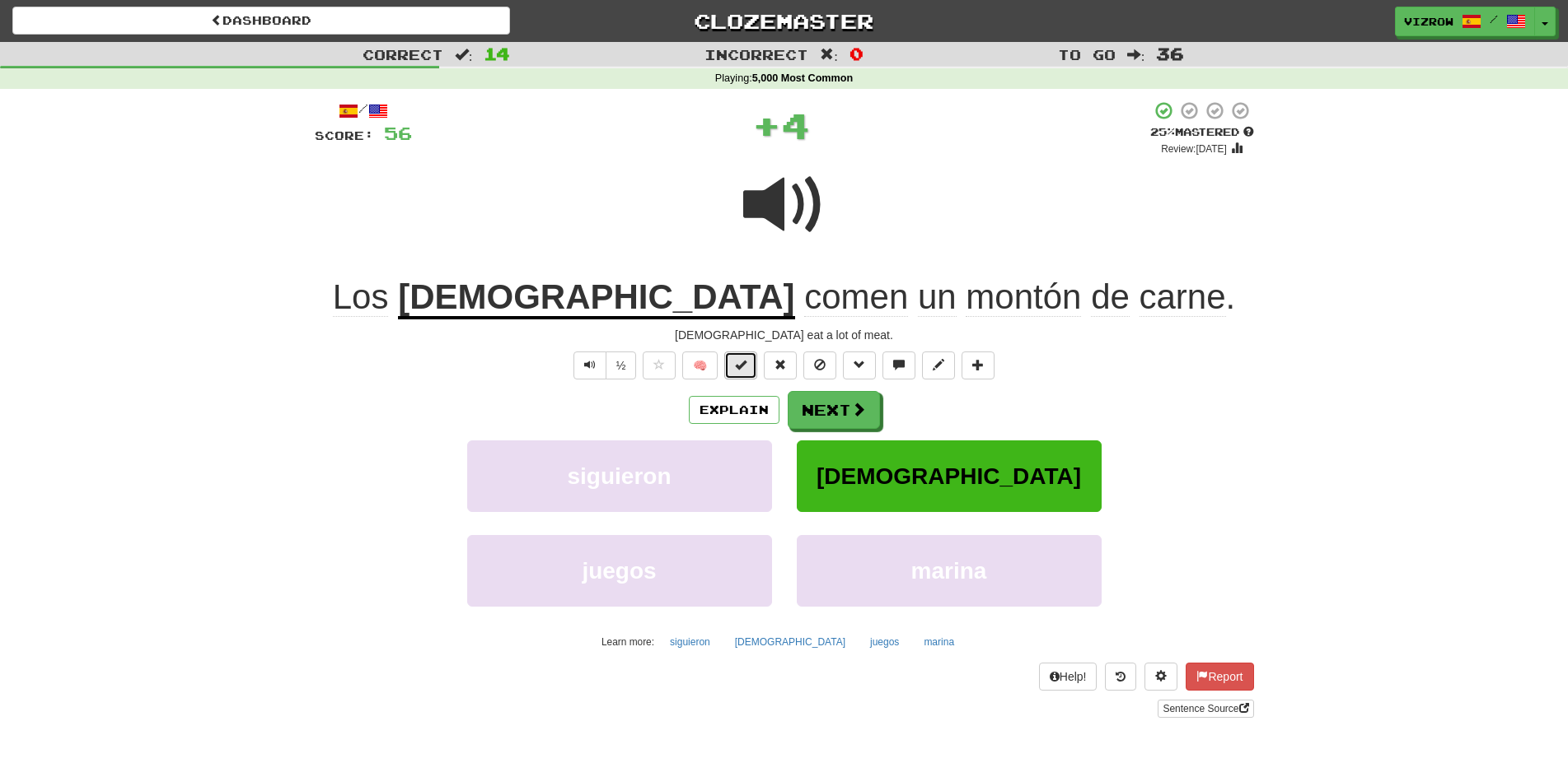
click at [736, 369] on button at bounding box center [741, 365] width 33 height 28
click at [844, 423] on button "Next" at bounding box center [834, 411] width 92 height 38
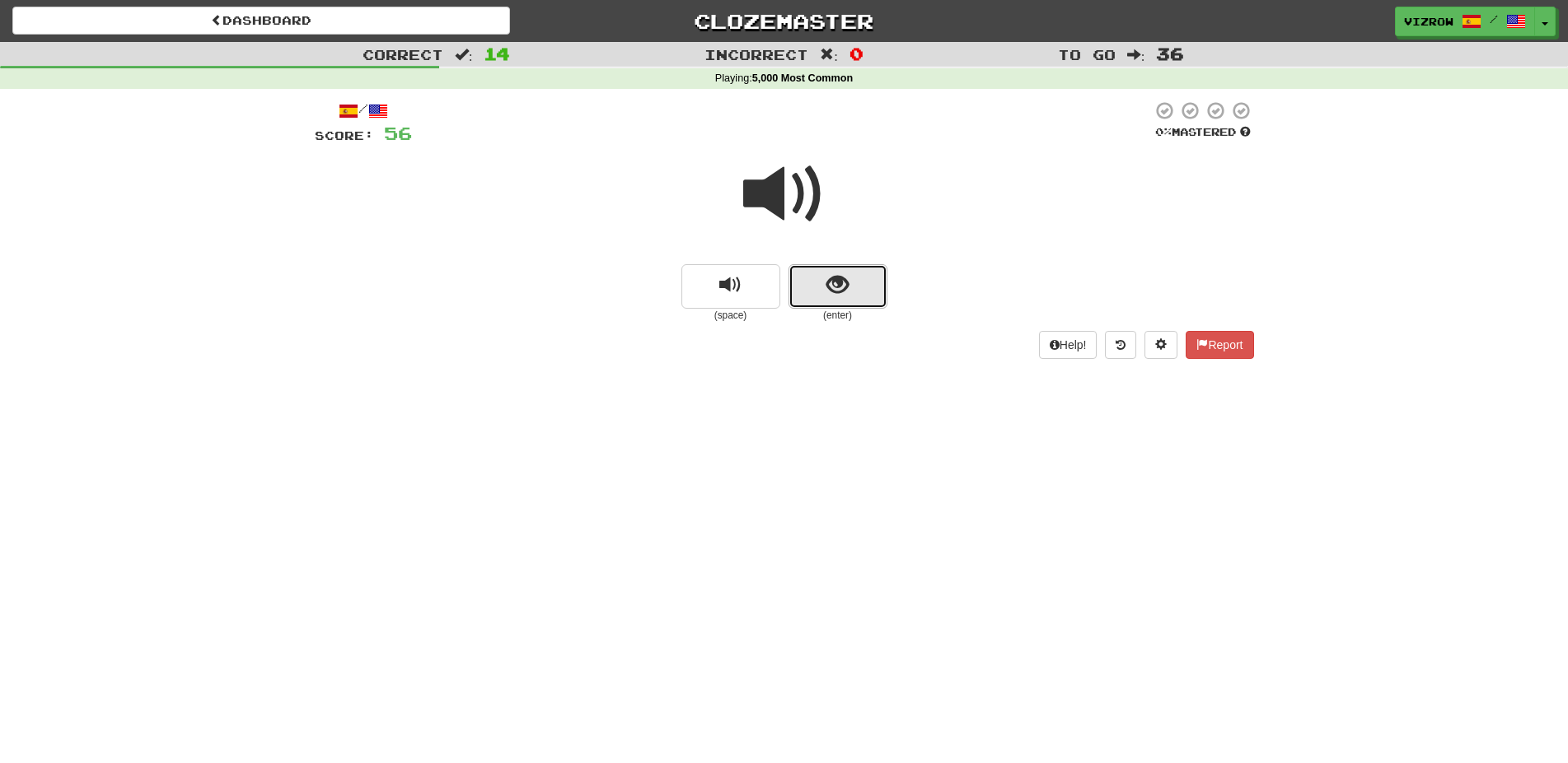
click at [863, 302] on button "show sentence" at bounding box center [838, 287] width 98 height 45
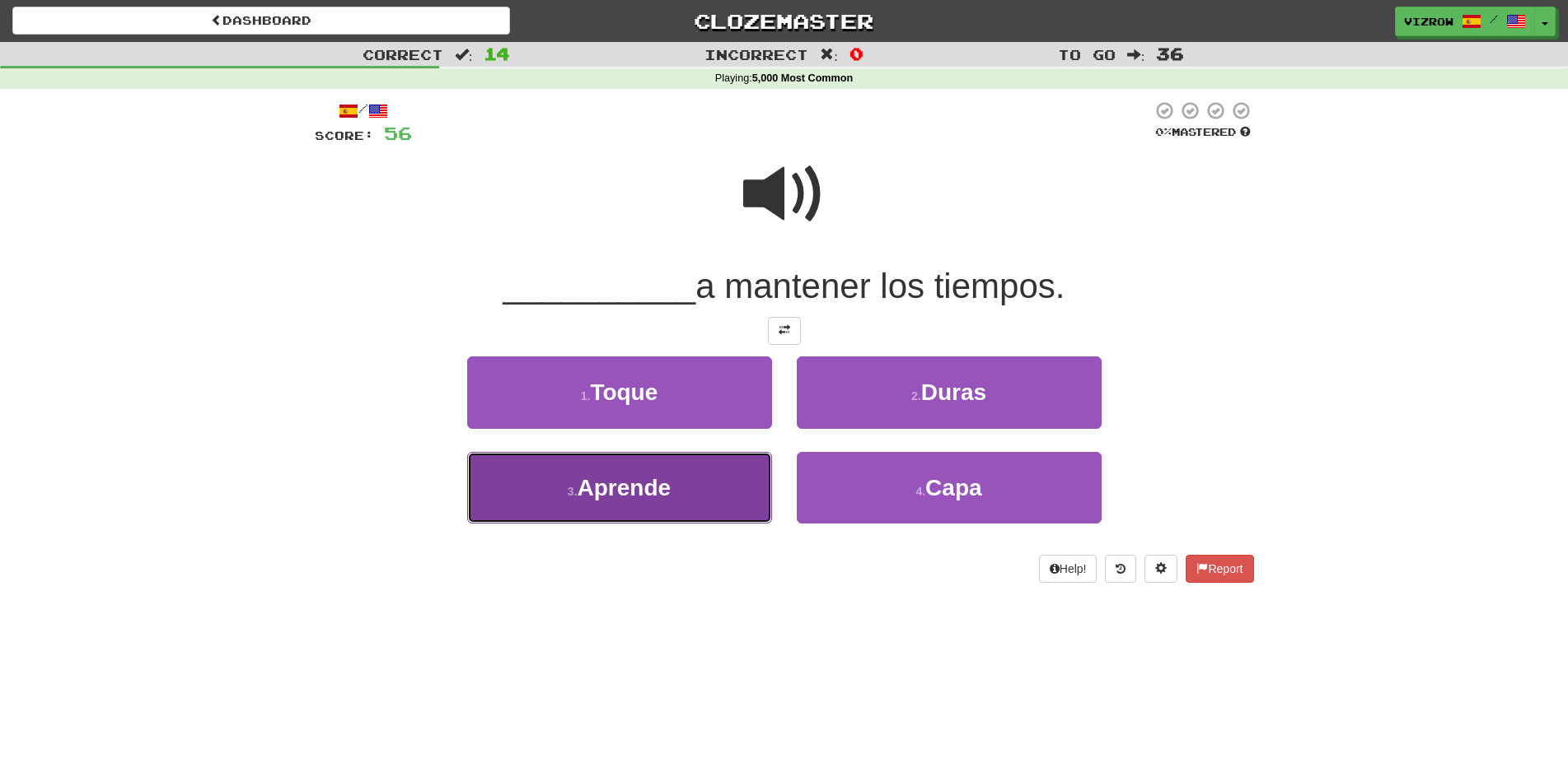
click at [768, 479] on button "3 . Aprende" at bounding box center [619, 488] width 305 height 72
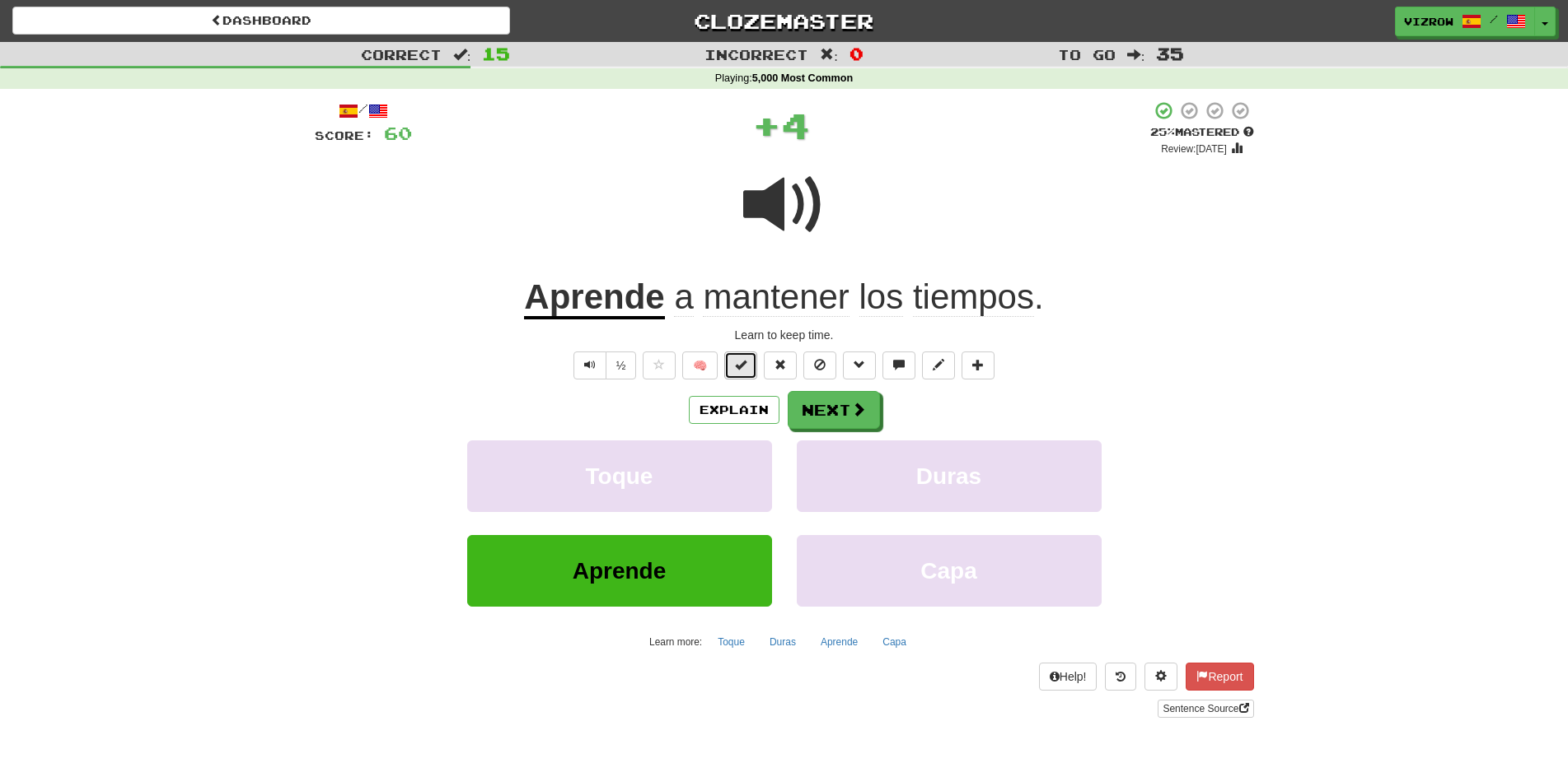
click at [737, 360] on span at bounding box center [740, 364] width 11 height 11
click at [824, 418] on button "Next" at bounding box center [834, 411] width 92 height 38
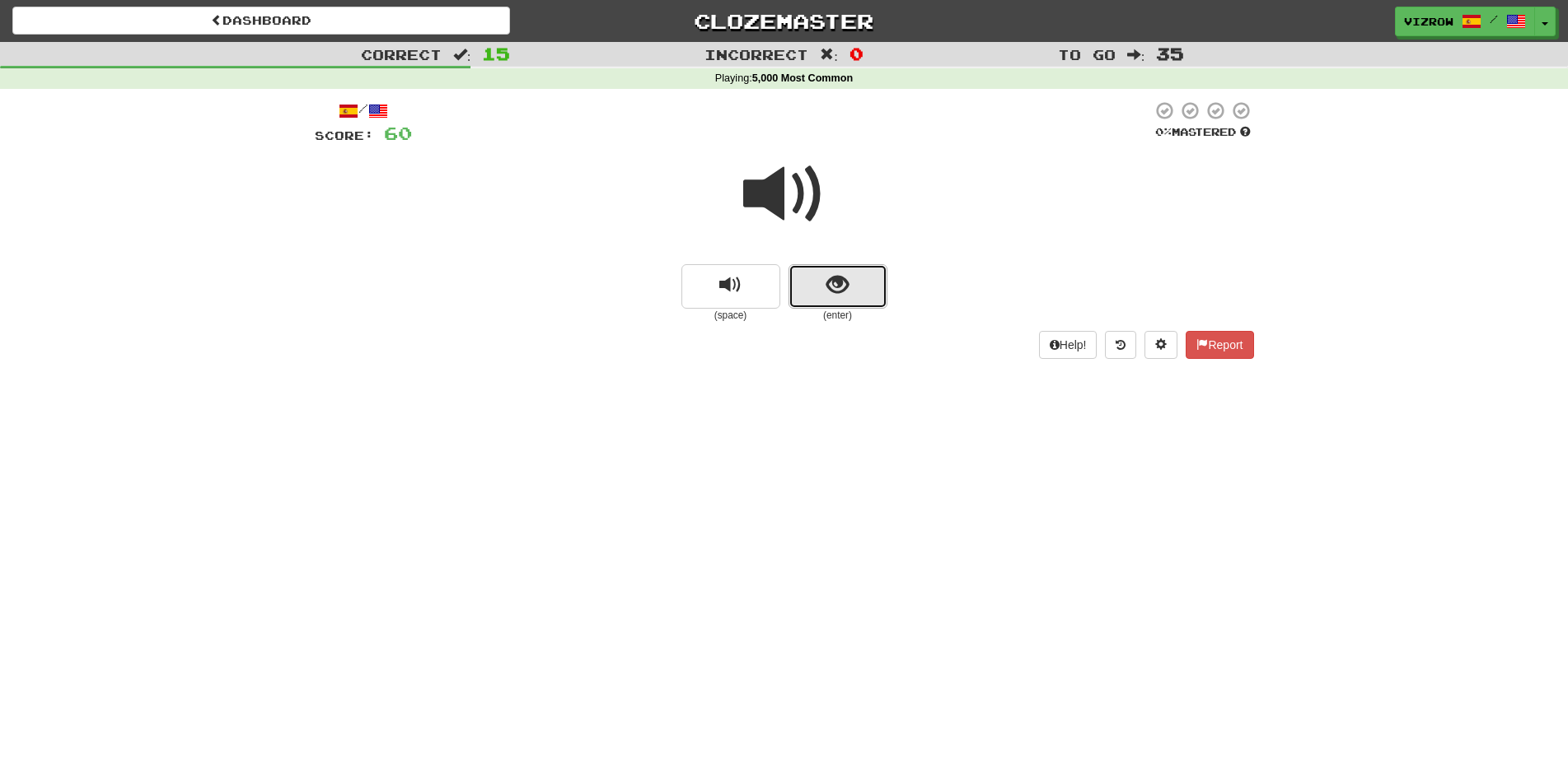
click at [838, 291] on span "show sentence" at bounding box center [838, 286] width 22 height 22
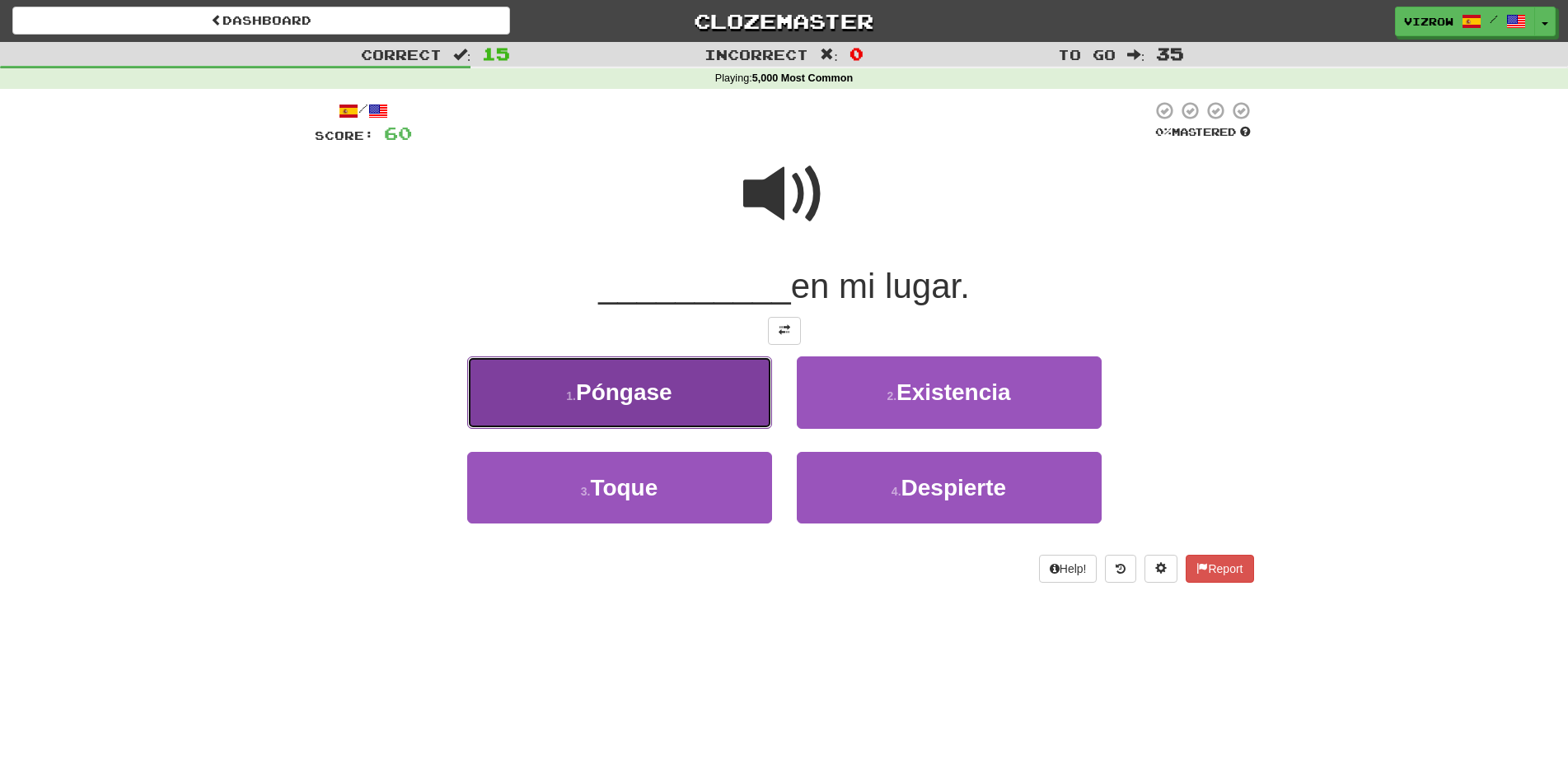
click at [740, 391] on button "1 . Póngase" at bounding box center [619, 392] width 305 height 72
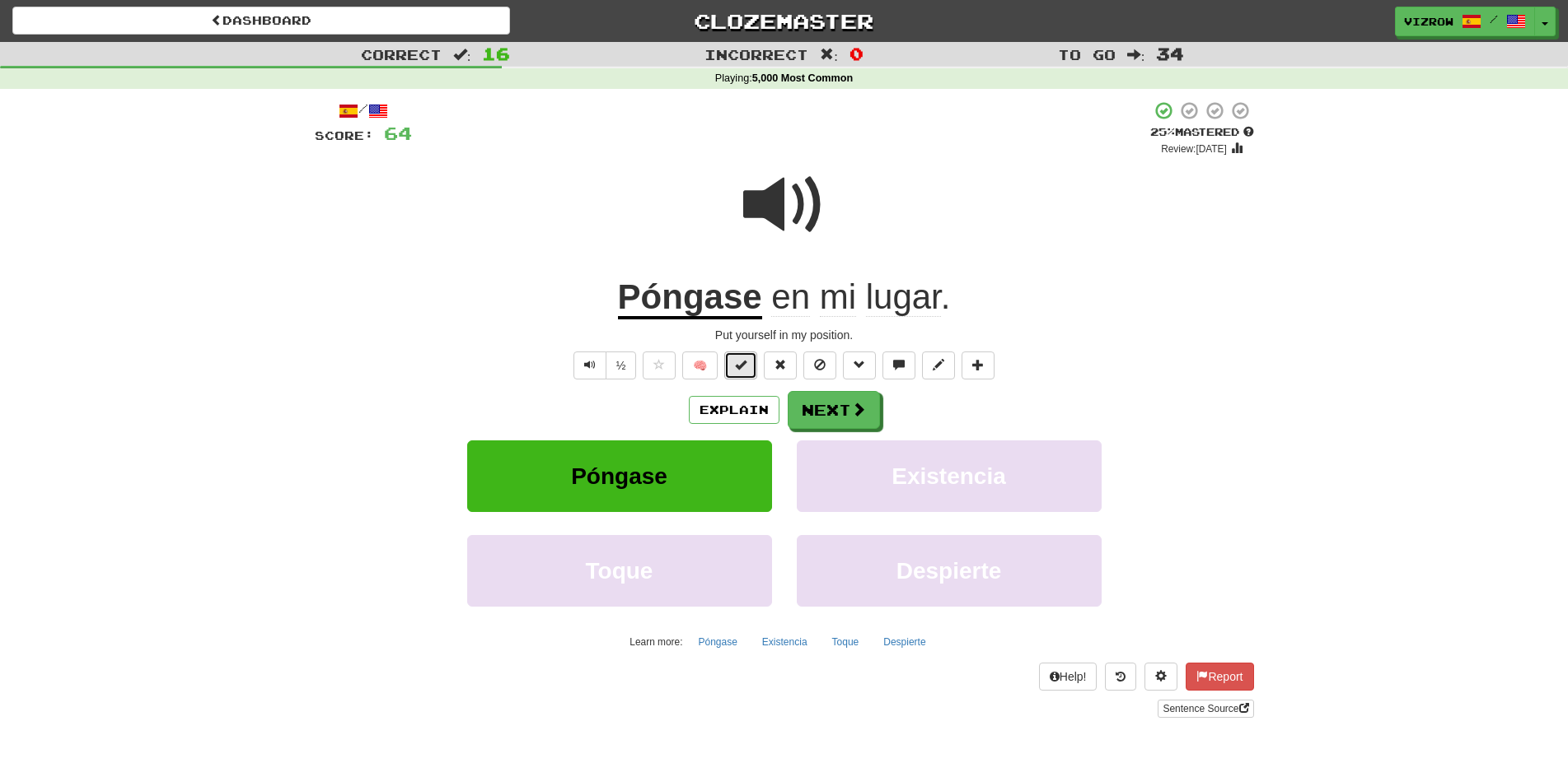
click at [756, 365] on button at bounding box center [741, 365] width 33 height 28
click at [859, 404] on span at bounding box center [858, 410] width 15 height 15
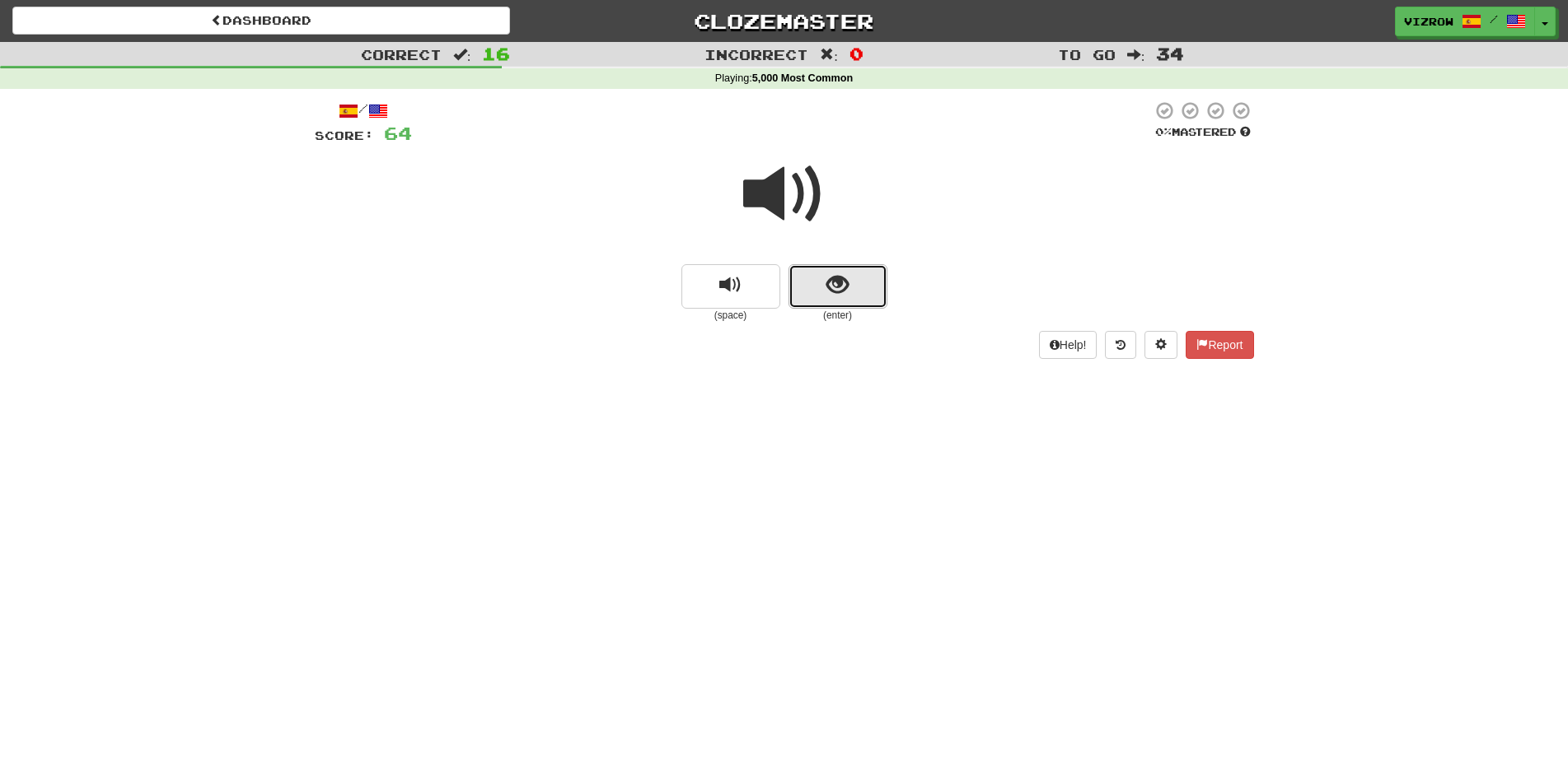
click at [812, 270] on button "show sentence" at bounding box center [838, 287] width 98 height 45
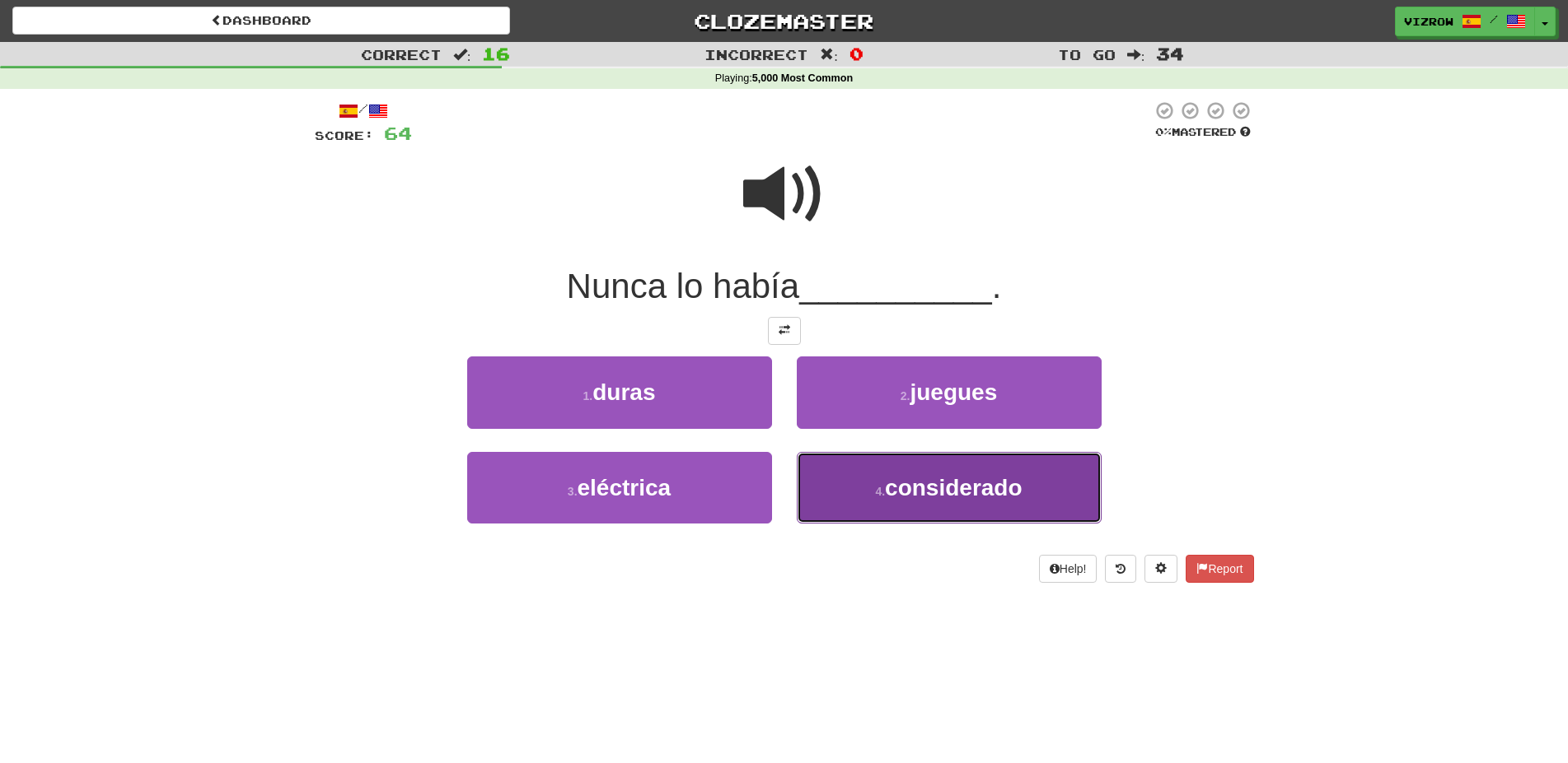
click at [1012, 493] on span "considerado" at bounding box center [953, 488] width 136 height 26
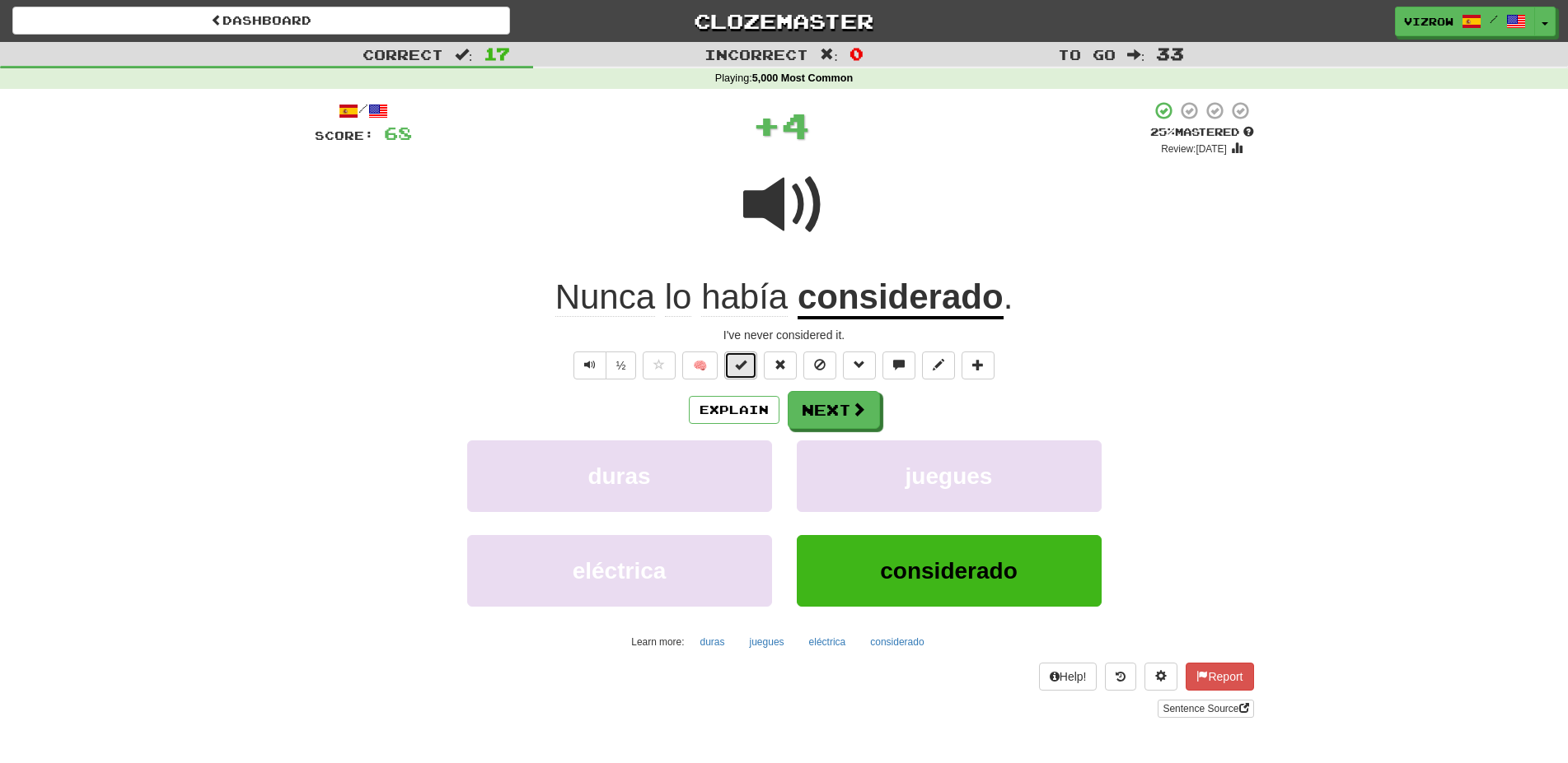
click at [738, 362] on span at bounding box center [740, 364] width 11 height 11
click at [818, 412] on button "Next" at bounding box center [834, 411] width 92 height 38
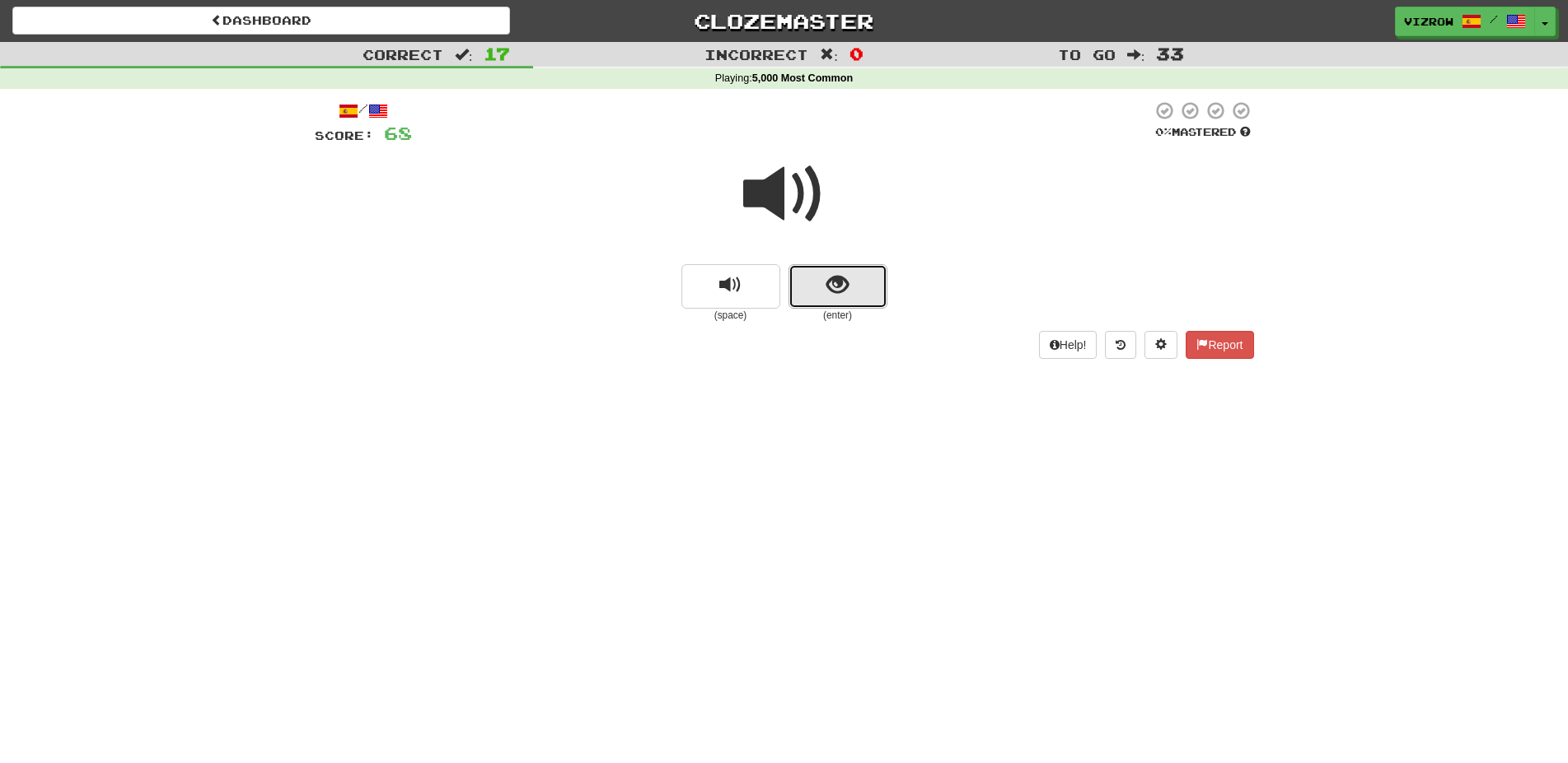
click at [838, 271] on button "show sentence" at bounding box center [838, 287] width 98 height 45
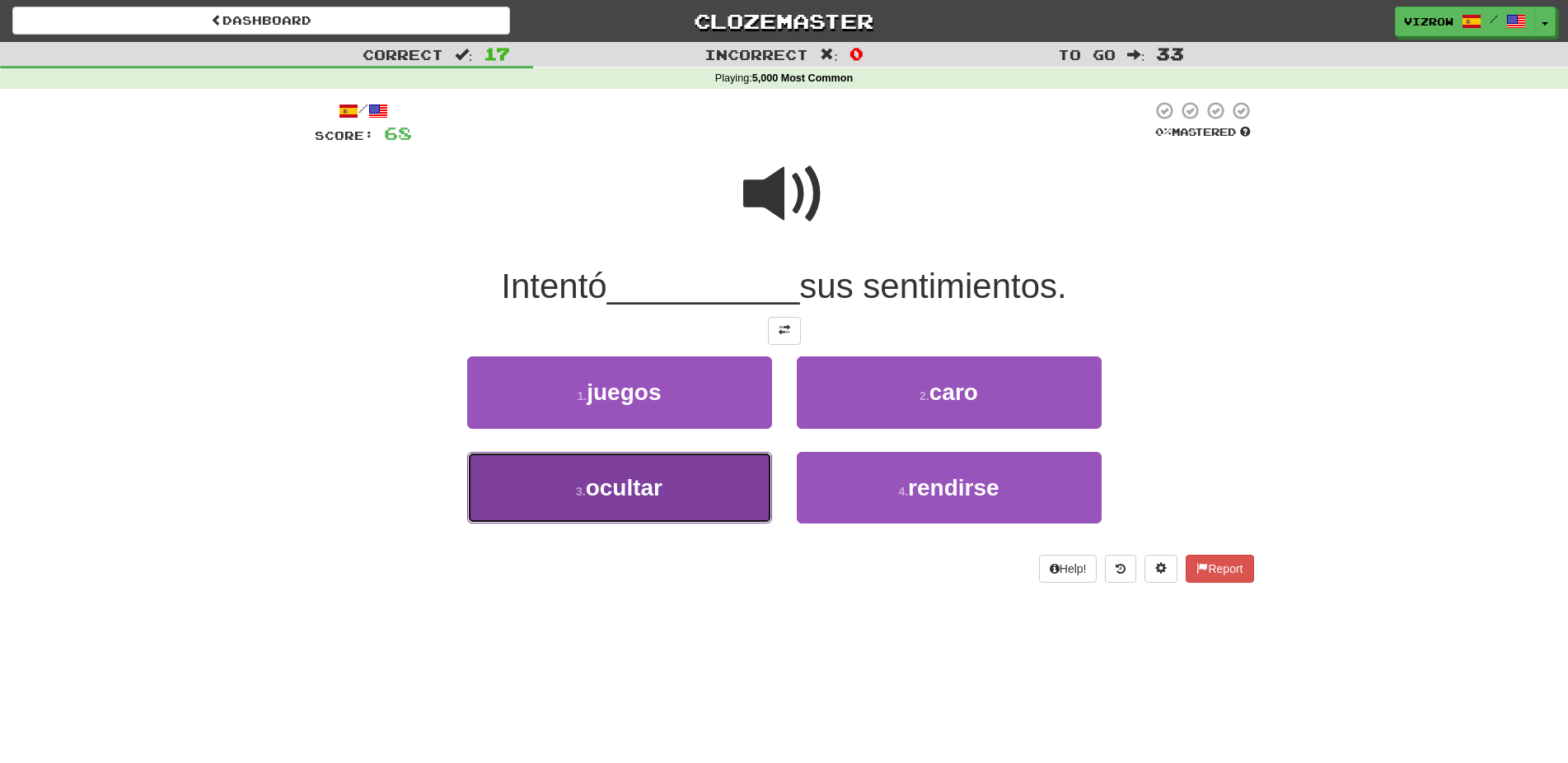
click at [715, 519] on button "3 . ocultar" at bounding box center [619, 488] width 305 height 72
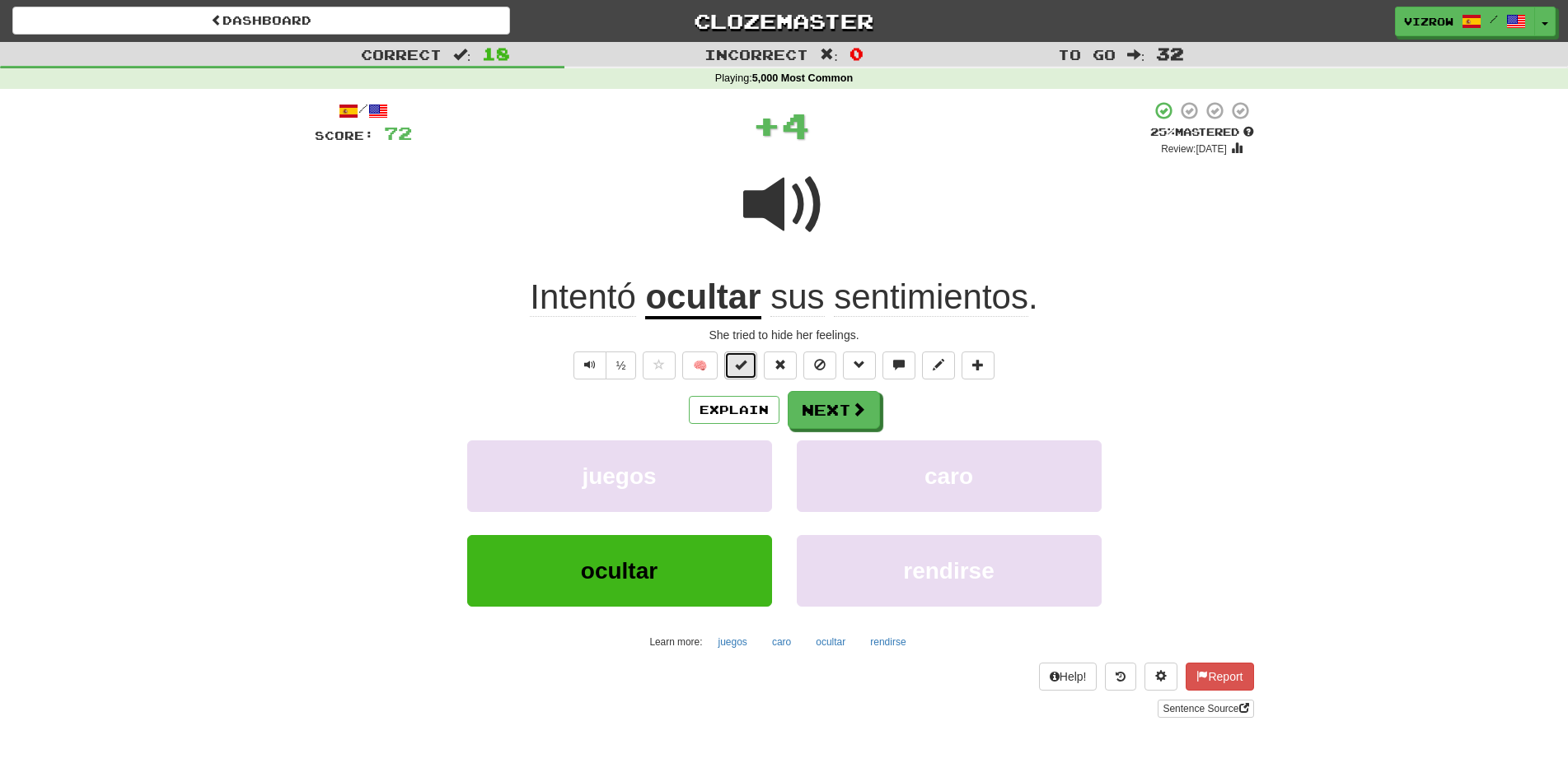
click at [743, 362] on span at bounding box center [740, 364] width 11 height 11
click at [856, 416] on span at bounding box center [858, 410] width 15 height 15
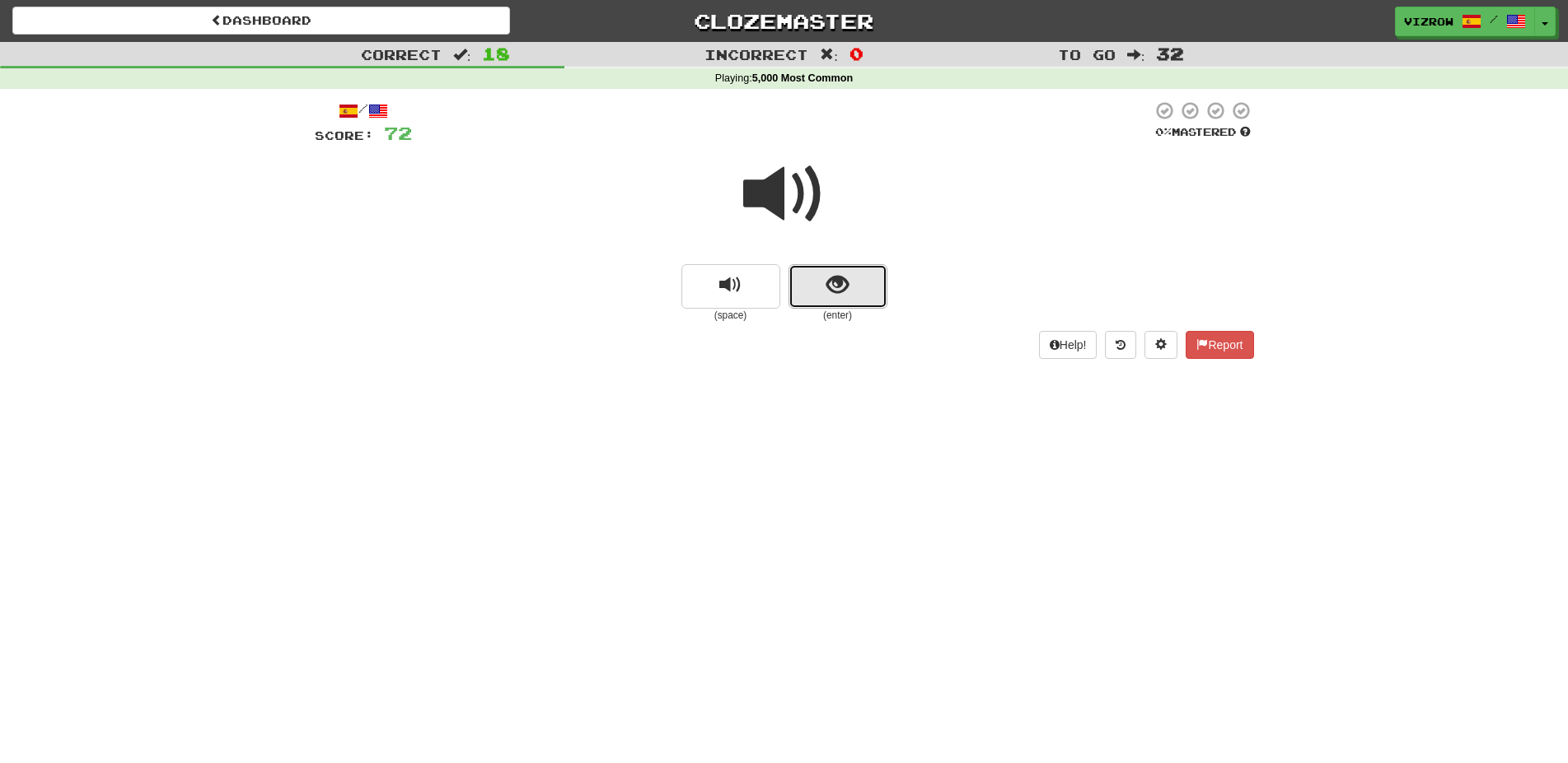
click at [833, 288] on span "show sentence" at bounding box center [838, 286] width 22 height 22
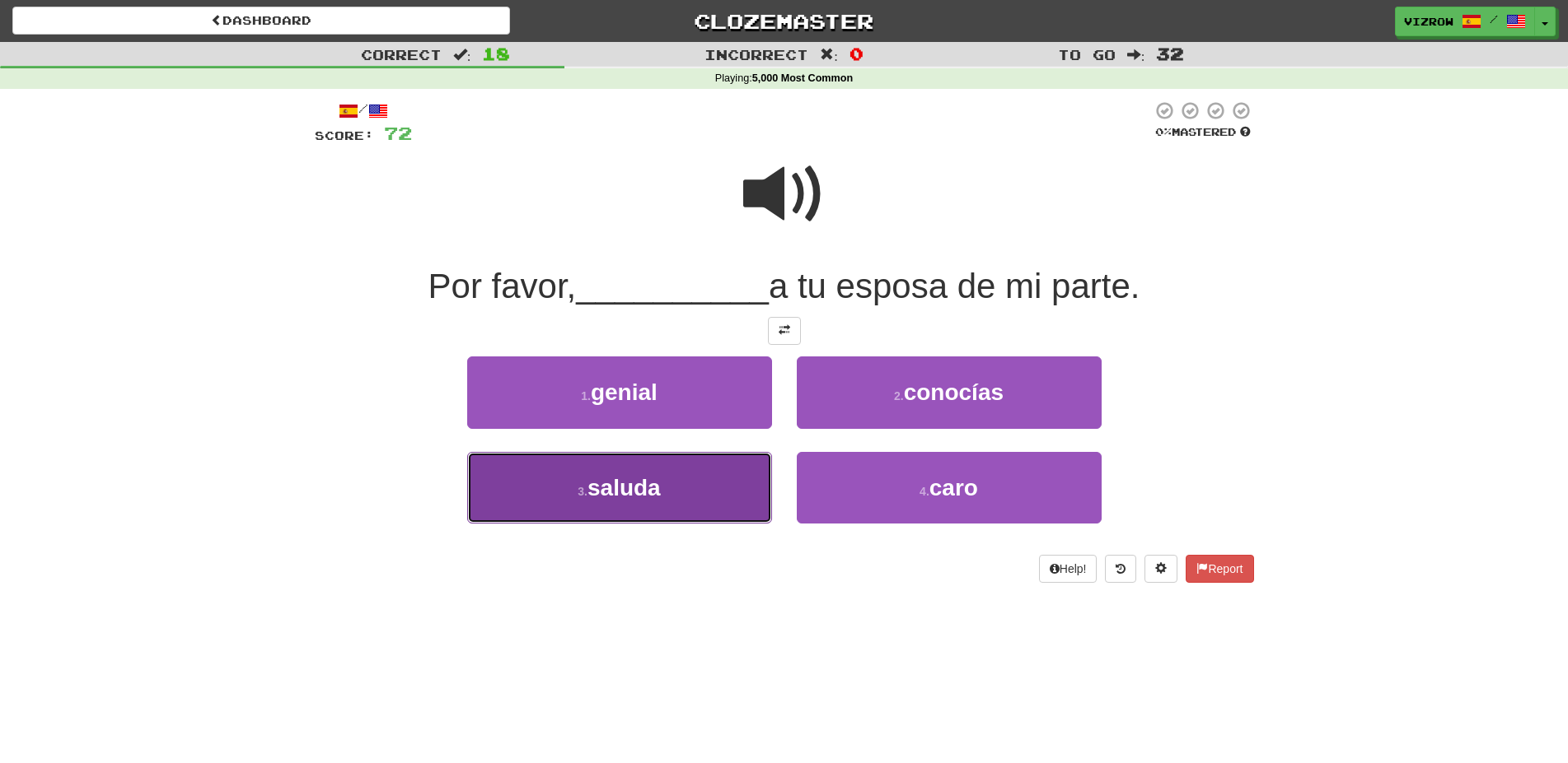
click at [654, 493] on span "saluda" at bounding box center [623, 488] width 73 height 26
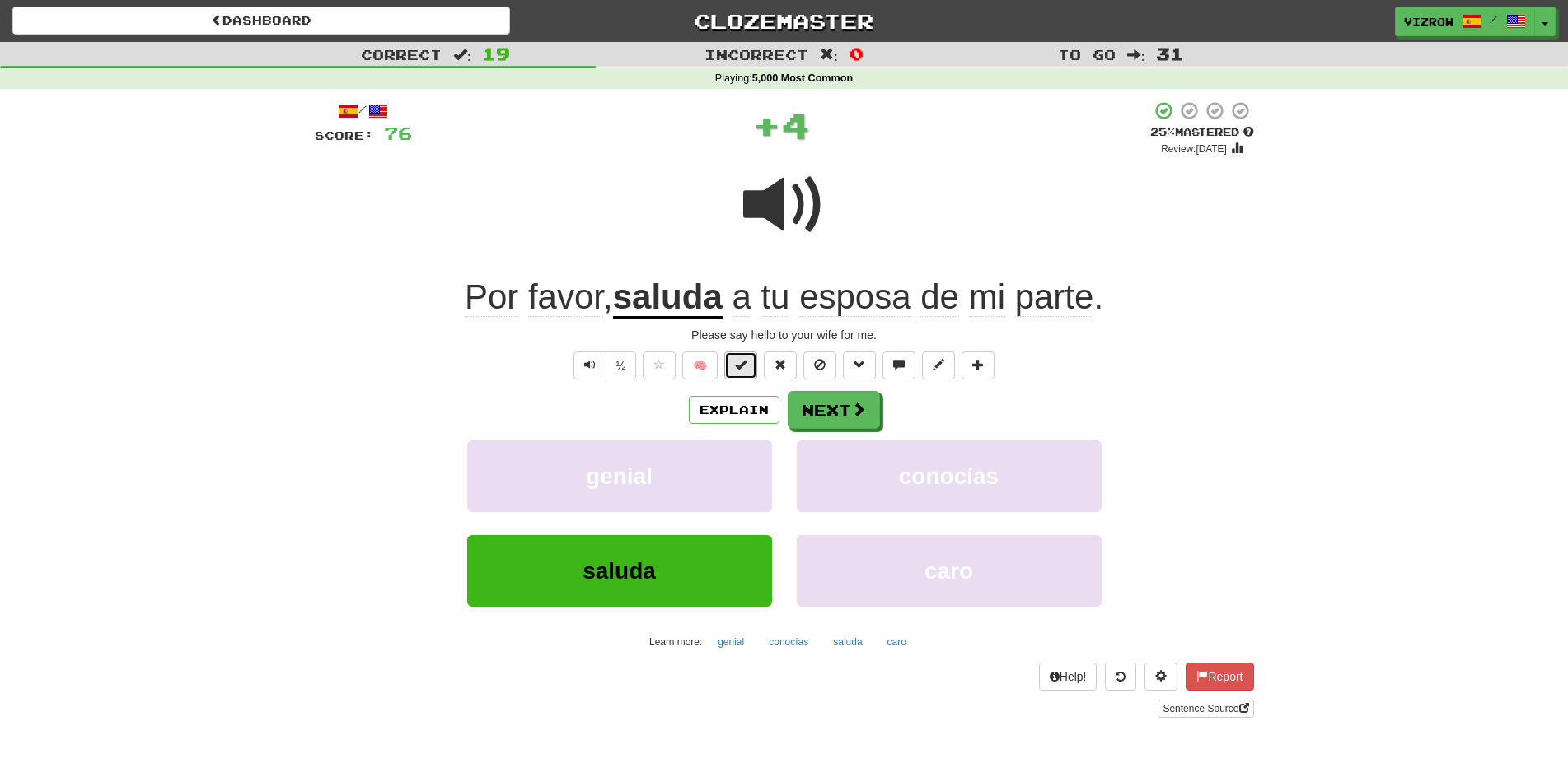
click at [737, 365] on span at bounding box center [740, 364] width 11 height 11
click at [844, 422] on button "Next" at bounding box center [834, 411] width 92 height 38
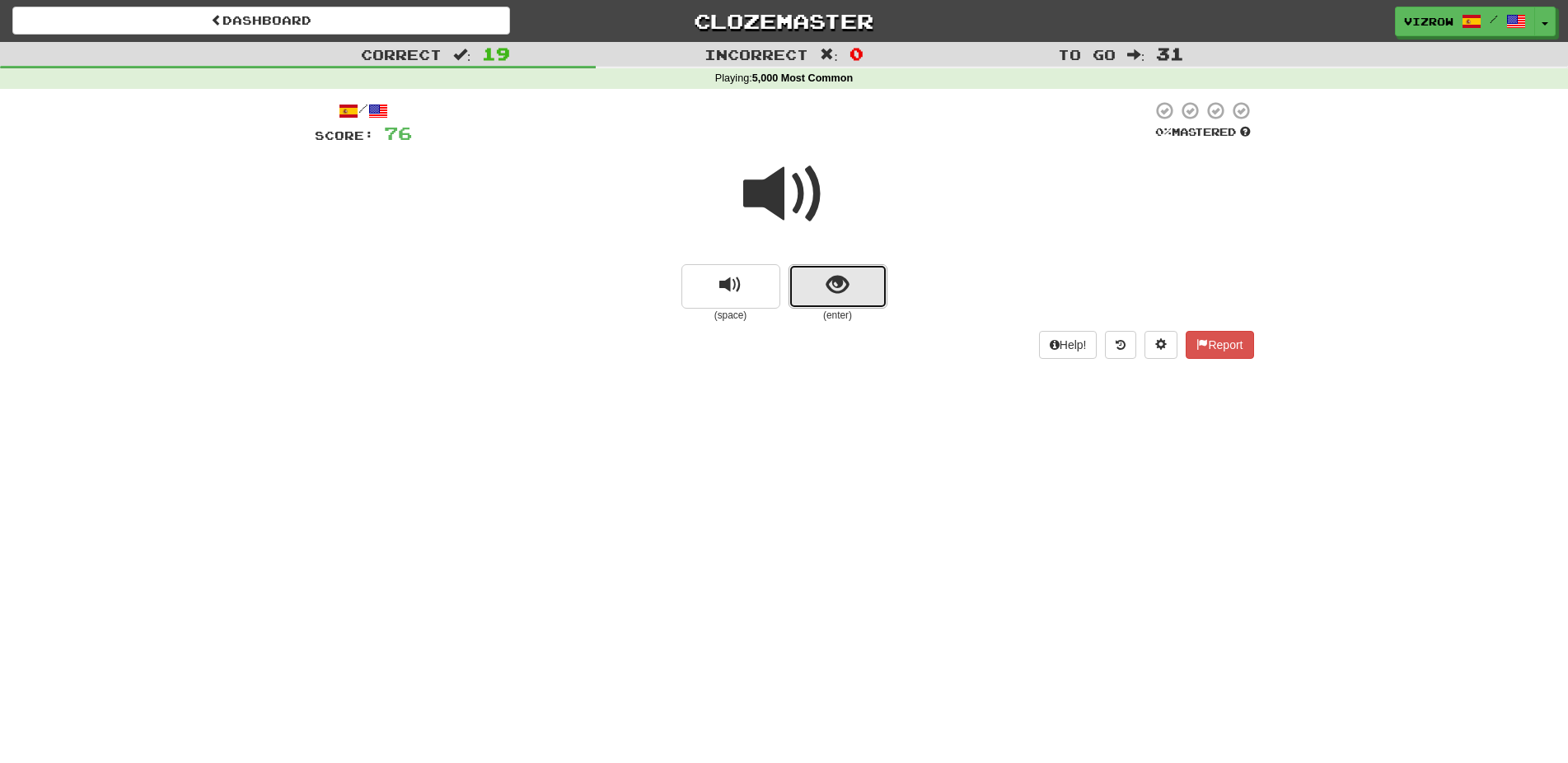
click at [876, 294] on button "show sentence" at bounding box center [838, 287] width 98 height 45
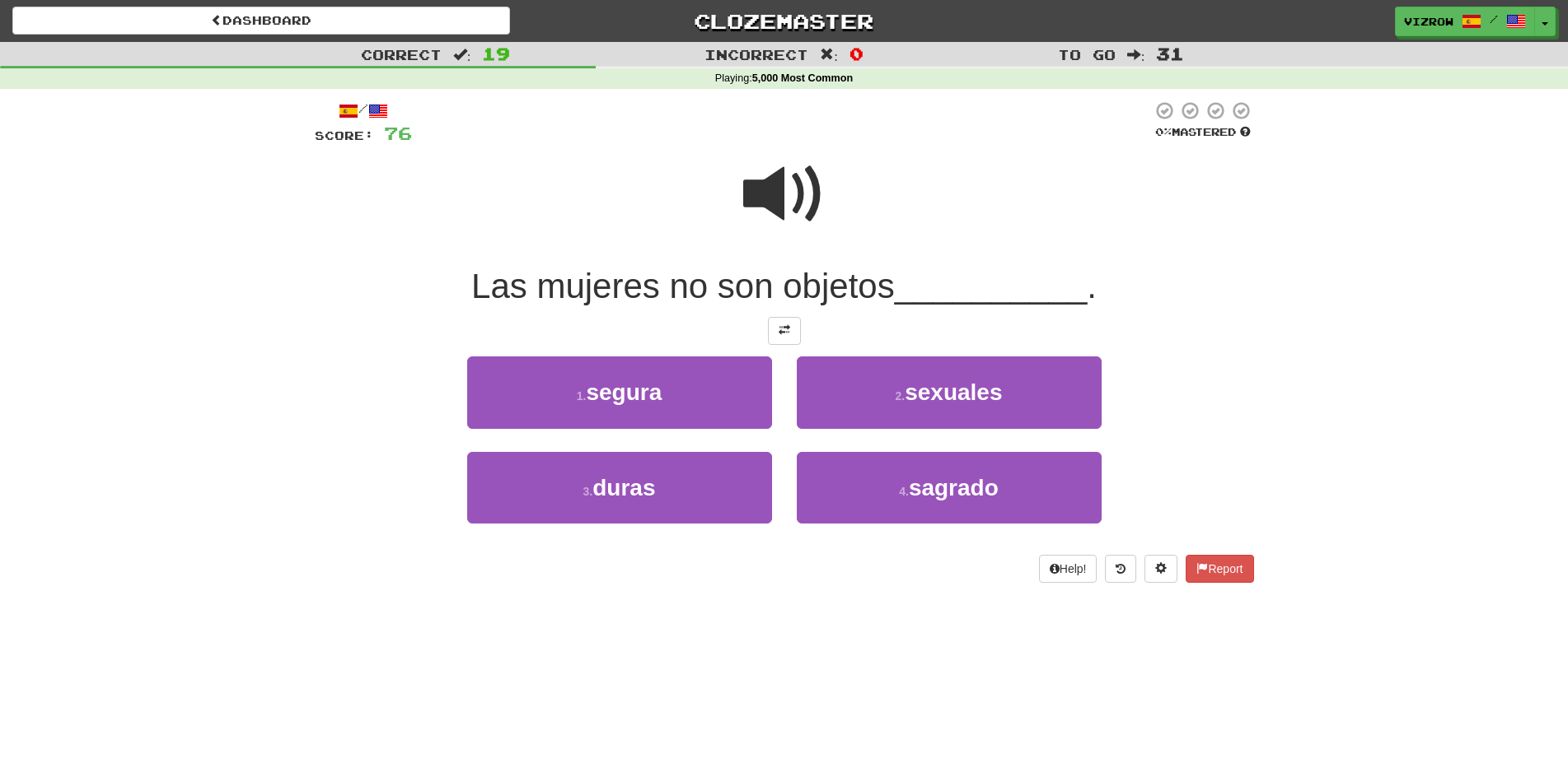
click at [772, 207] on span at bounding box center [784, 193] width 82 height 82
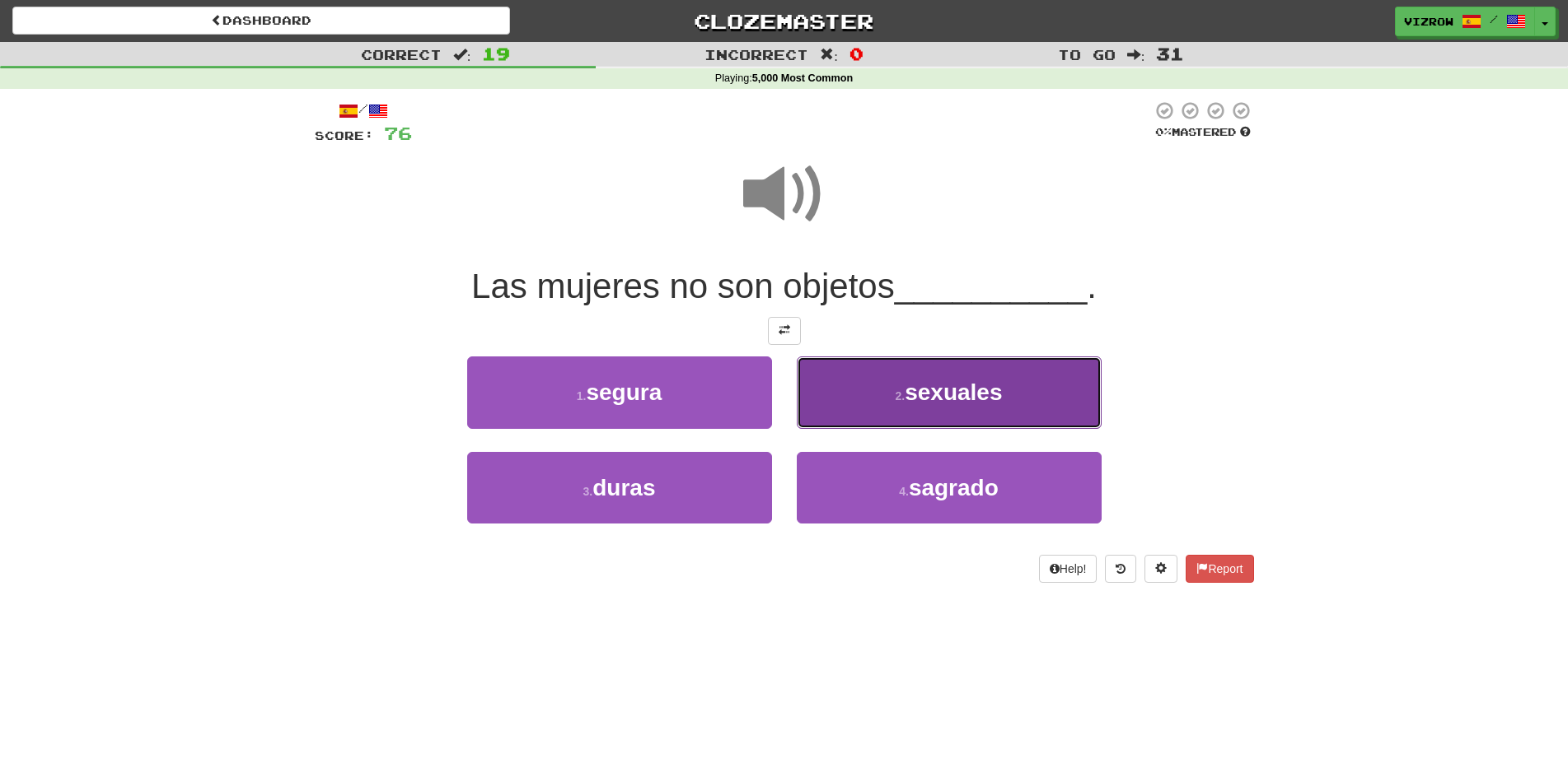
click at [943, 395] on span "sexuales" at bounding box center [953, 393] width 98 height 26
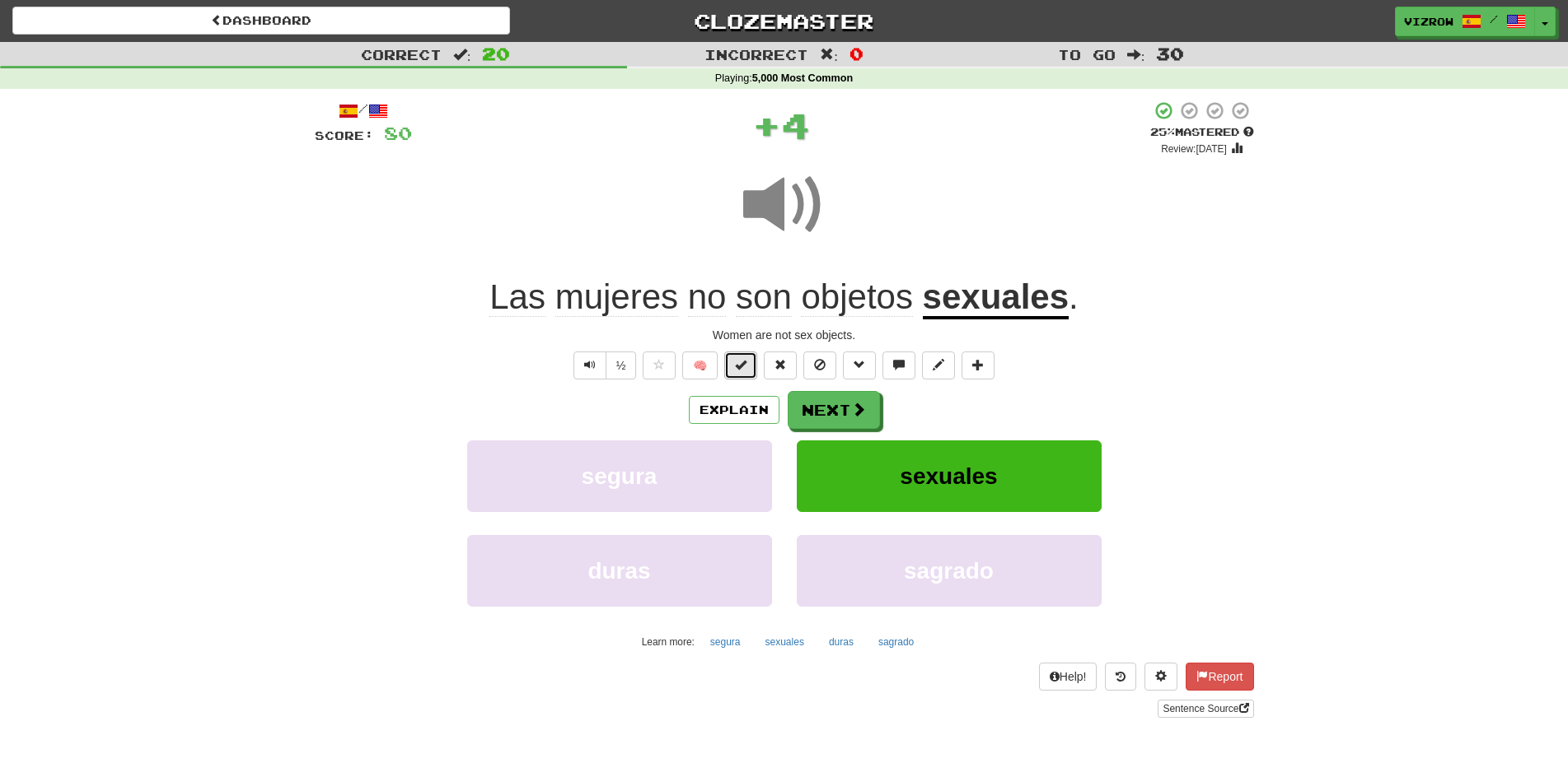
click at [746, 368] on span at bounding box center [740, 364] width 11 height 11
click at [833, 425] on button "Next" at bounding box center [834, 411] width 92 height 38
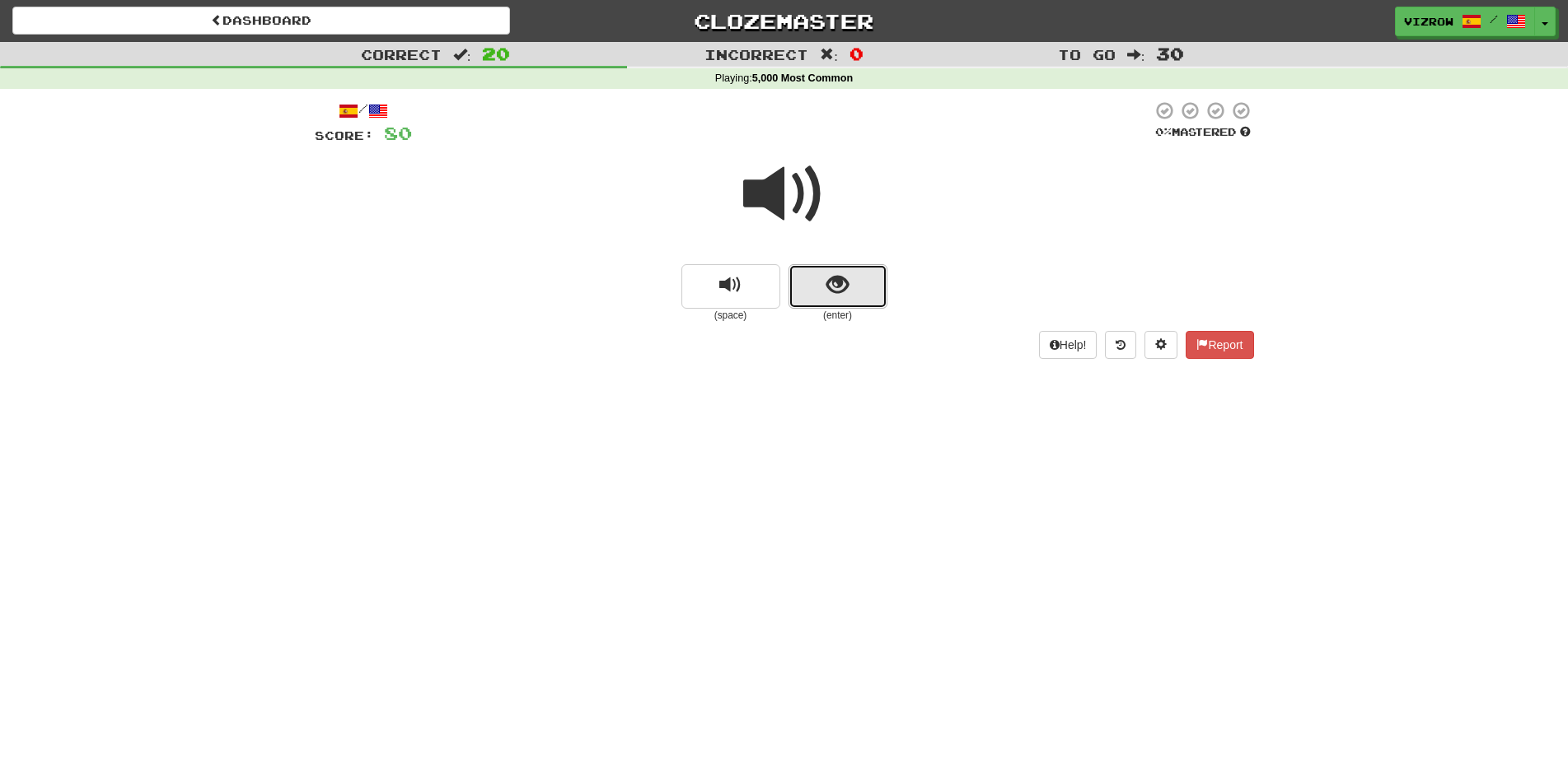
click at [851, 288] on button "show sentence" at bounding box center [838, 287] width 98 height 45
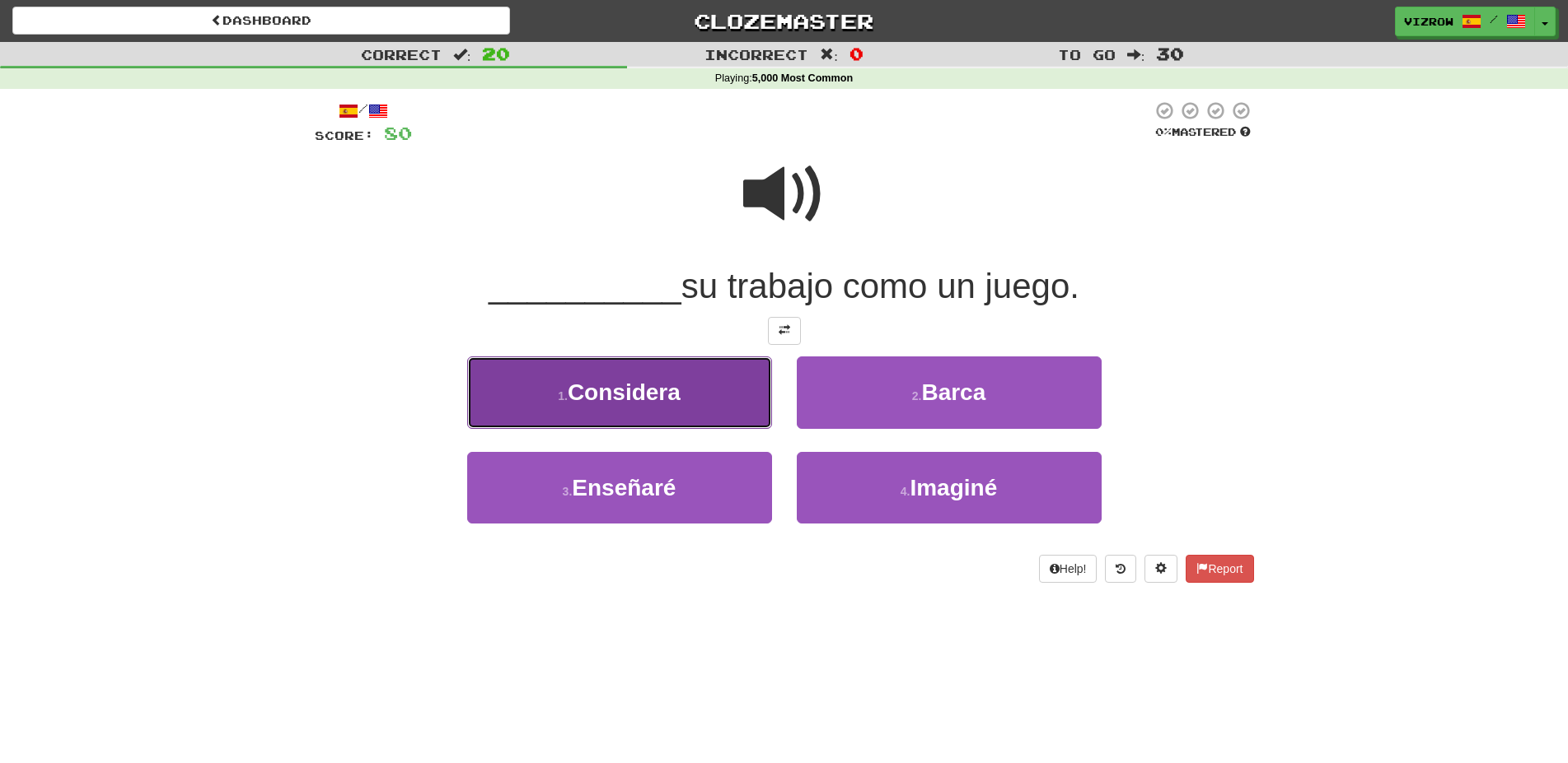
click at [743, 403] on button "1 . [GEOGRAPHIC_DATA]" at bounding box center [619, 392] width 305 height 72
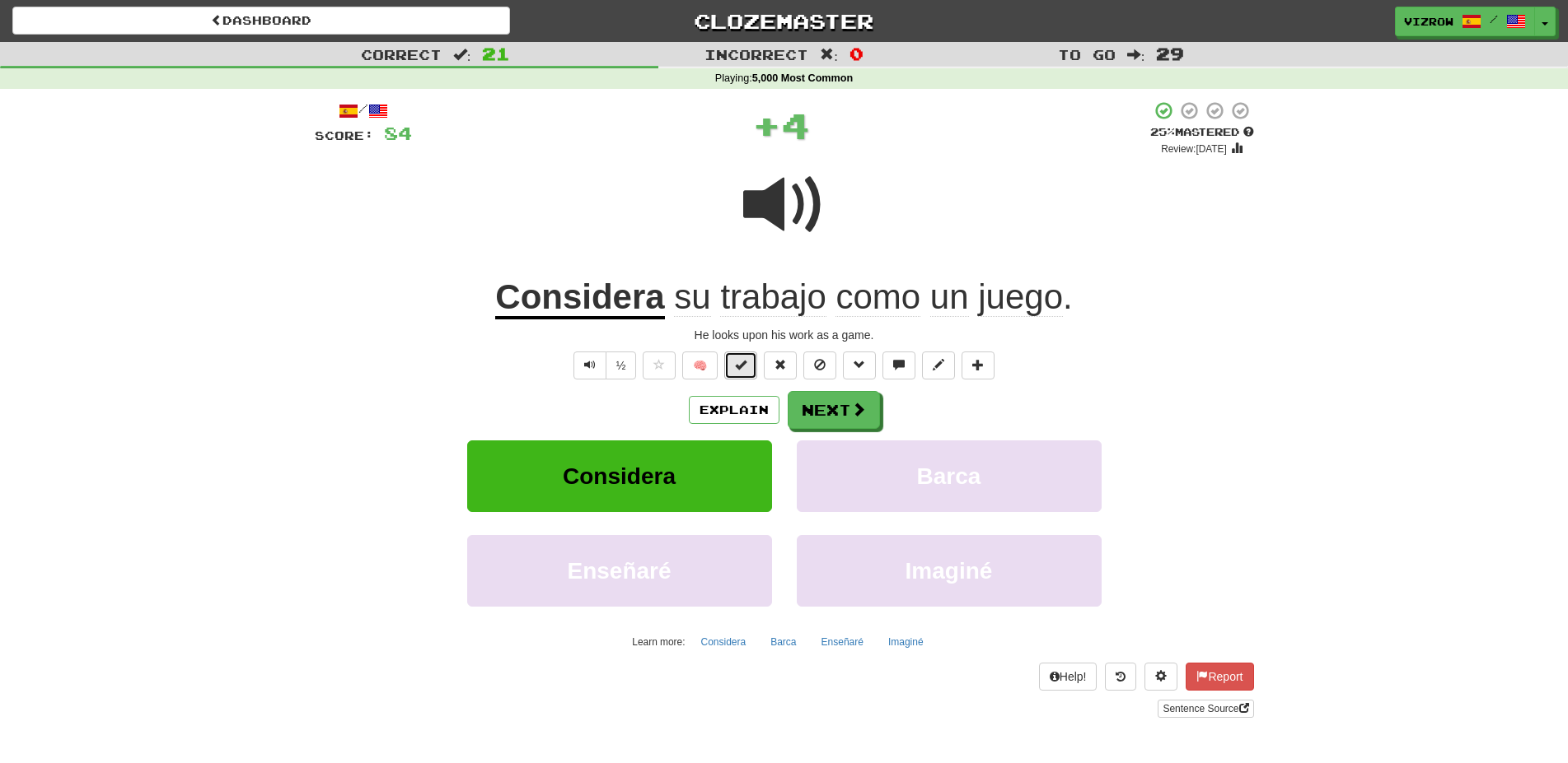
click at [738, 374] on button at bounding box center [741, 365] width 33 height 28
click at [833, 400] on button "Next" at bounding box center [834, 411] width 92 height 38
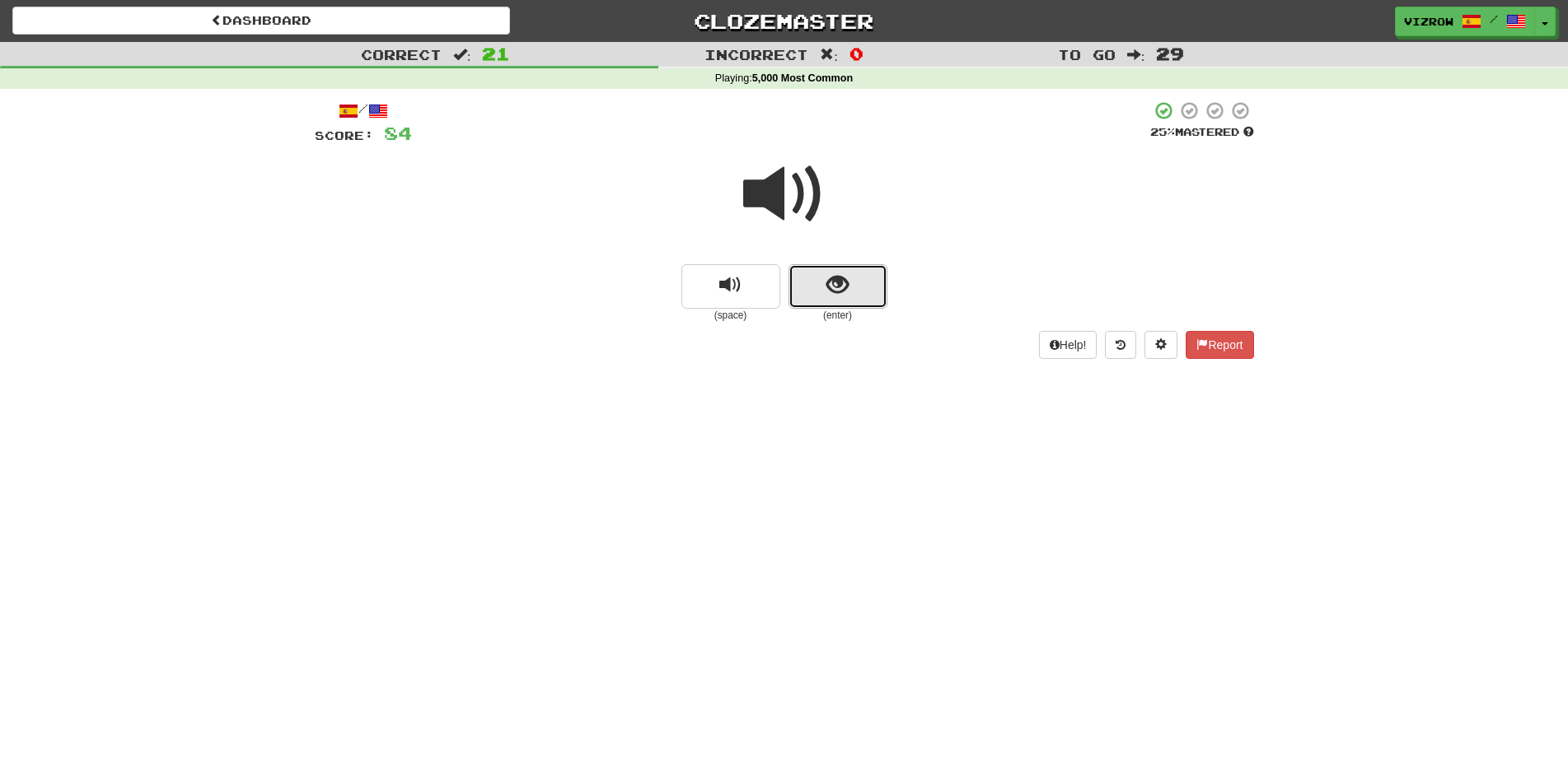
click at [876, 288] on button "show sentence" at bounding box center [838, 287] width 98 height 45
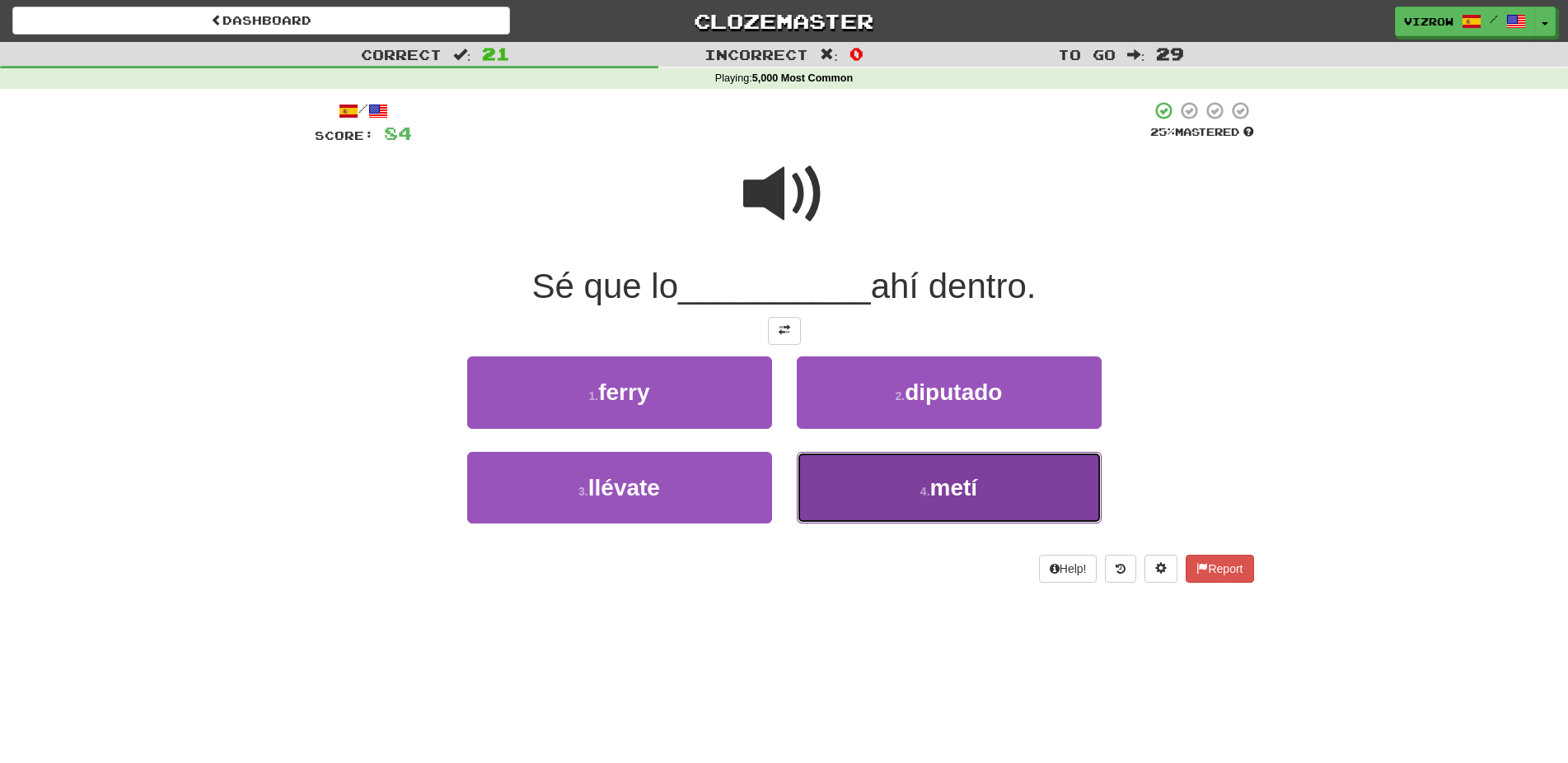
click at [1036, 501] on button "4 . metí" at bounding box center [949, 488] width 305 height 72
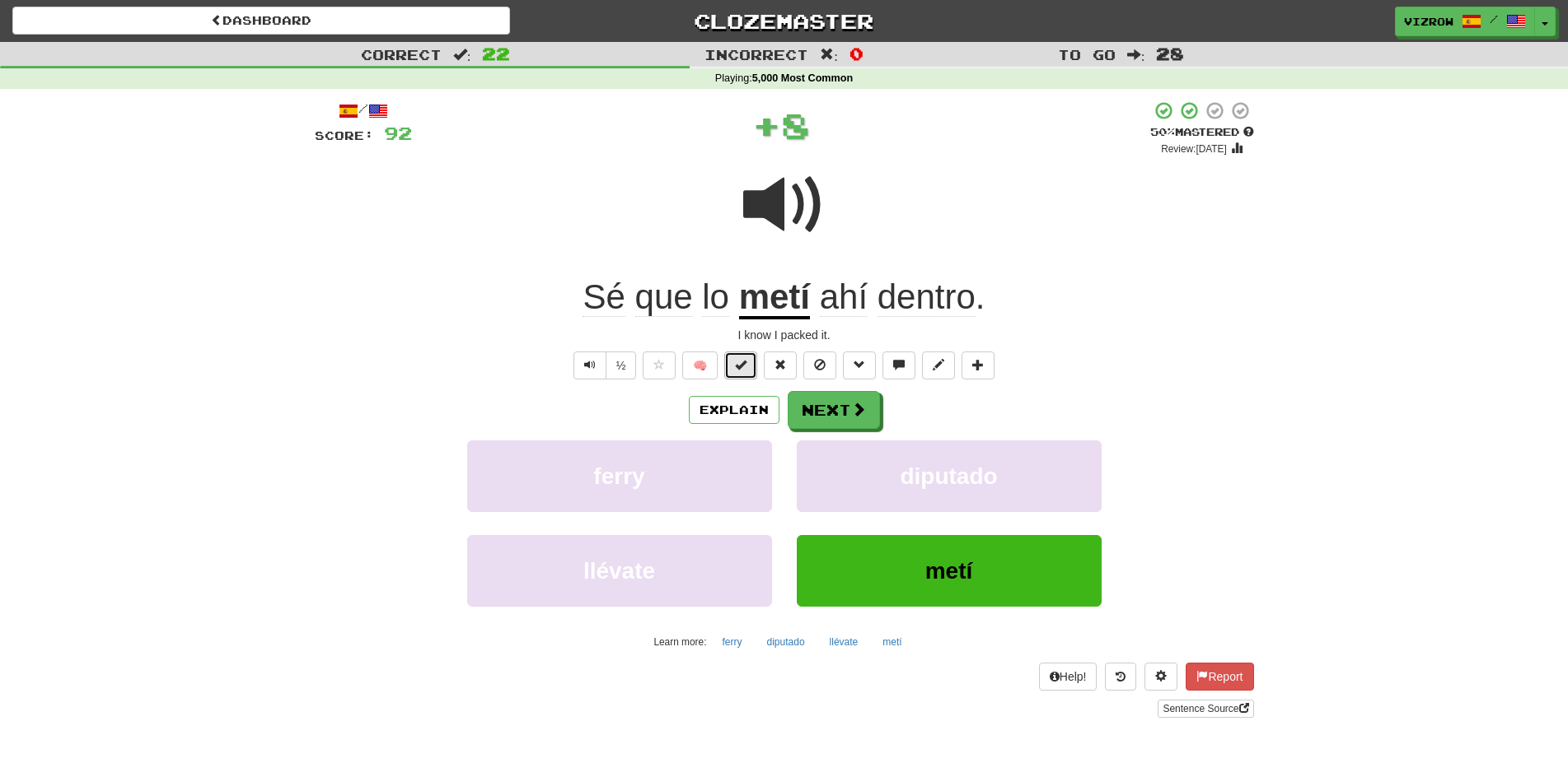
click at [752, 373] on button at bounding box center [741, 365] width 33 height 28
click at [749, 399] on button "Explain" at bounding box center [734, 410] width 91 height 28
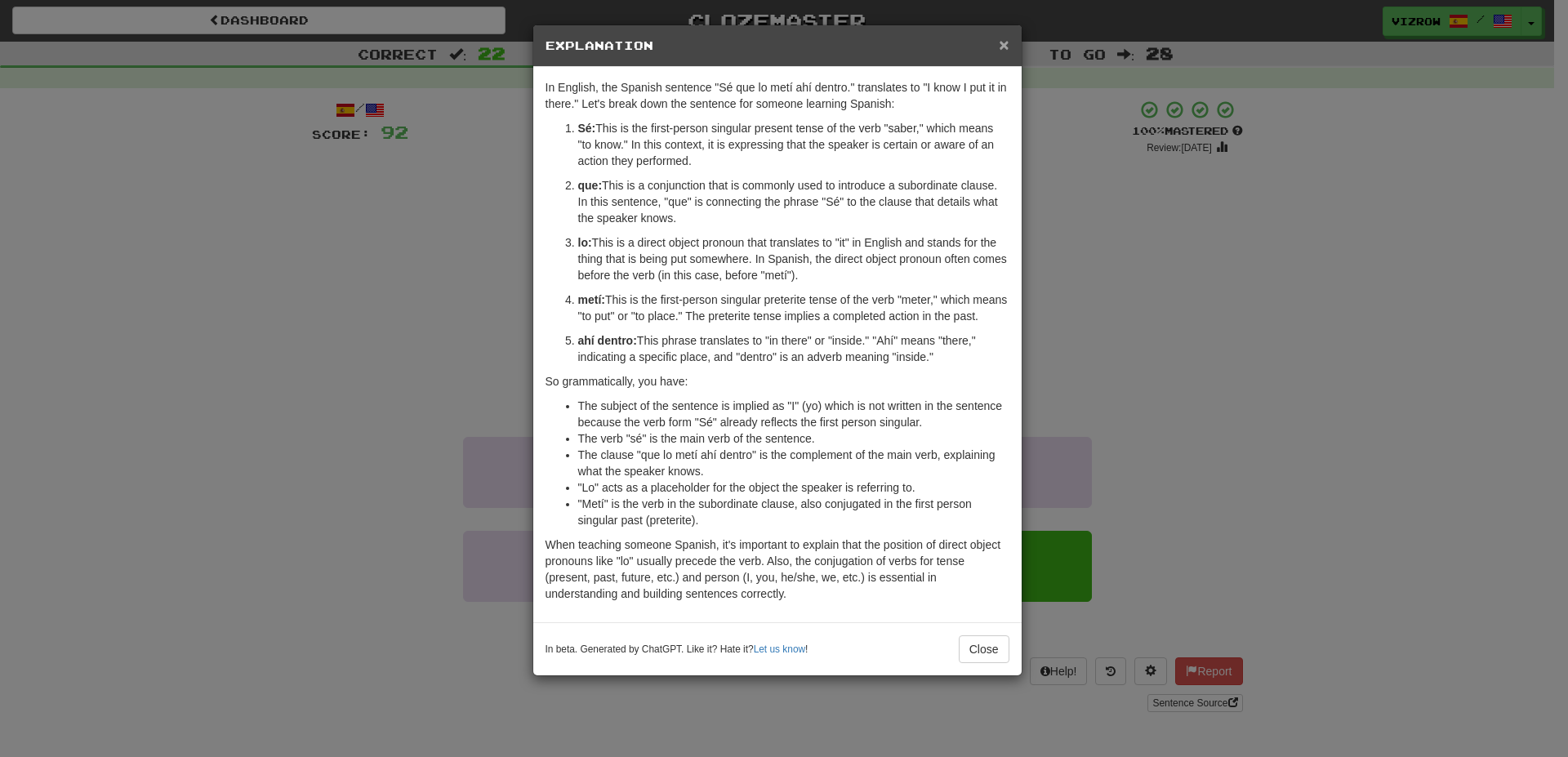
click at [1005, 45] on span "×" at bounding box center [1003, 45] width 9 height 19
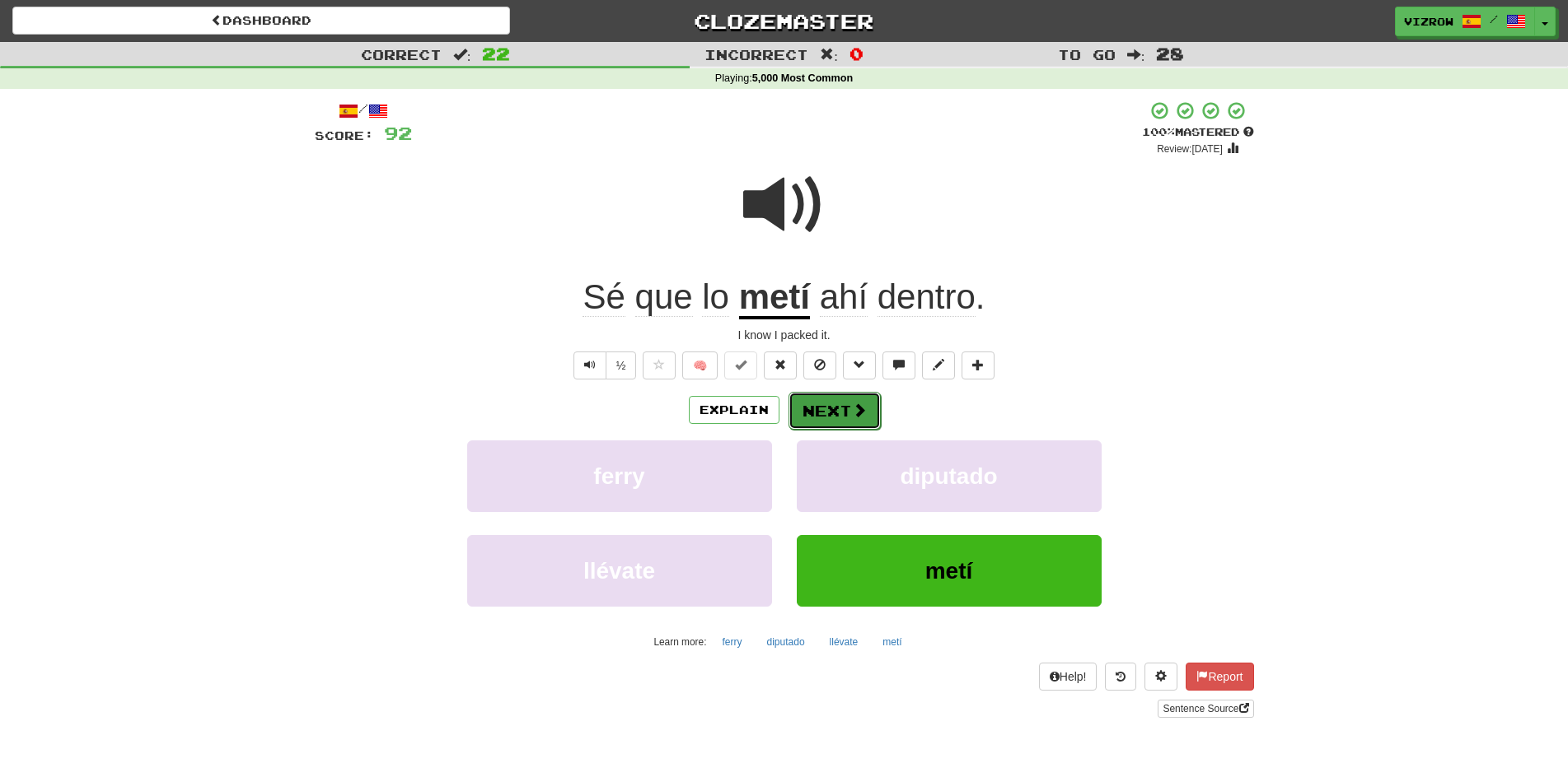
click at [815, 400] on button "Next" at bounding box center [834, 411] width 92 height 38
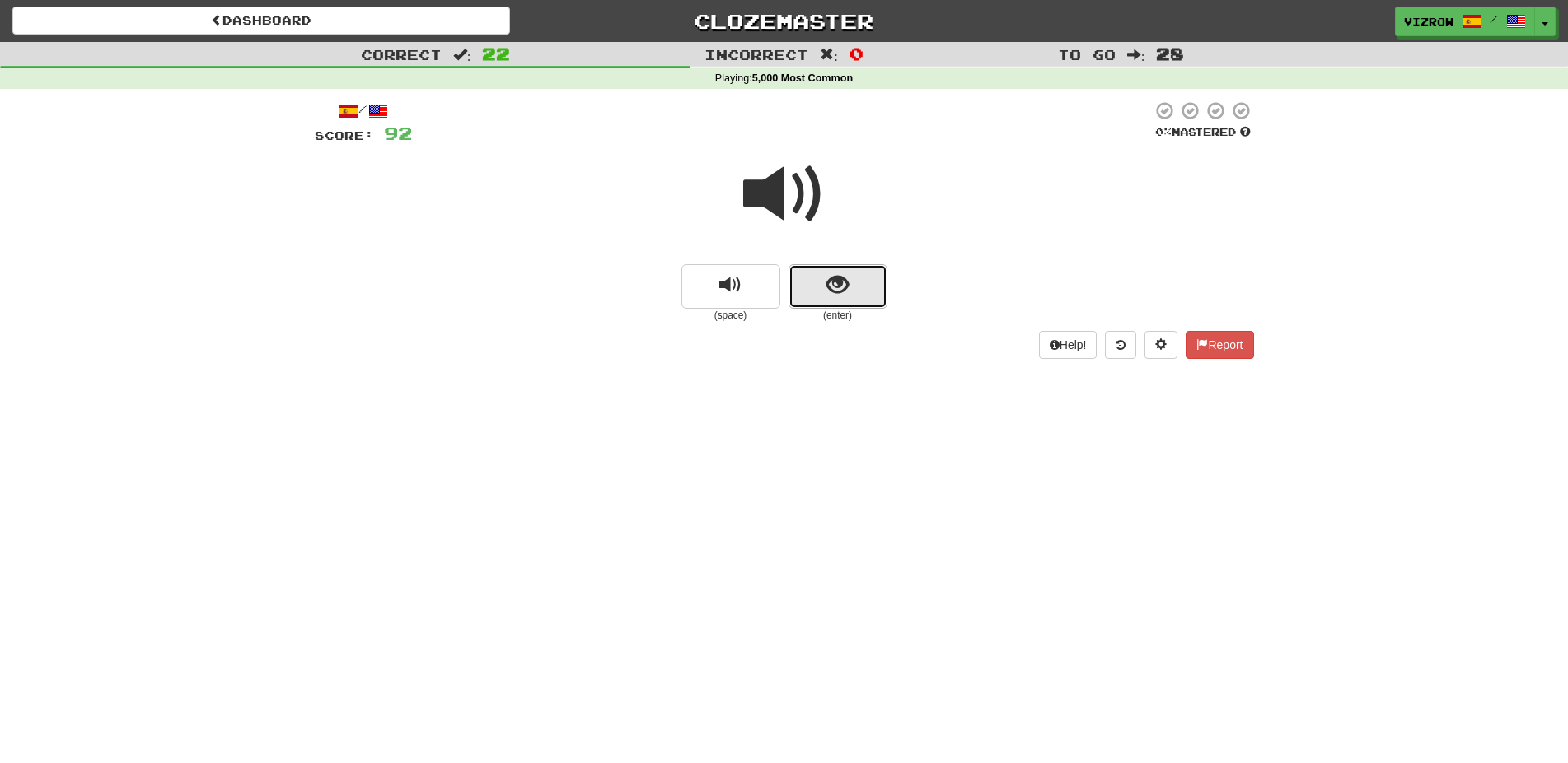
click at [803, 303] on button "show sentence" at bounding box center [838, 287] width 98 height 45
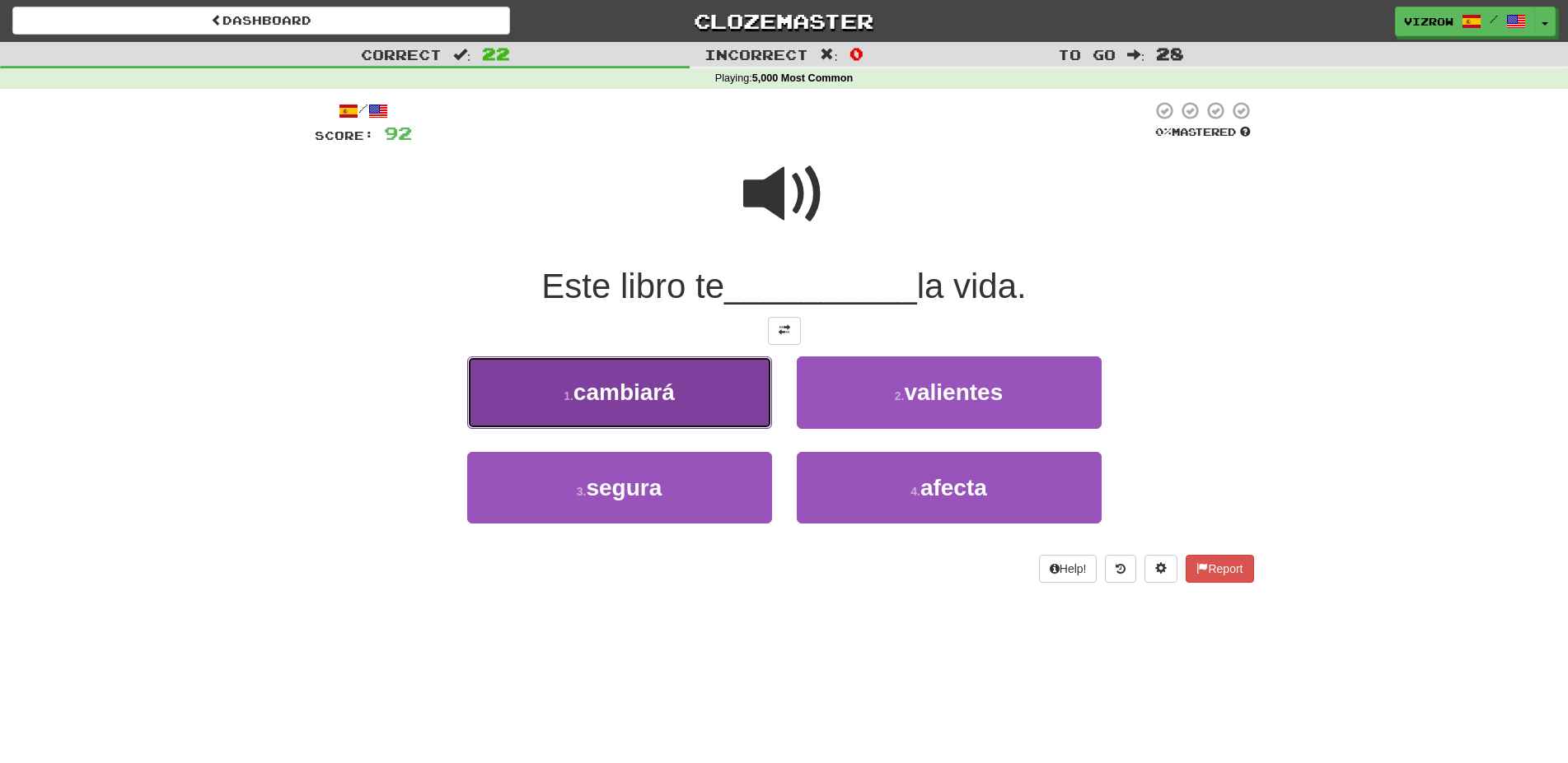
click at [734, 396] on button "1 . cambiará" at bounding box center [619, 392] width 305 height 72
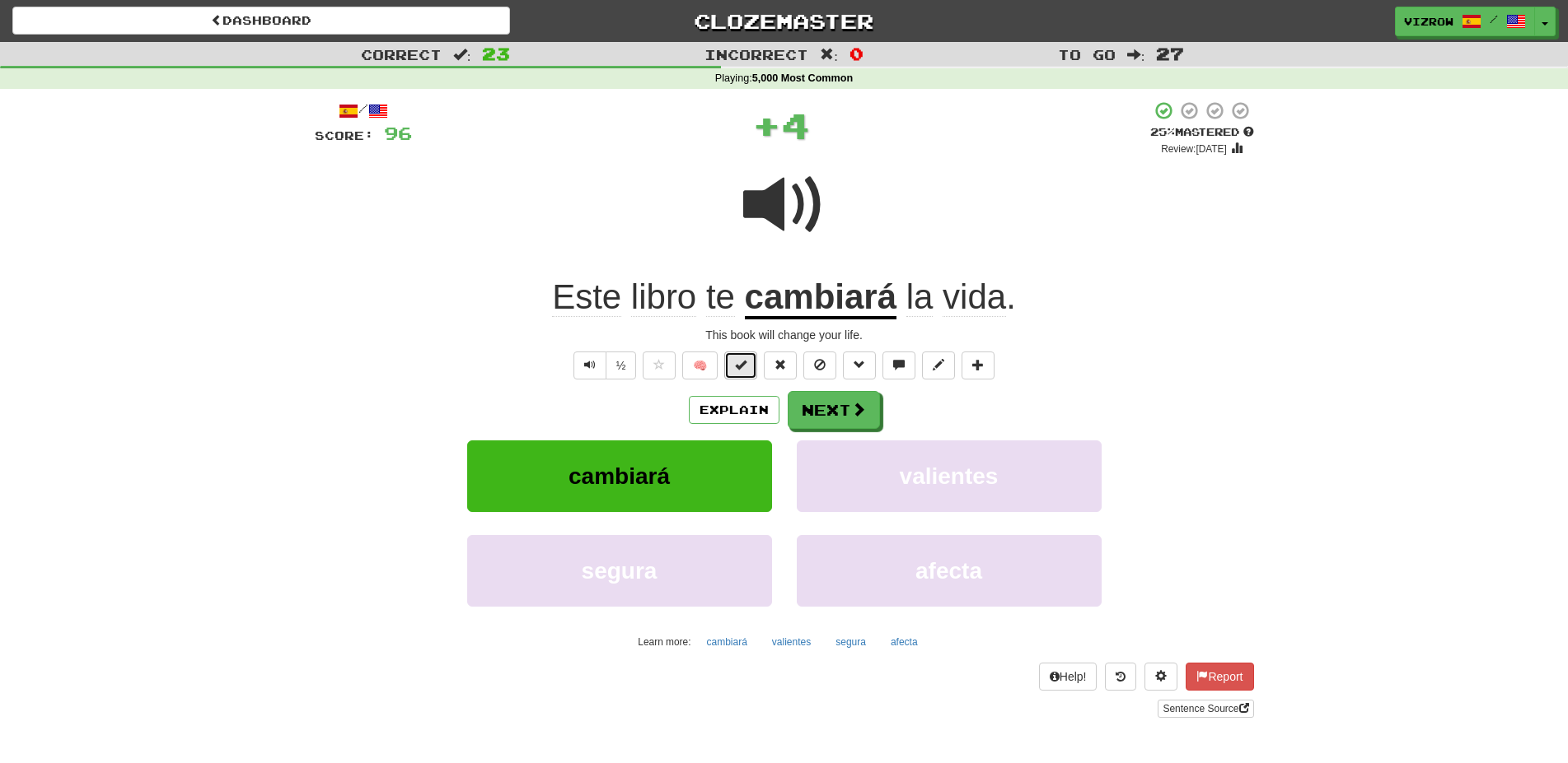
click at [743, 359] on span at bounding box center [740, 364] width 11 height 11
click at [819, 413] on button "Next" at bounding box center [834, 411] width 92 height 38
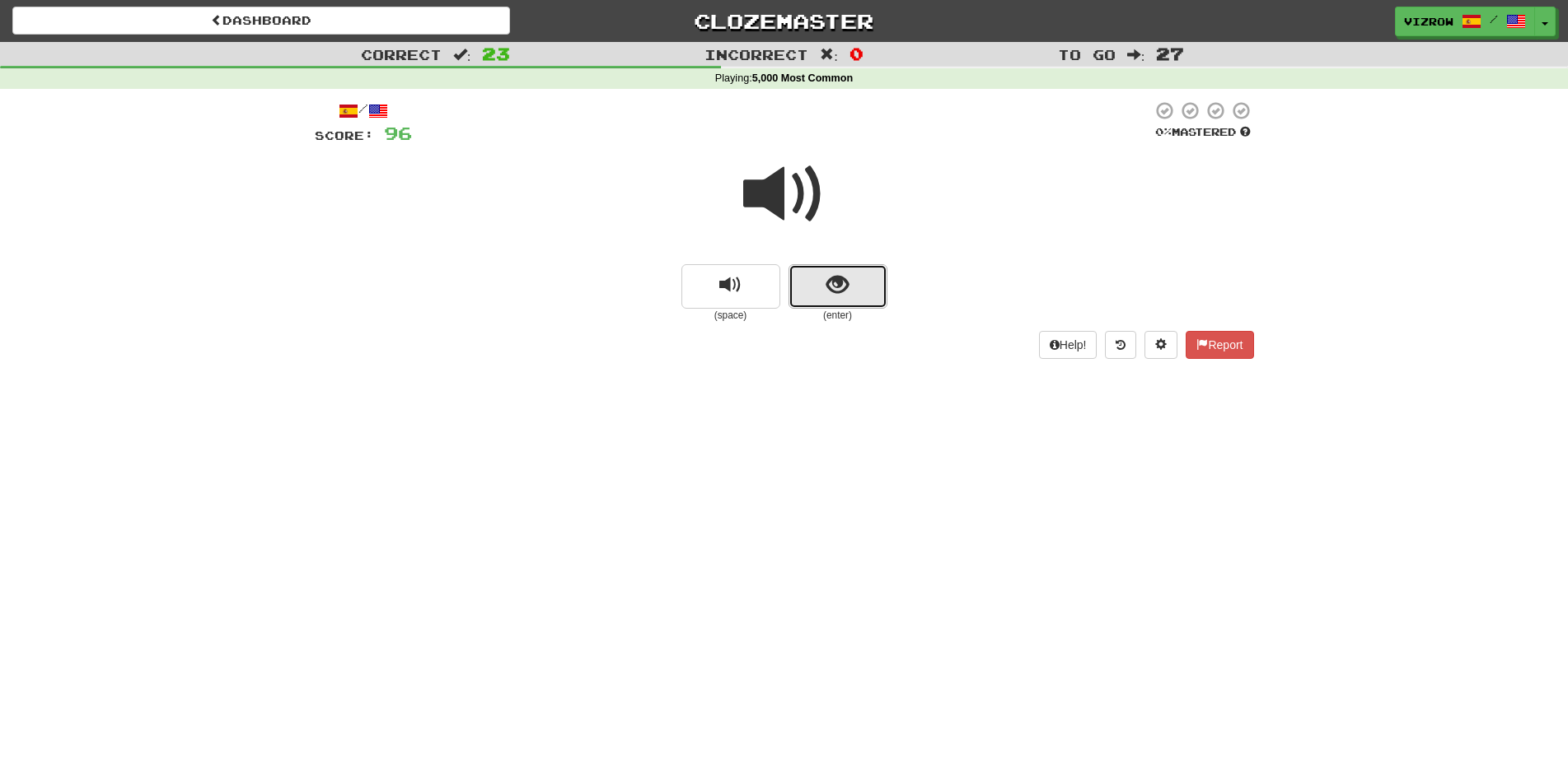
click at [828, 280] on span "show sentence" at bounding box center [838, 286] width 22 height 22
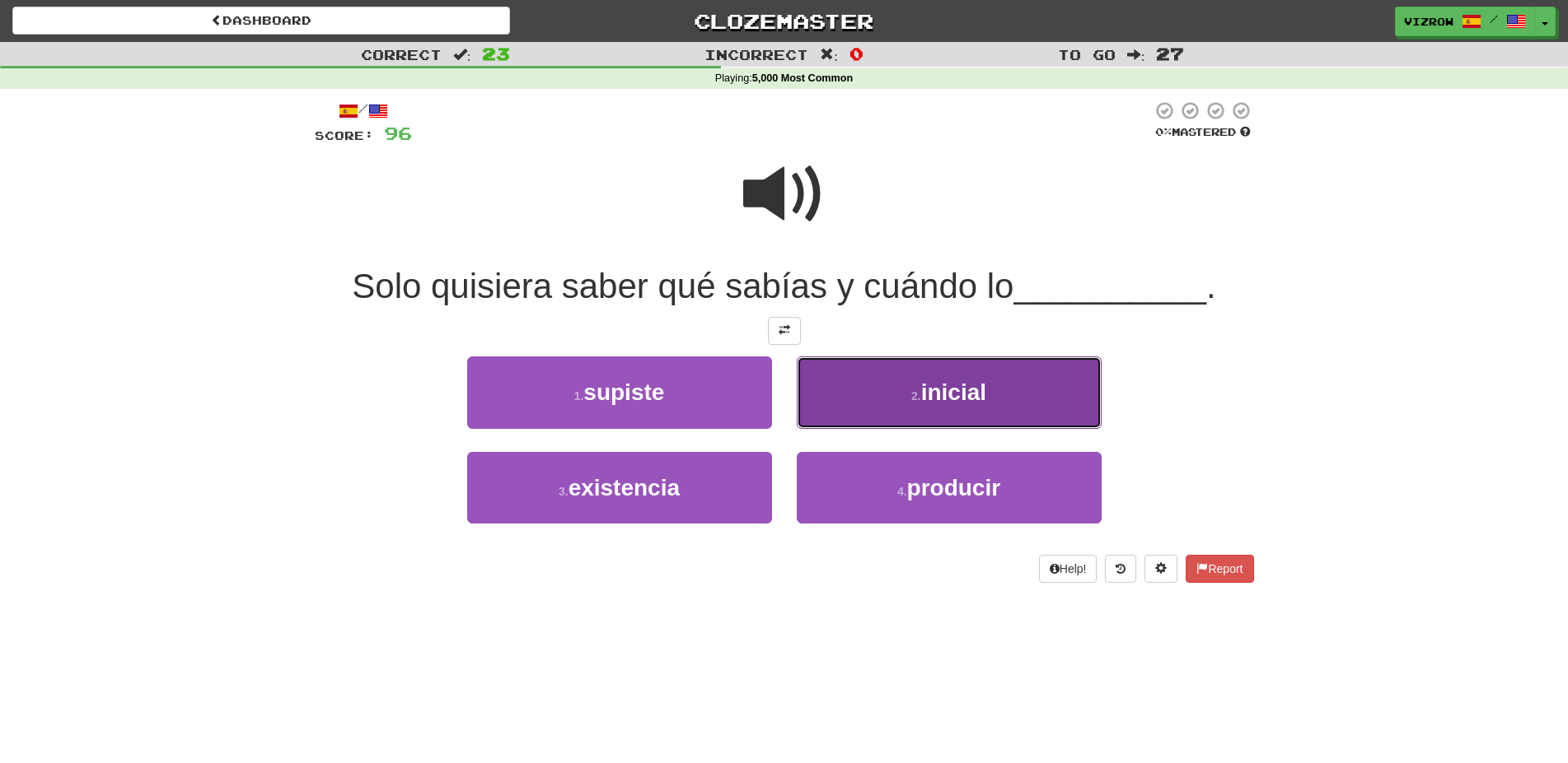
click at [834, 386] on button "2 . inicial" at bounding box center [949, 392] width 305 height 72
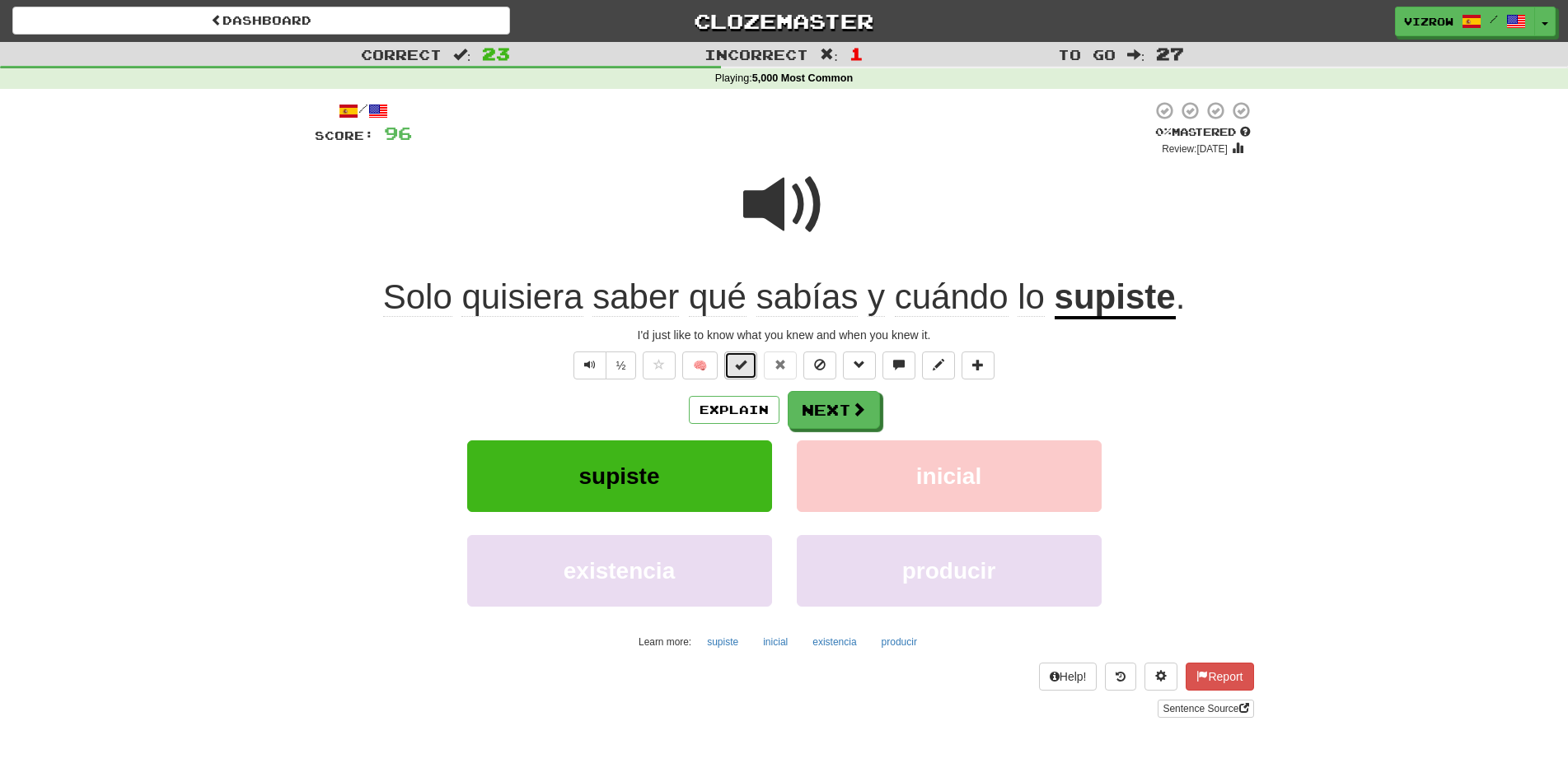
click at [746, 365] on span at bounding box center [740, 364] width 11 height 11
click at [843, 424] on button "Next" at bounding box center [834, 411] width 92 height 38
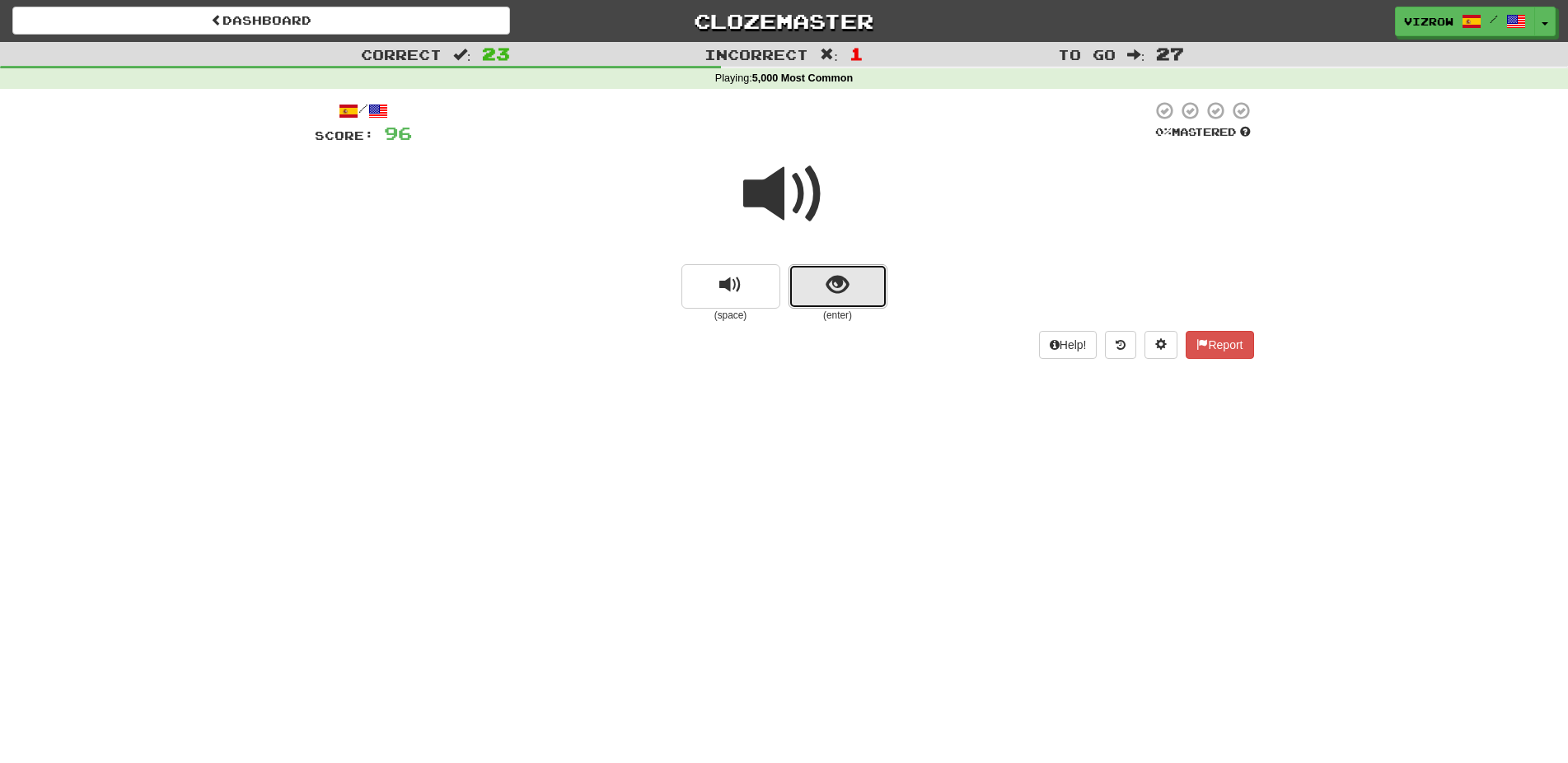
click at [851, 296] on button "show sentence" at bounding box center [838, 287] width 98 height 45
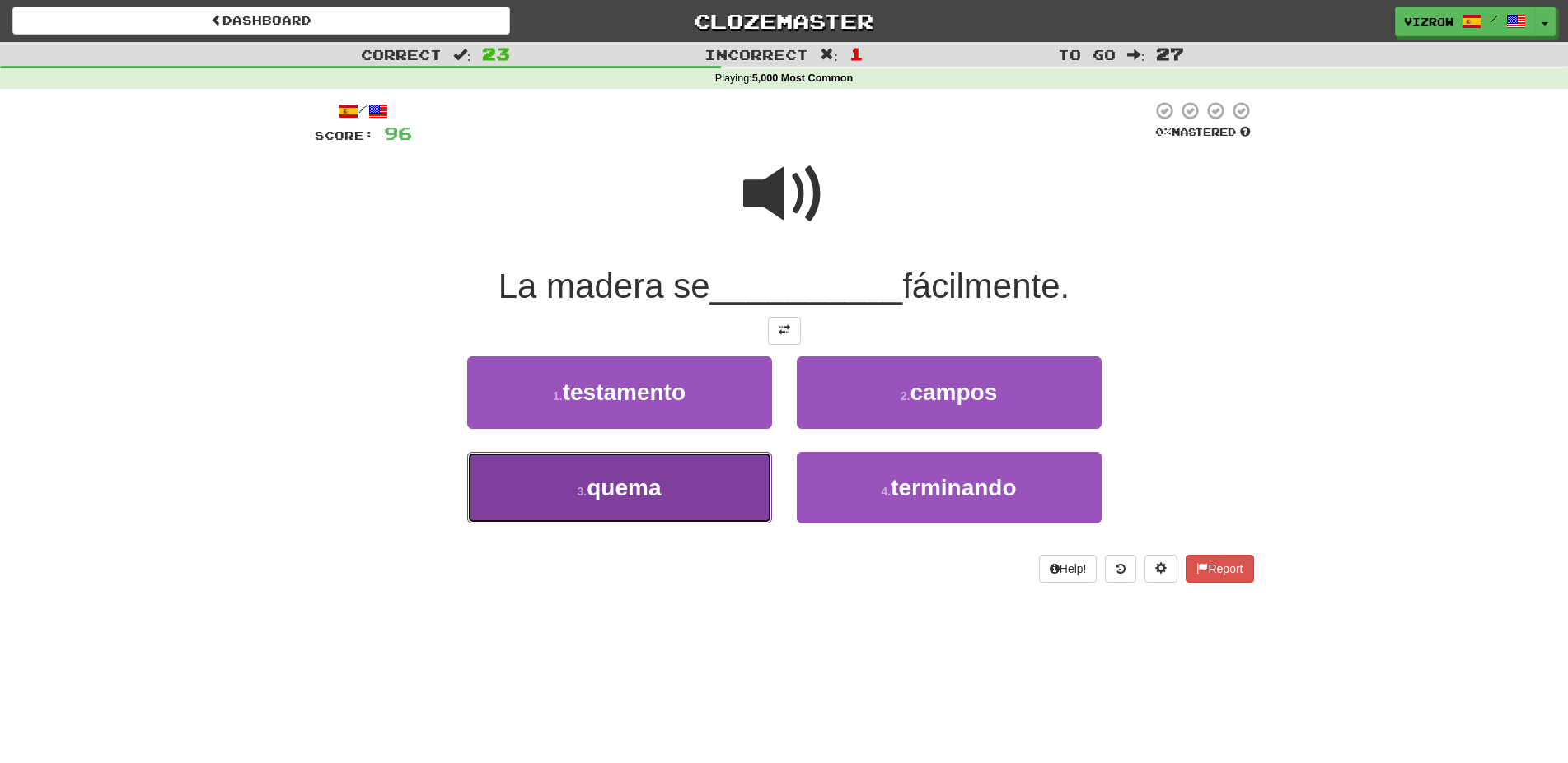
click at [736, 482] on button "3 . quema" at bounding box center [619, 488] width 305 height 72
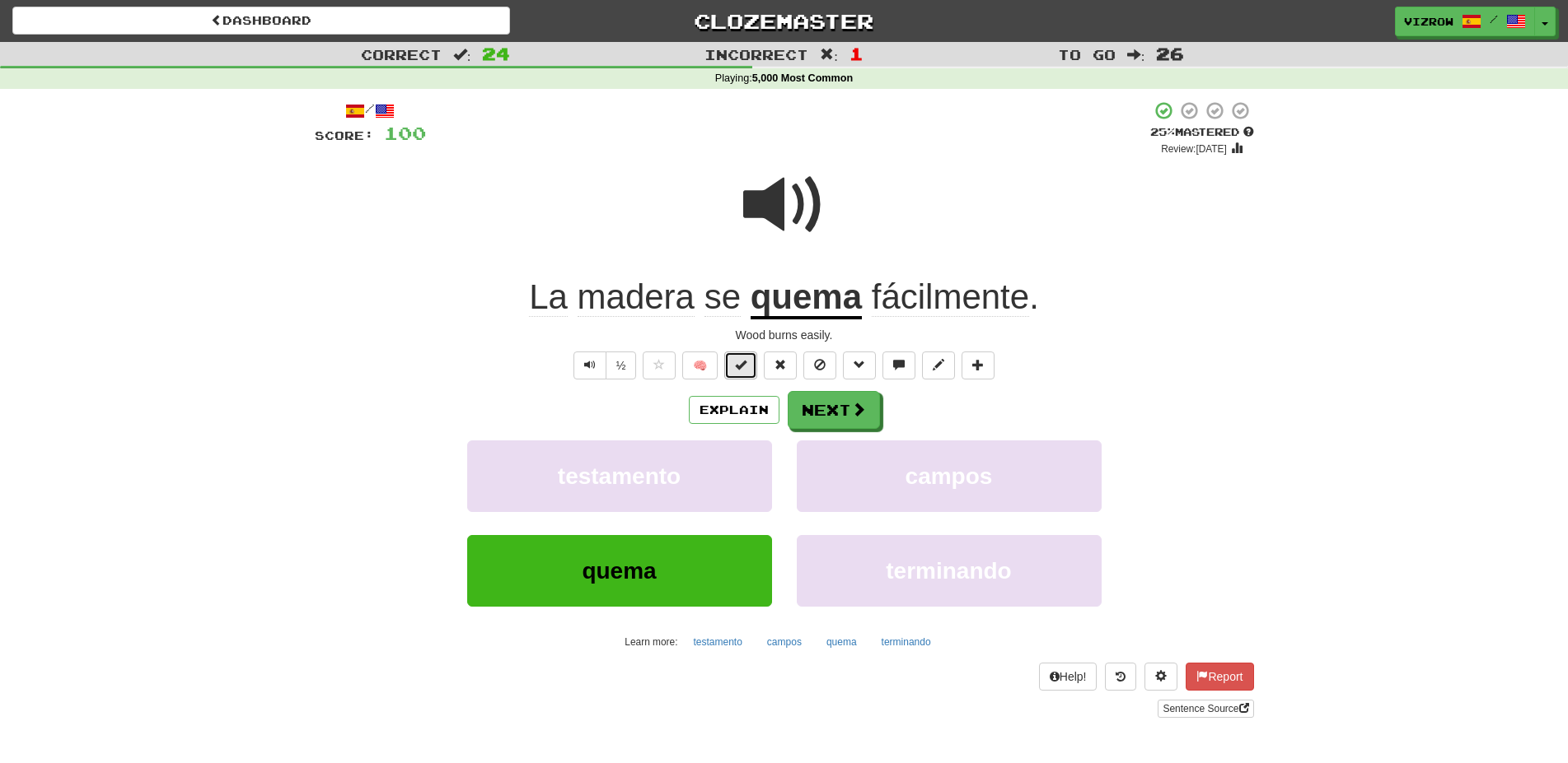
click at [749, 375] on button at bounding box center [741, 365] width 33 height 28
click at [797, 400] on button "Next" at bounding box center [834, 411] width 92 height 38
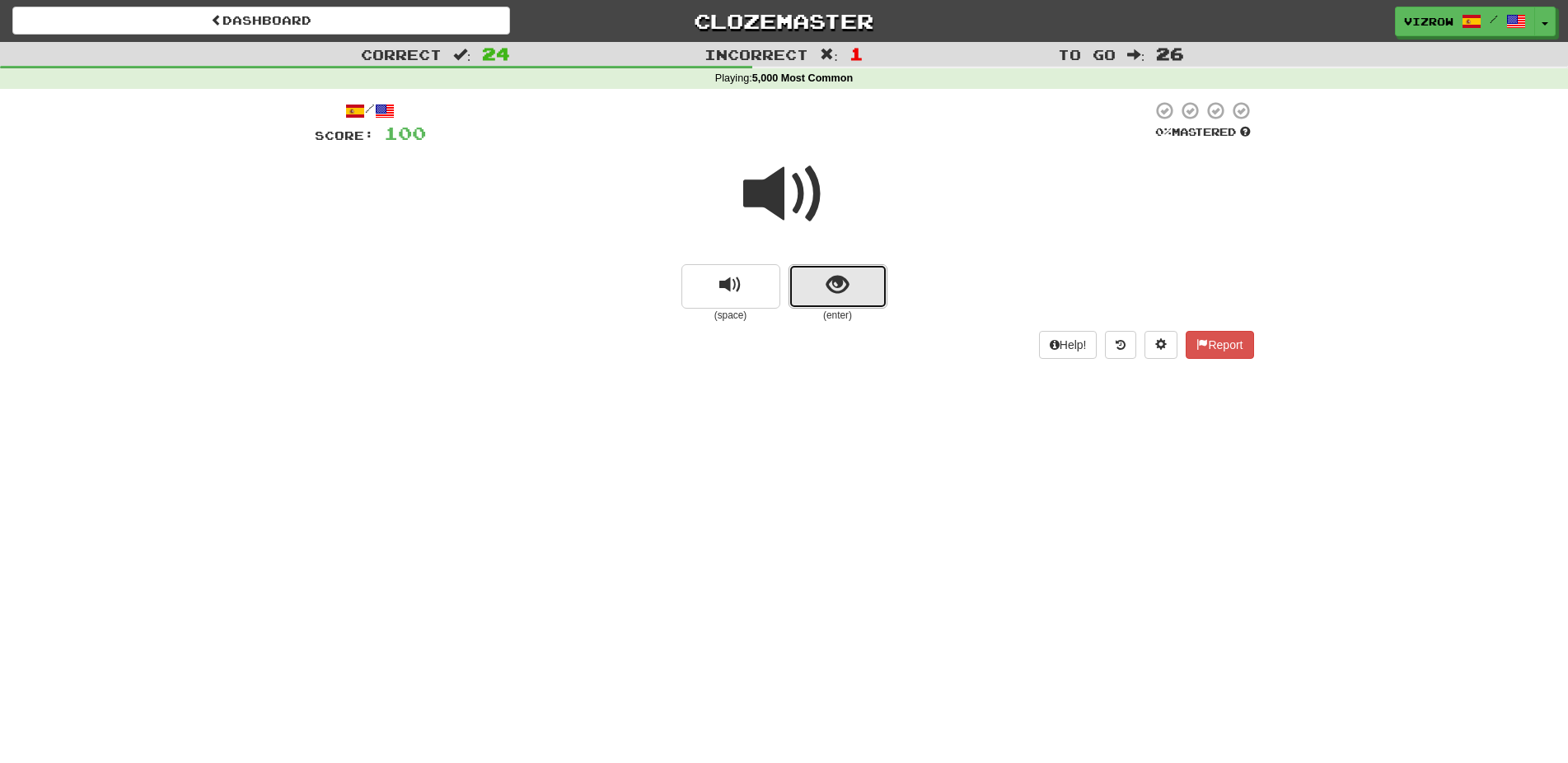
click at [853, 277] on button "show sentence" at bounding box center [838, 287] width 98 height 45
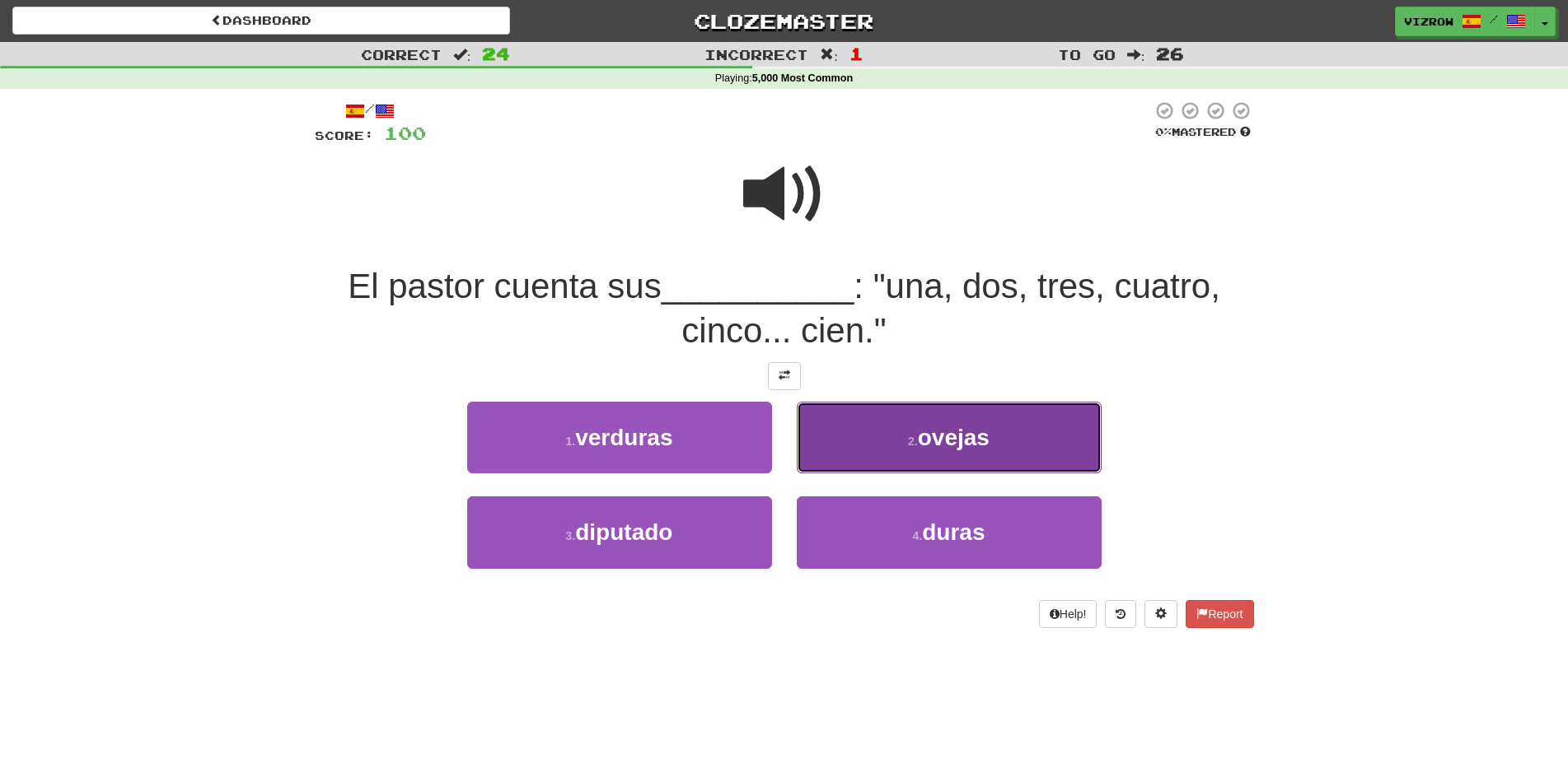
click at [995, 432] on button "2 . ovejas" at bounding box center [949, 438] width 305 height 72
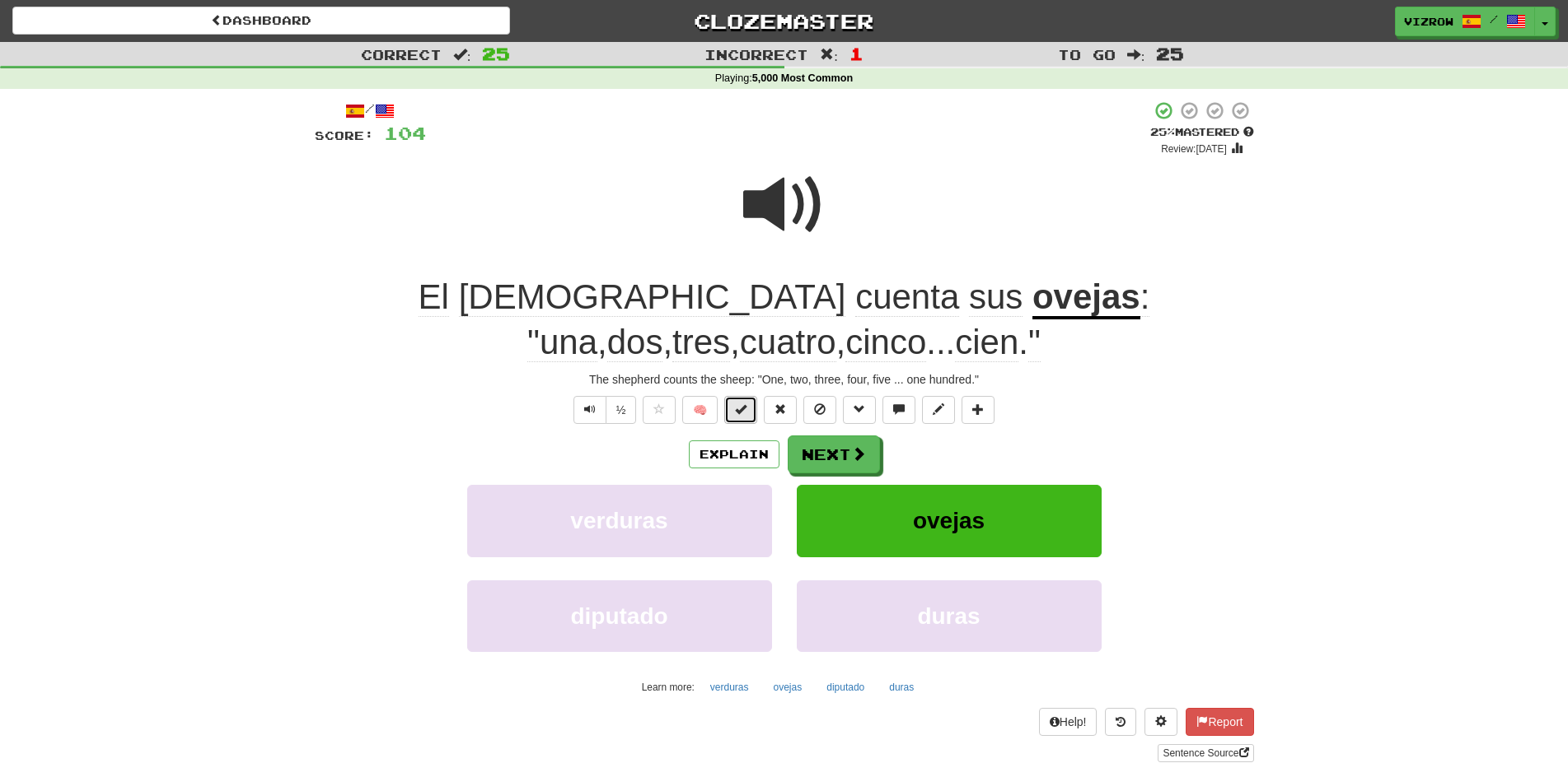
click at [745, 409] on span at bounding box center [740, 408] width 11 height 11
click at [812, 458] on button "Next" at bounding box center [834, 456] width 92 height 38
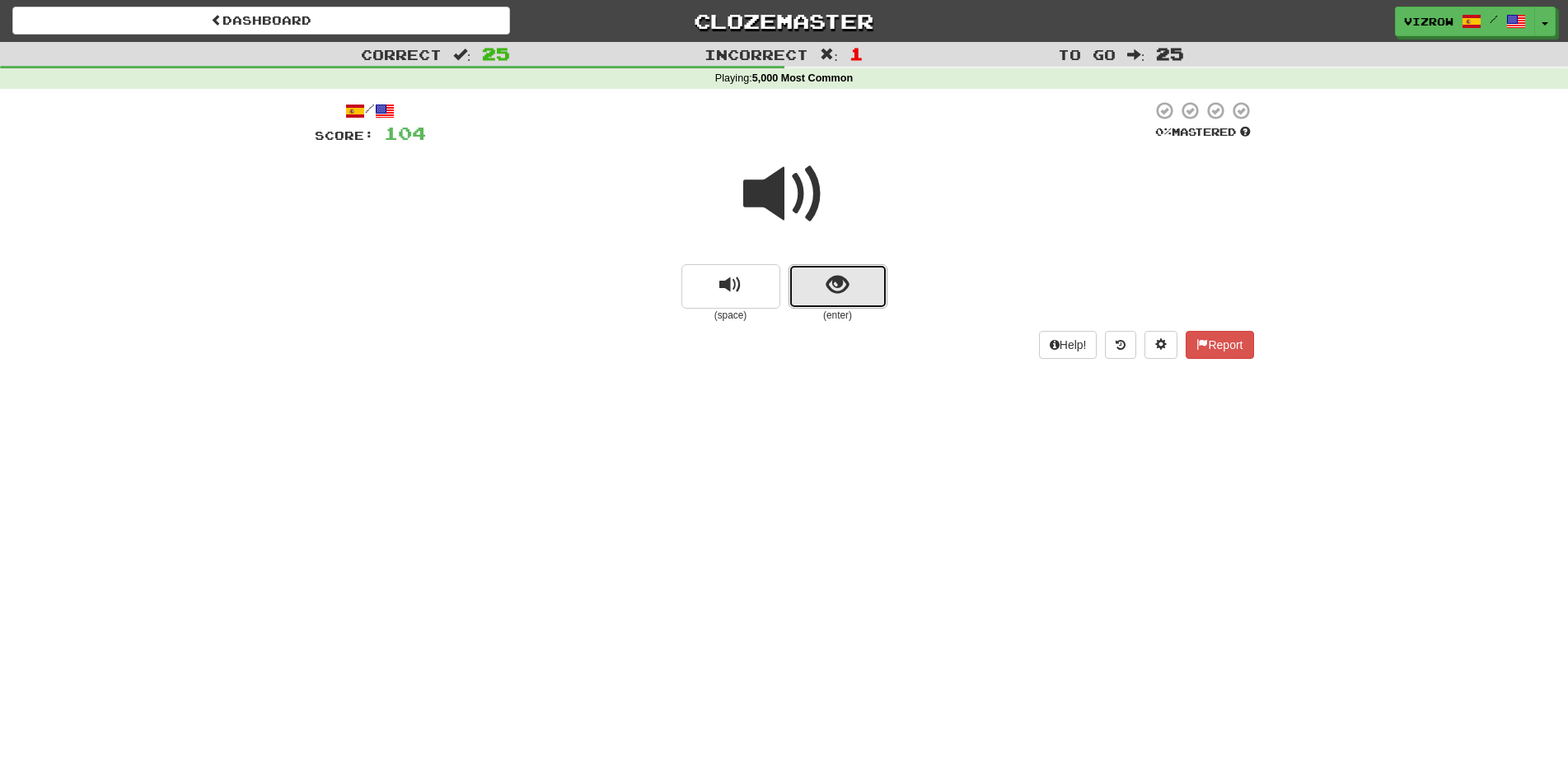
click at [827, 279] on span "show sentence" at bounding box center [838, 286] width 22 height 22
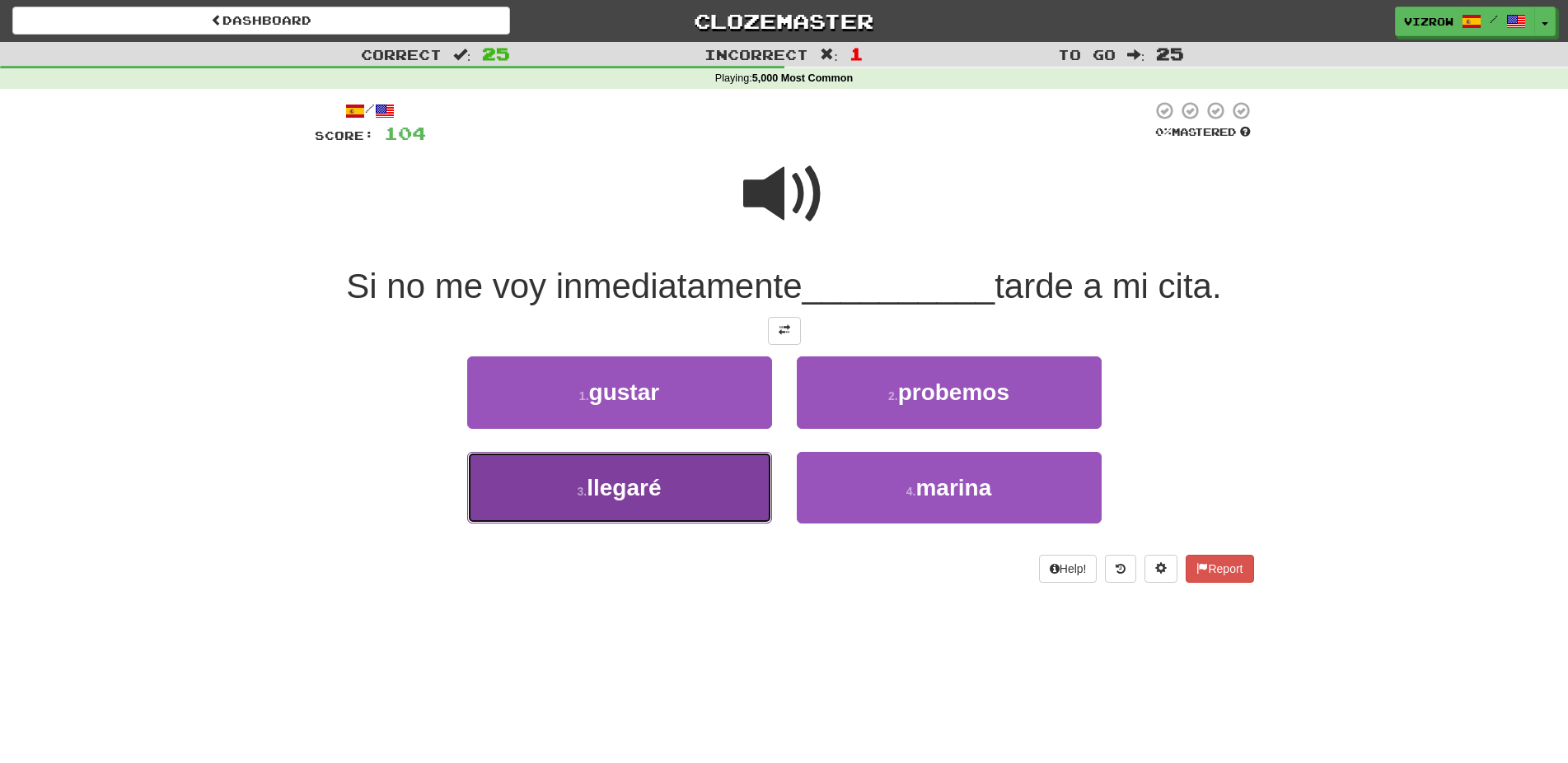
click at [699, 496] on button "3 . llegaré" at bounding box center [619, 488] width 305 height 72
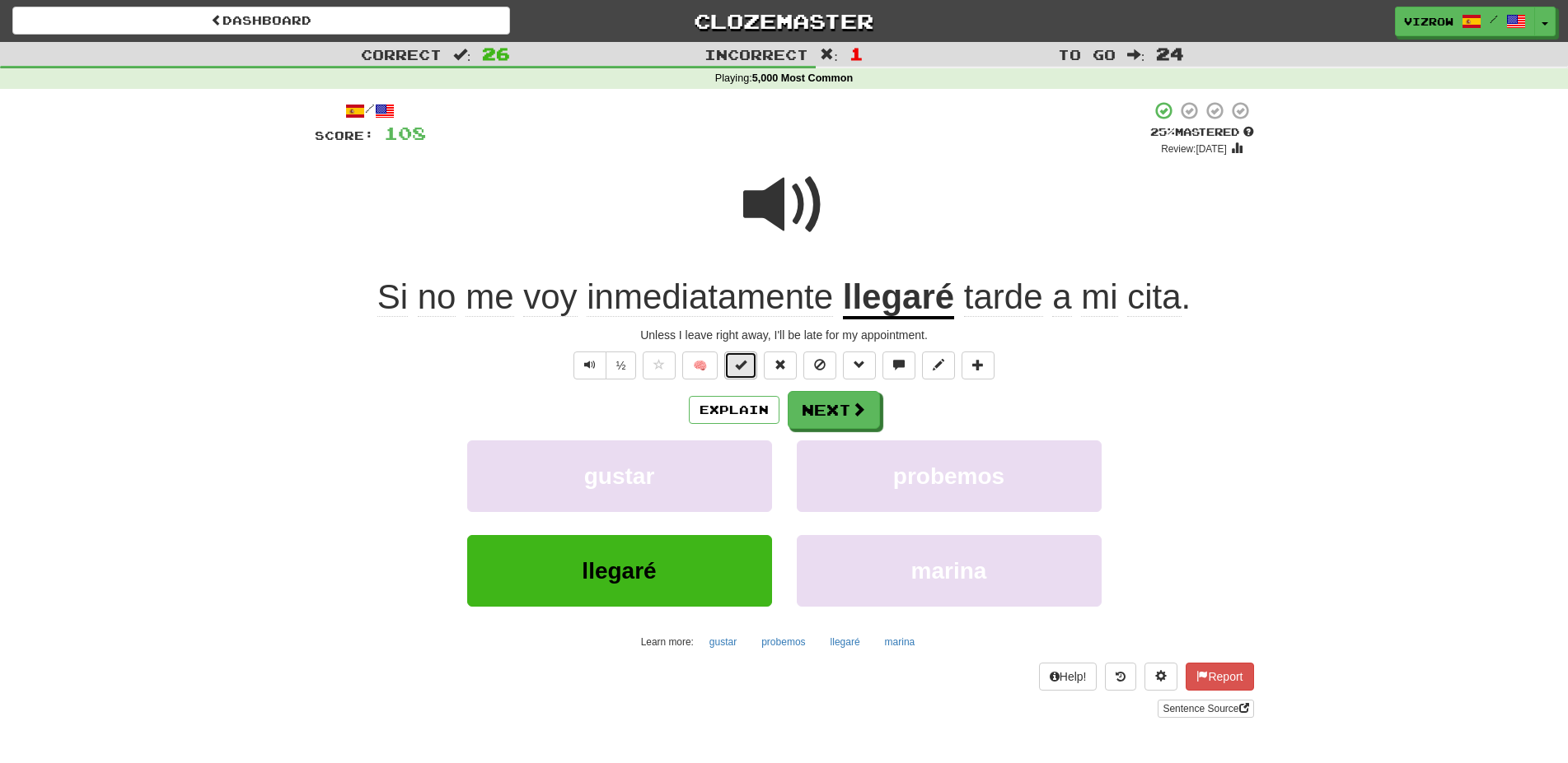
click at [744, 375] on button at bounding box center [741, 365] width 33 height 28
click at [843, 403] on button "Next" at bounding box center [834, 411] width 92 height 38
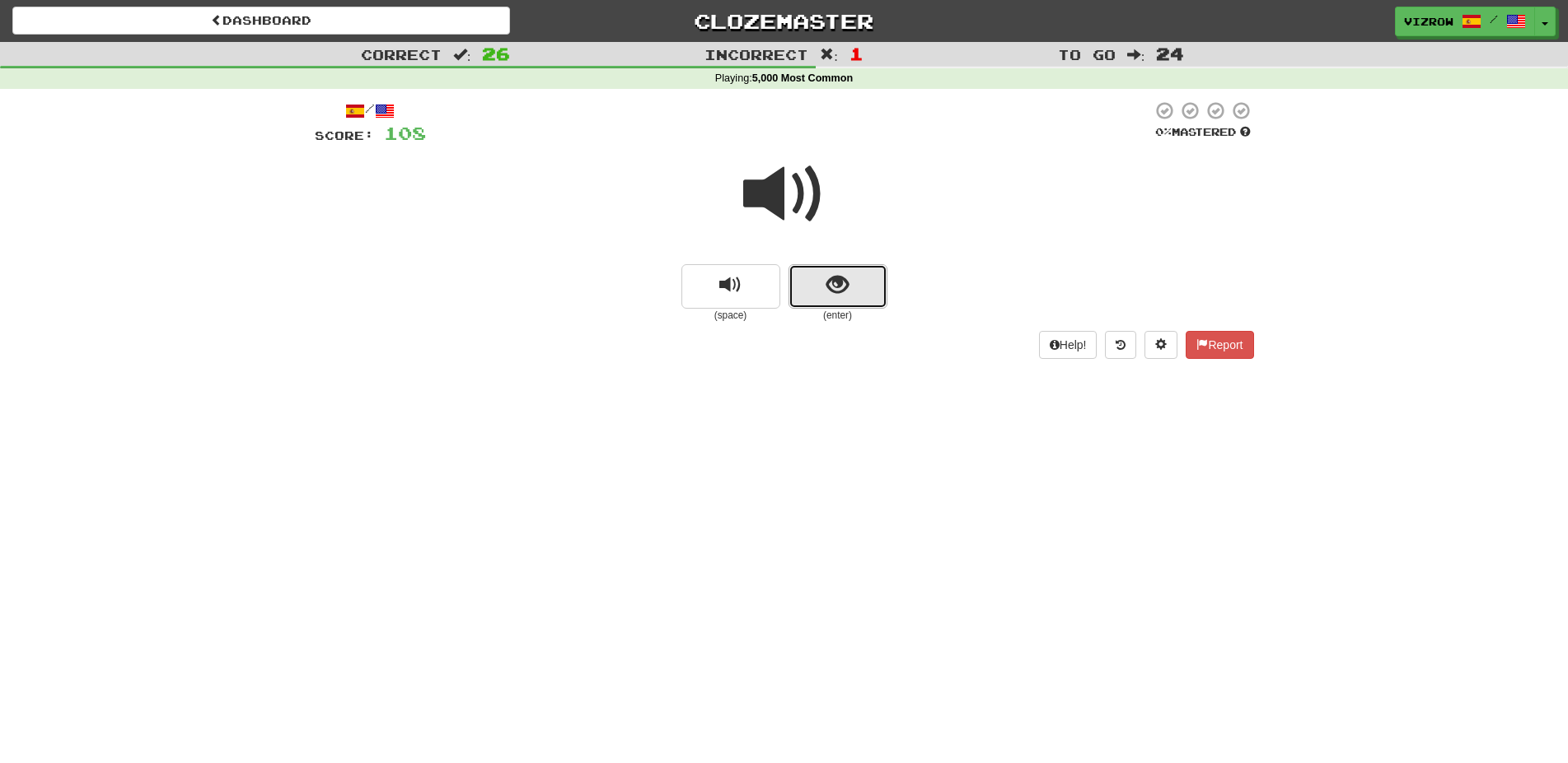
click at [845, 309] on button "show sentence" at bounding box center [838, 287] width 98 height 45
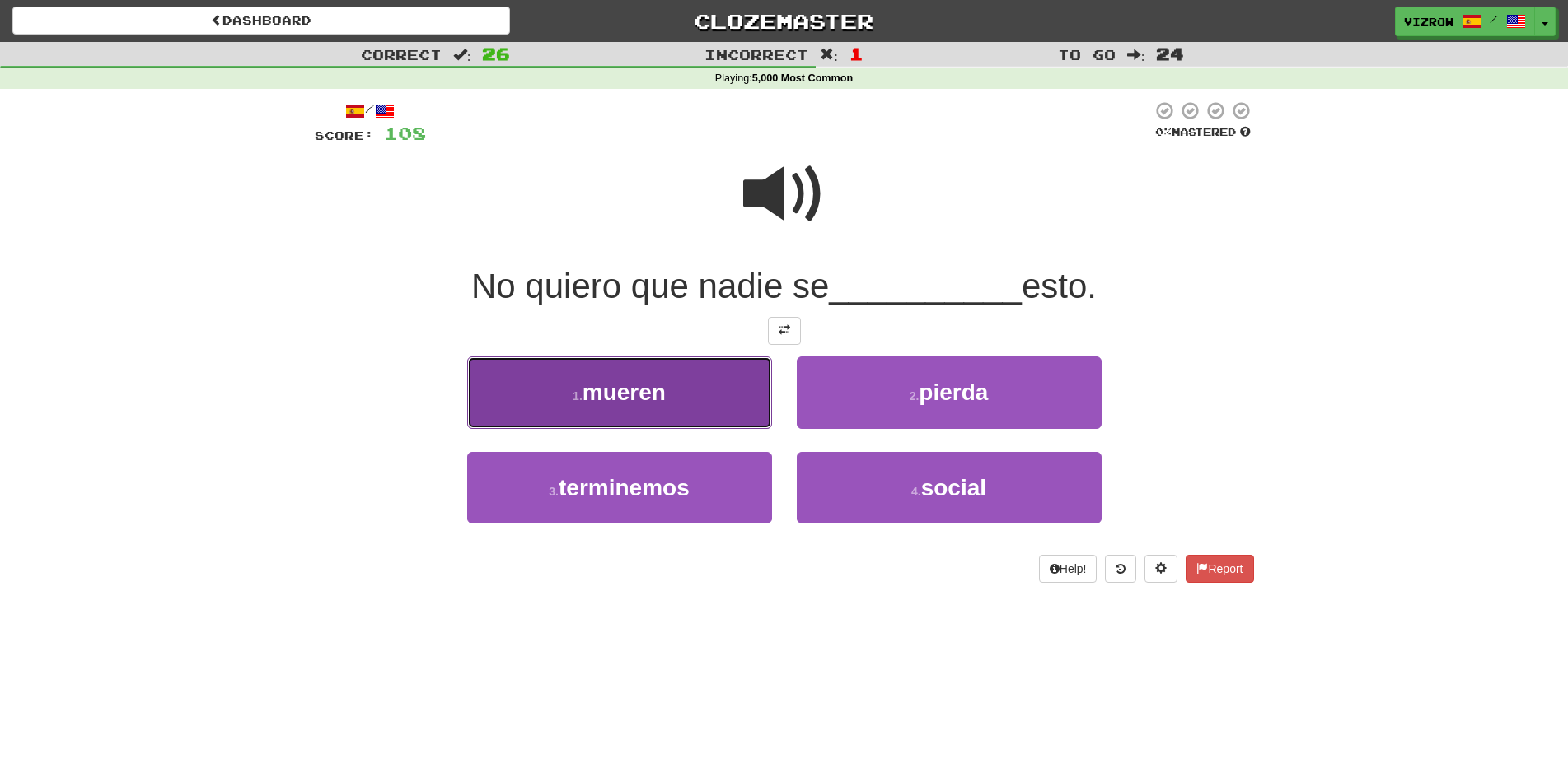
click at [708, 400] on button "1 . mueren" at bounding box center [619, 392] width 305 height 72
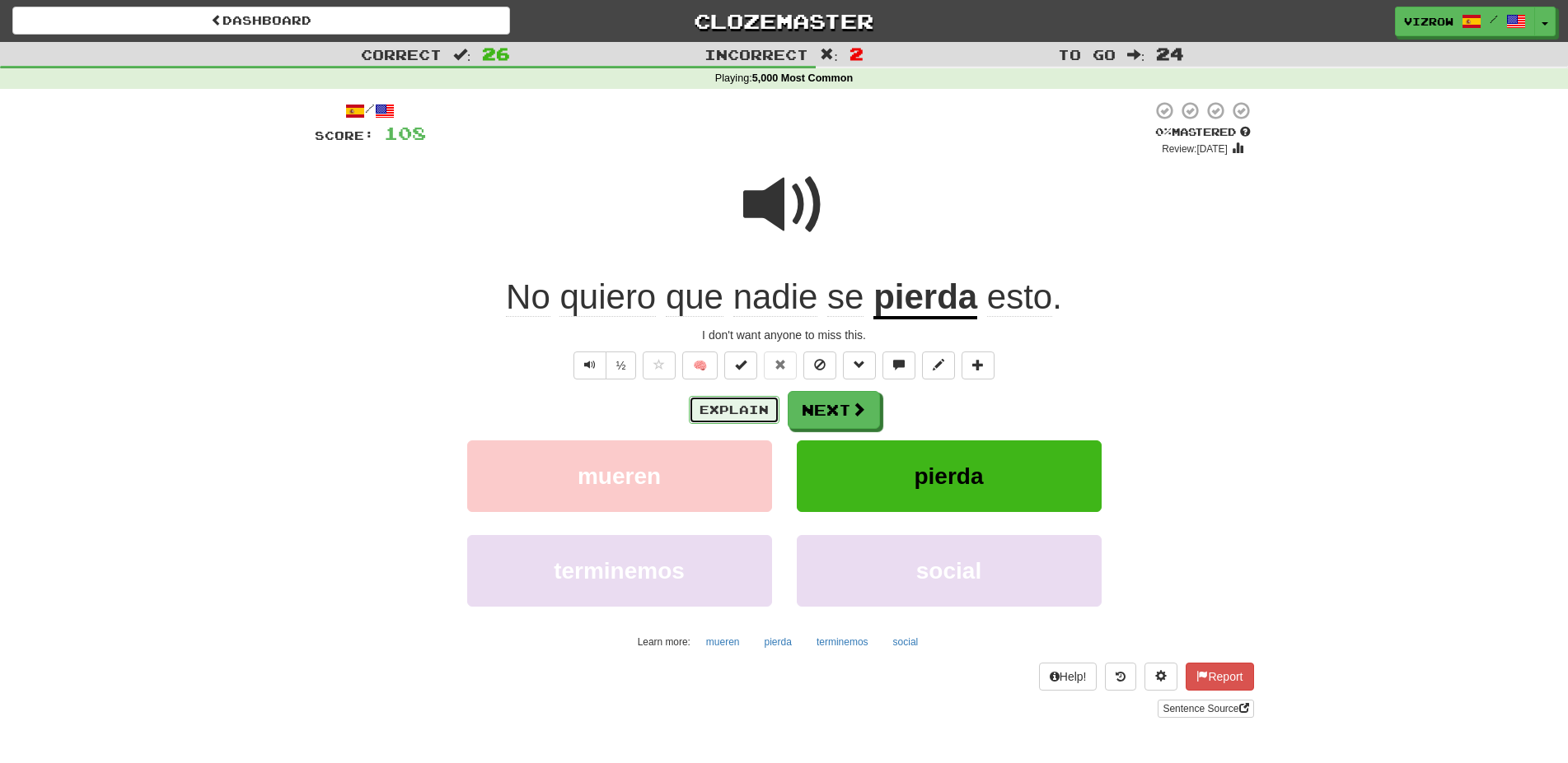
click at [752, 412] on button "Explain" at bounding box center [734, 410] width 91 height 28
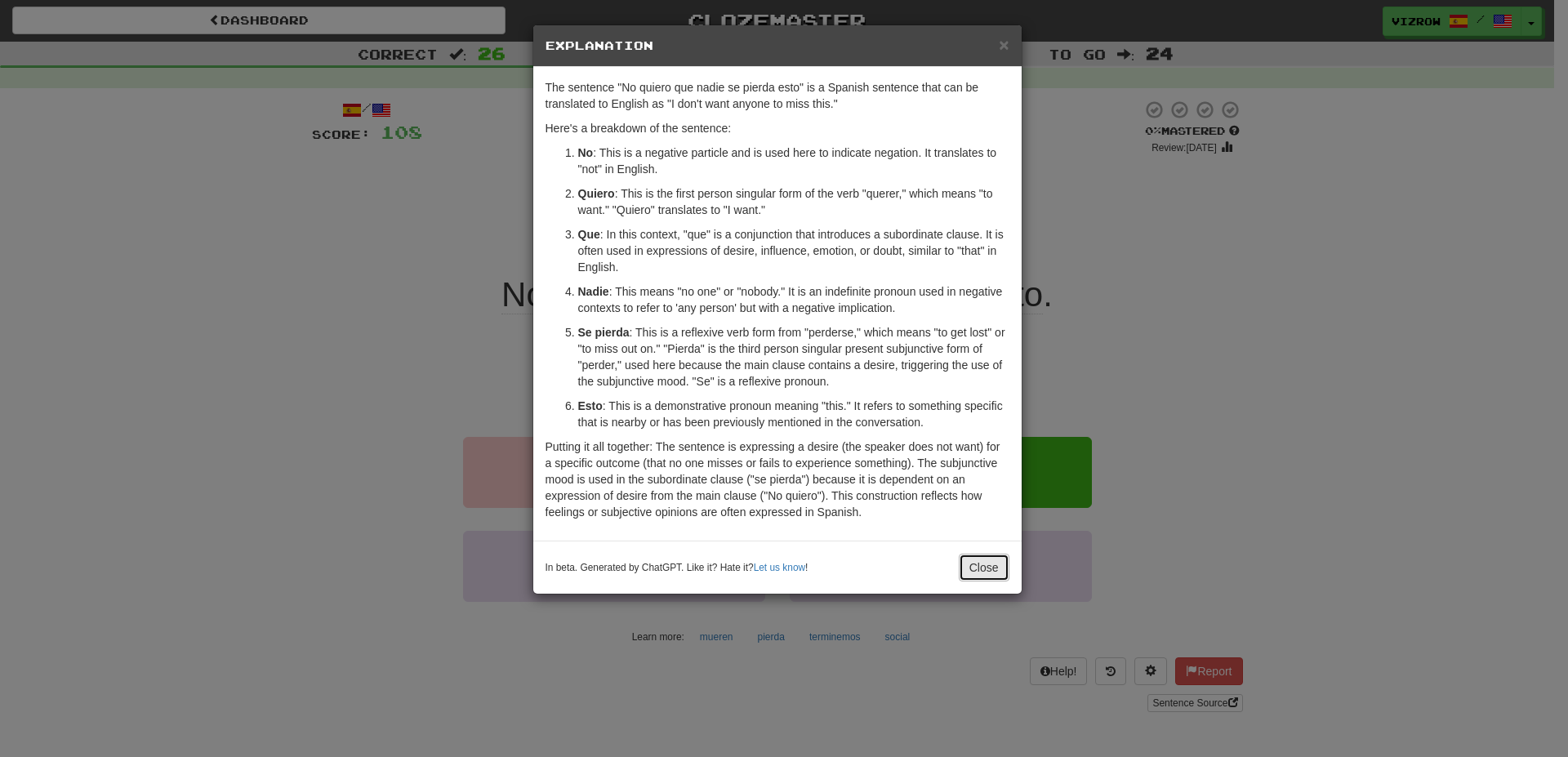
click at [982, 571] on button "Close" at bounding box center [983, 568] width 50 height 27
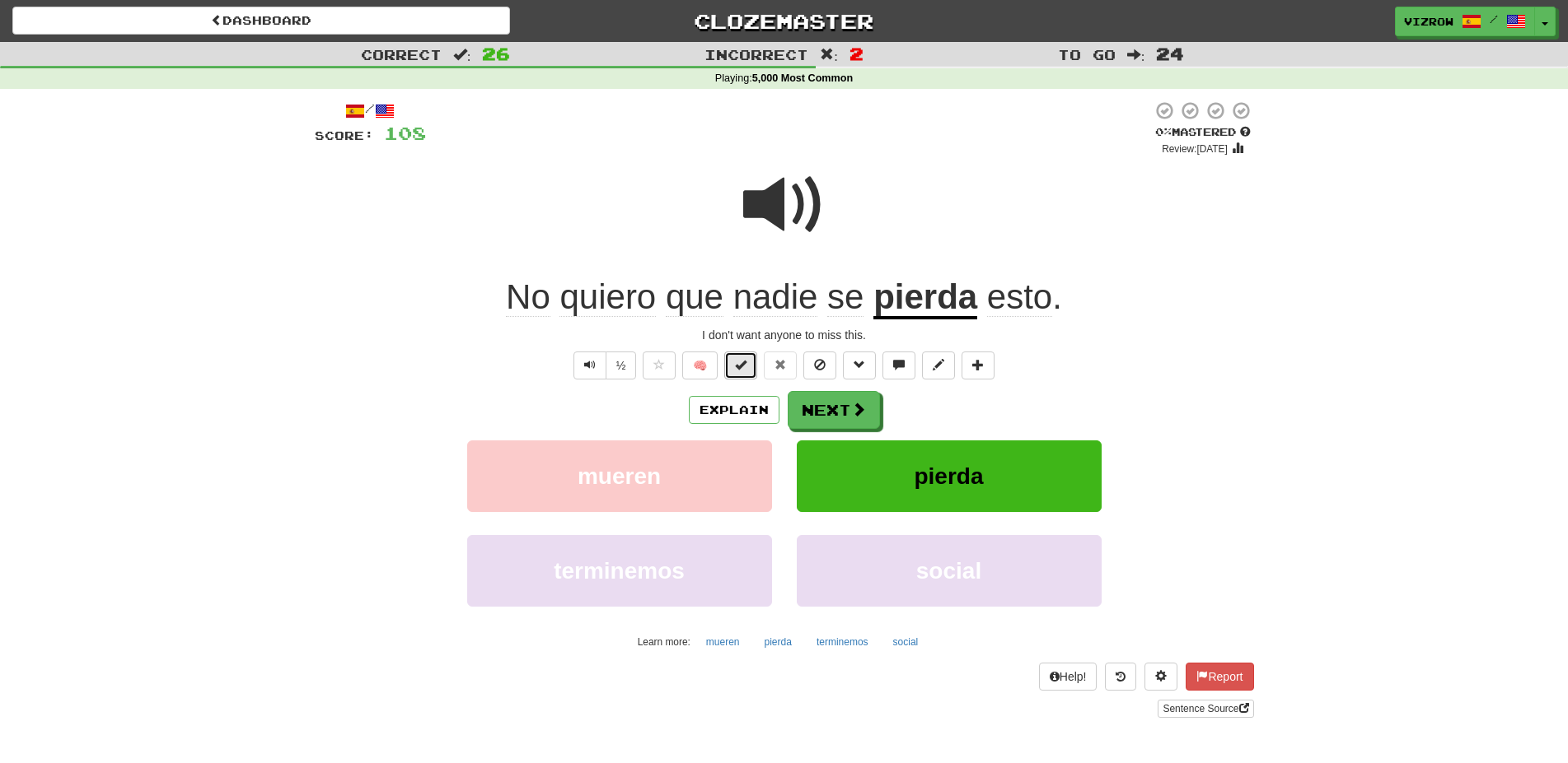
click at [745, 366] on span at bounding box center [740, 364] width 11 height 11
click at [850, 413] on button "Next" at bounding box center [834, 411] width 92 height 38
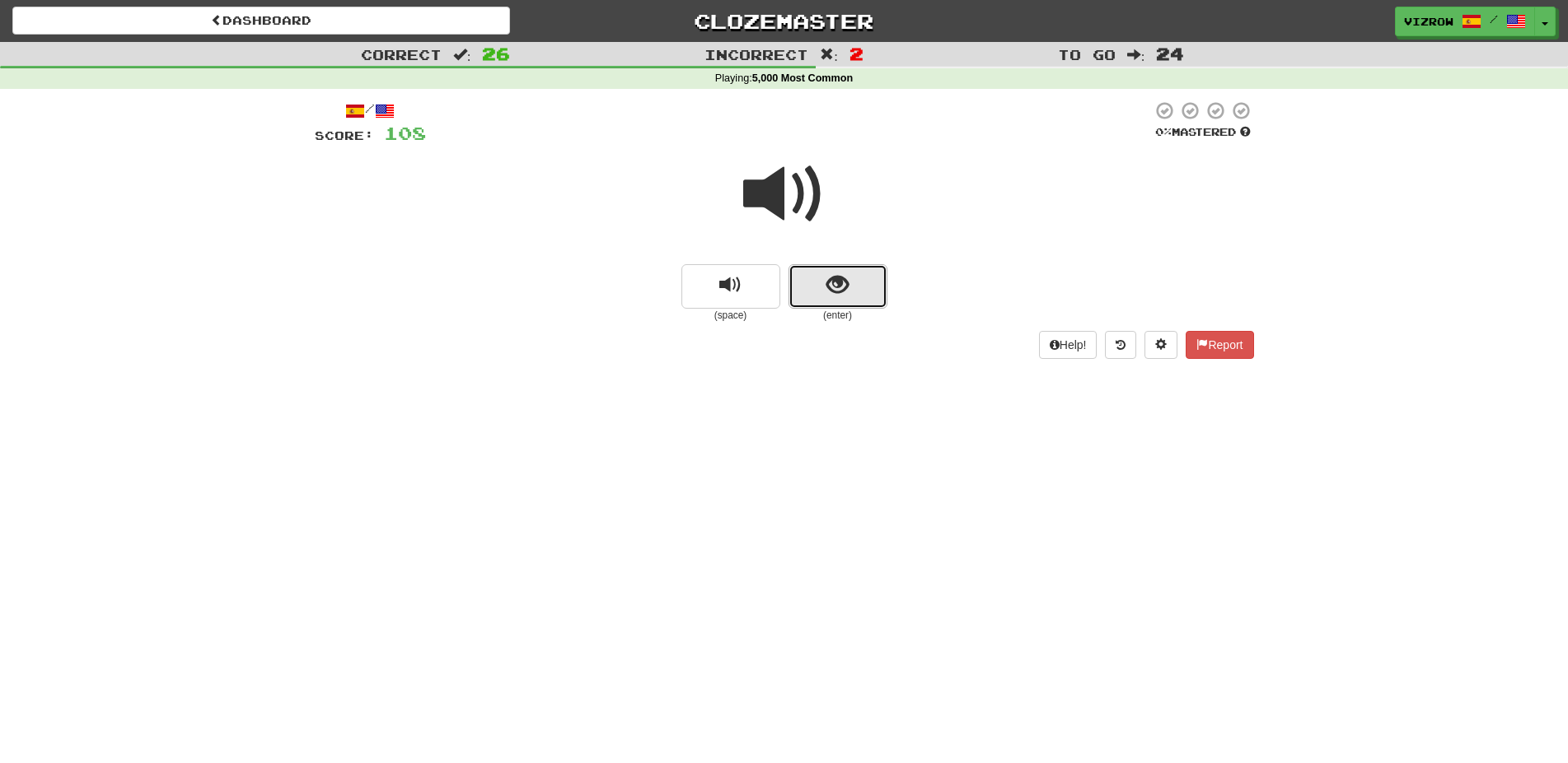
click at [874, 290] on button "show sentence" at bounding box center [838, 287] width 98 height 45
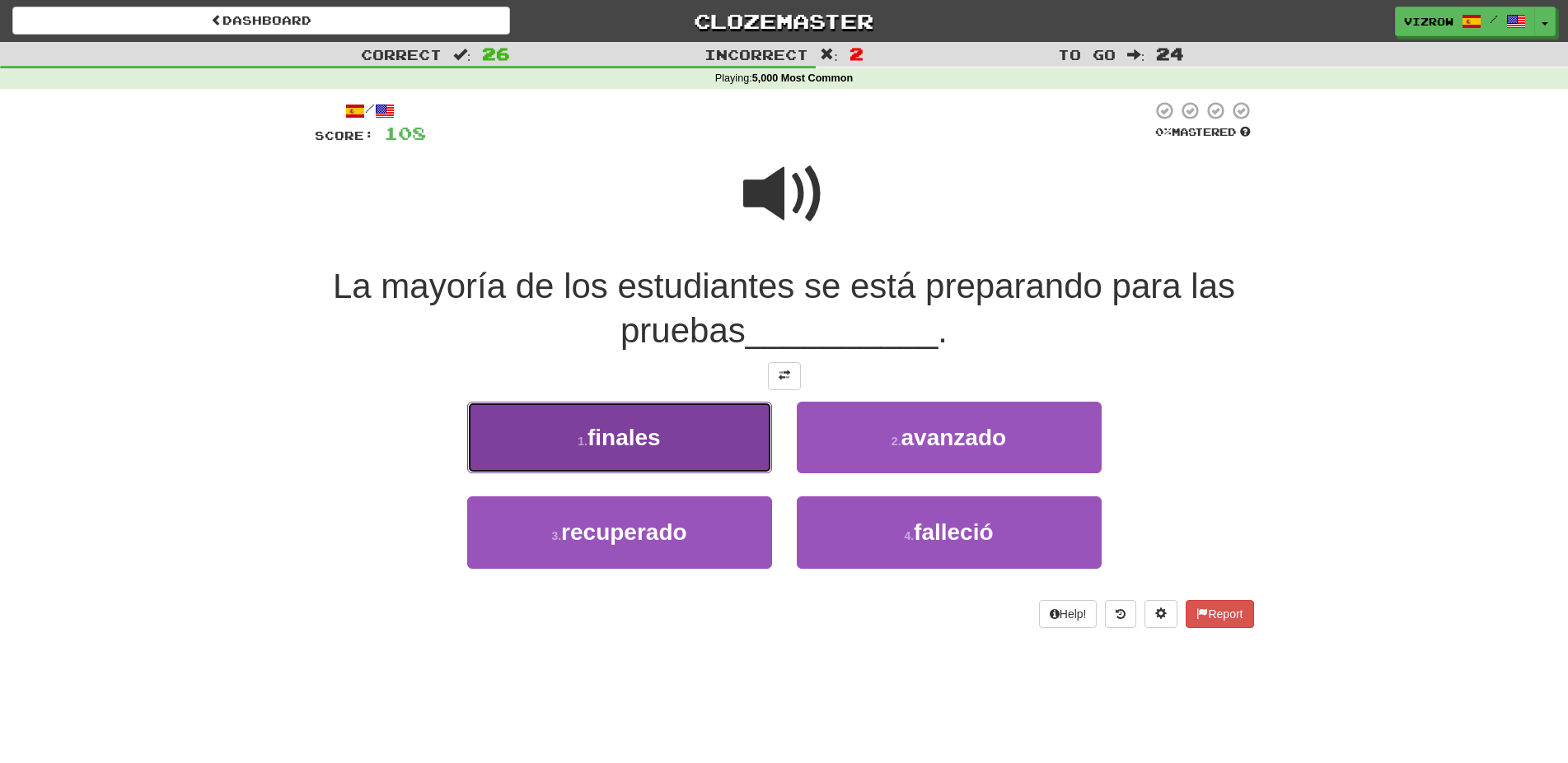
click at [709, 439] on button "1 . finales" at bounding box center [619, 438] width 305 height 72
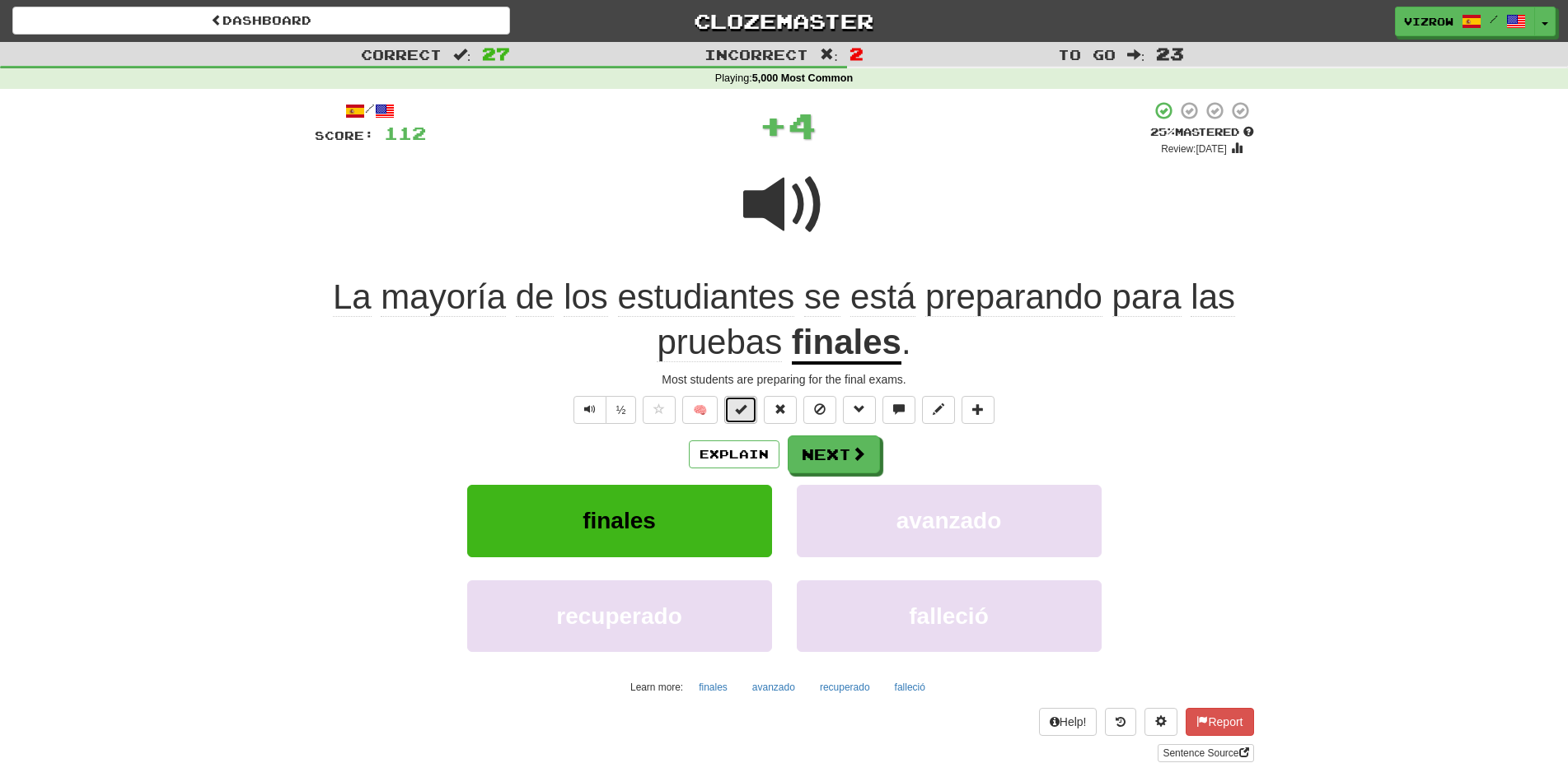
click at [755, 403] on button at bounding box center [741, 410] width 33 height 28
click at [865, 459] on button "Next" at bounding box center [834, 456] width 92 height 38
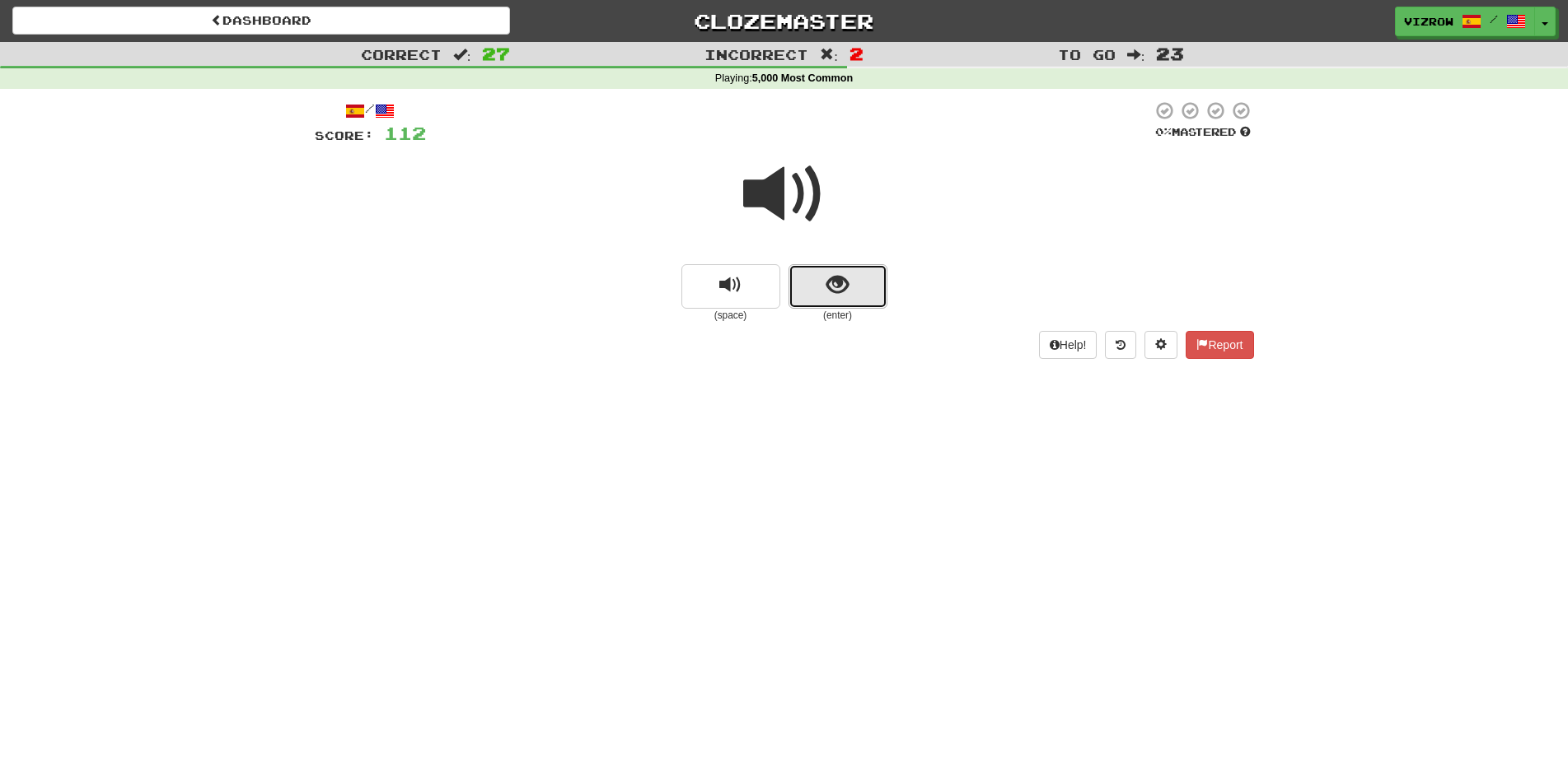
click at [878, 292] on button "show sentence" at bounding box center [838, 287] width 98 height 45
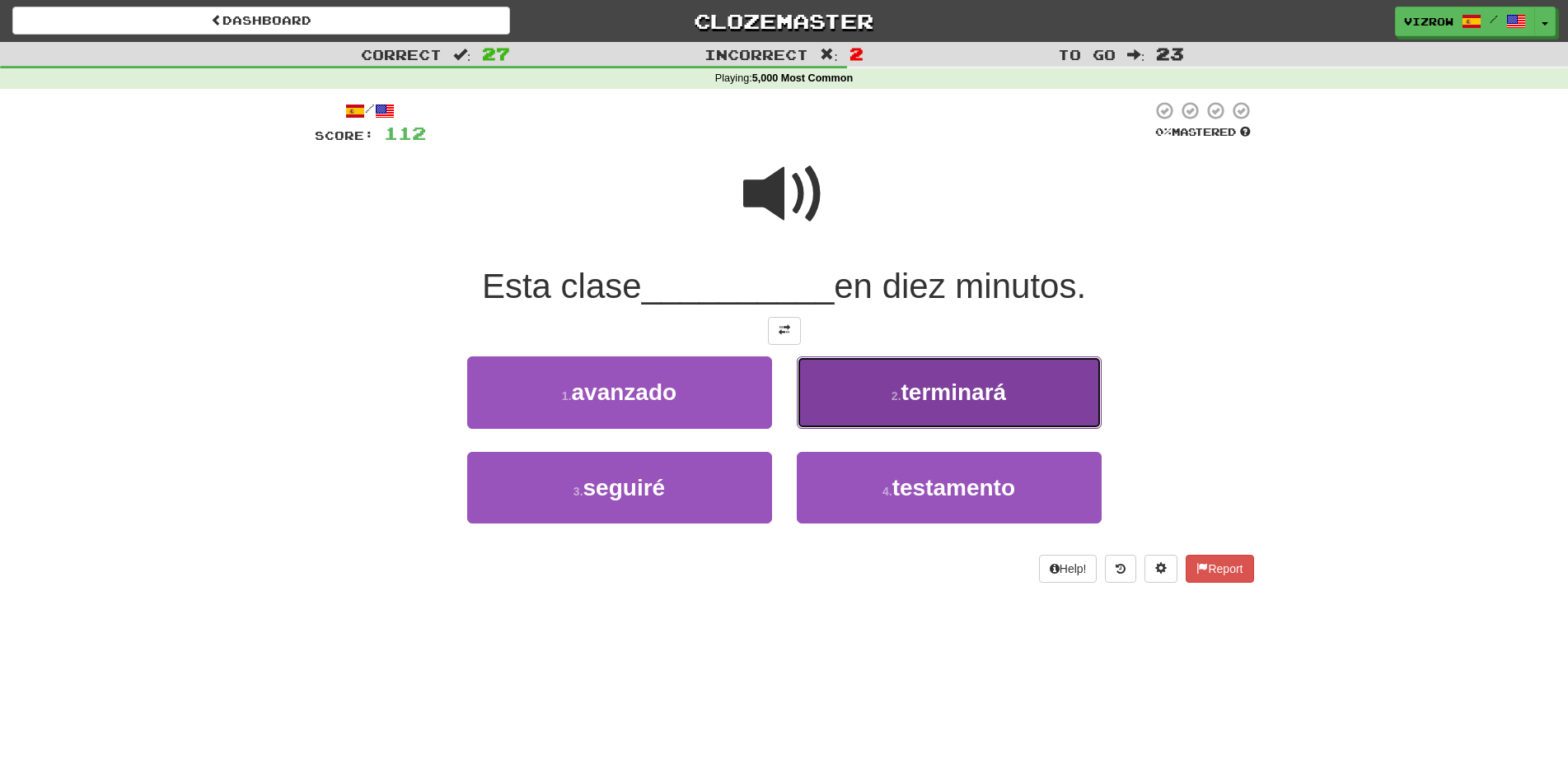
click at [1000, 384] on span "terminará" at bounding box center [954, 393] width 105 height 26
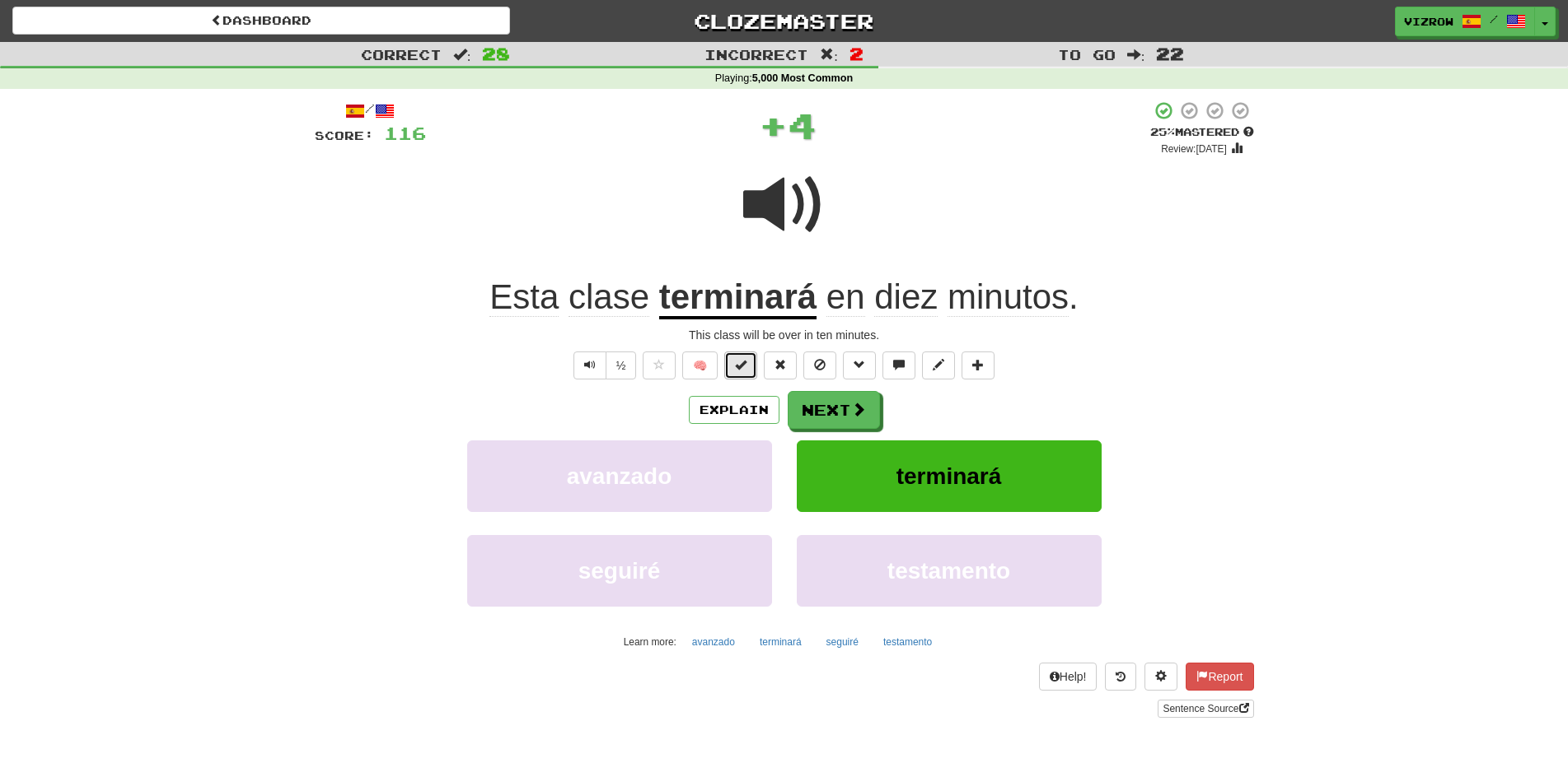
click at [730, 365] on button at bounding box center [741, 365] width 33 height 28
click at [804, 417] on button "Next" at bounding box center [834, 411] width 92 height 38
